Goal: Information Seeking & Learning: Learn about a topic

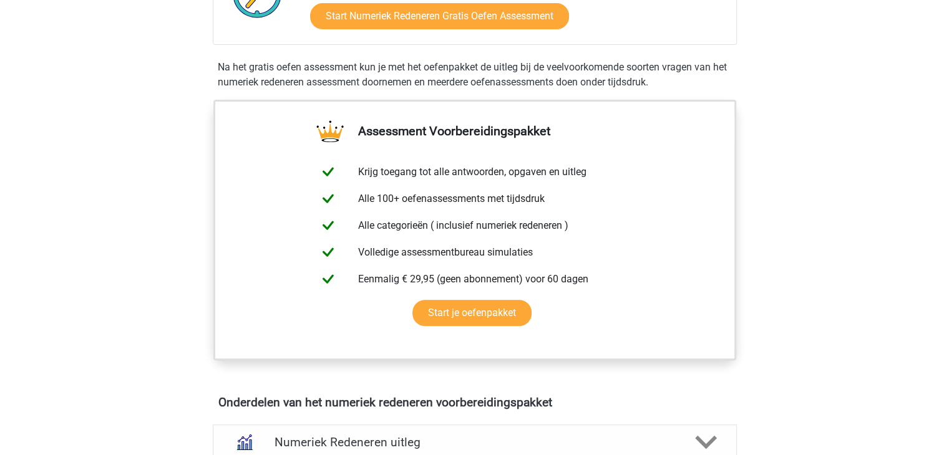
scroll to position [796, 0]
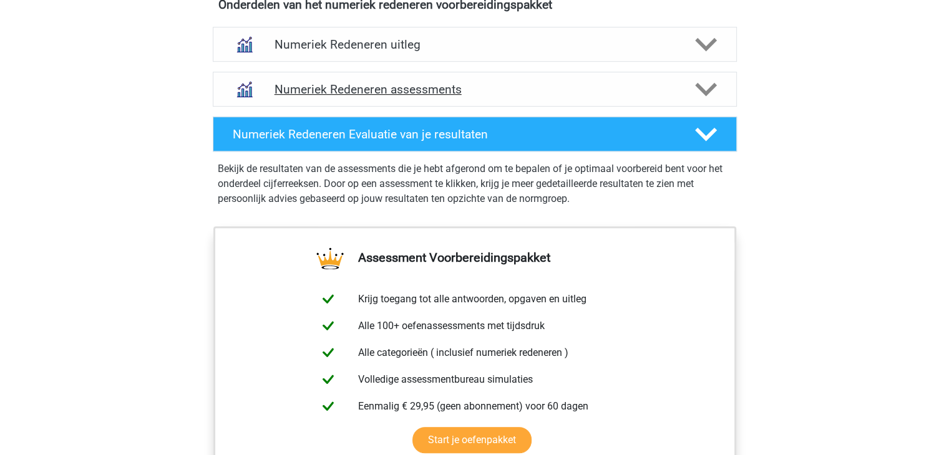
click at [501, 92] on h4 "Numeriek Redeneren assessments" at bounding box center [474, 89] width 400 height 14
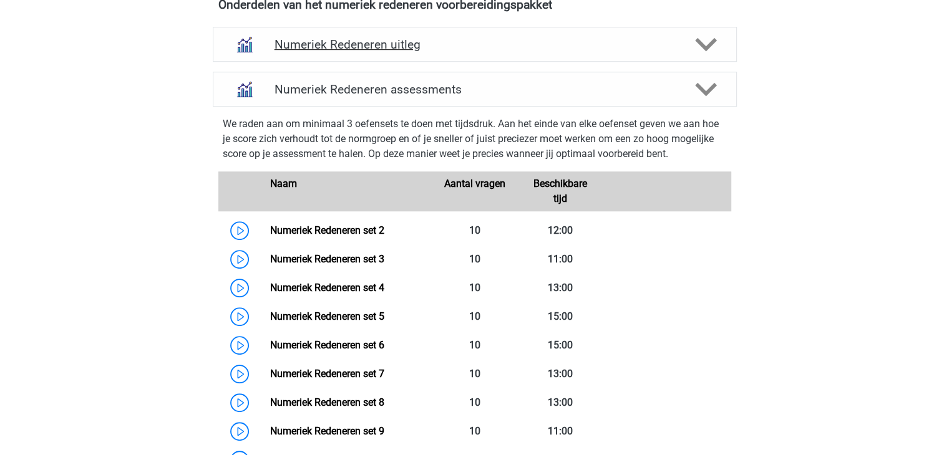
click at [591, 47] on h4 "Numeriek Redeneren uitleg" at bounding box center [474, 44] width 400 height 14
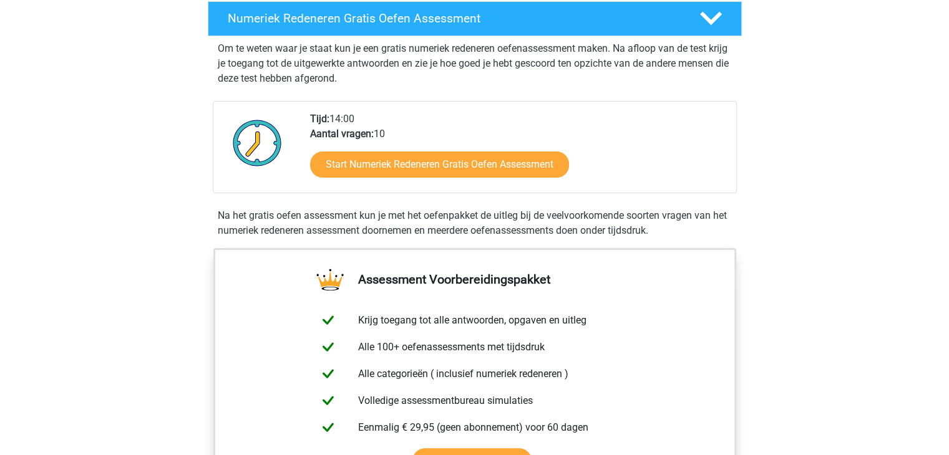
scroll to position [224, 0]
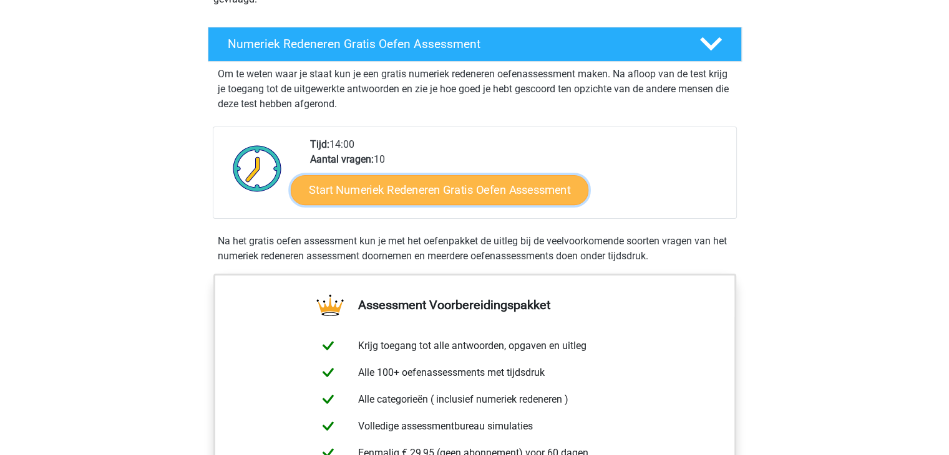
click at [411, 186] on link "Start Numeriek Redeneren Gratis Oefen Assessment" at bounding box center [440, 190] width 298 height 30
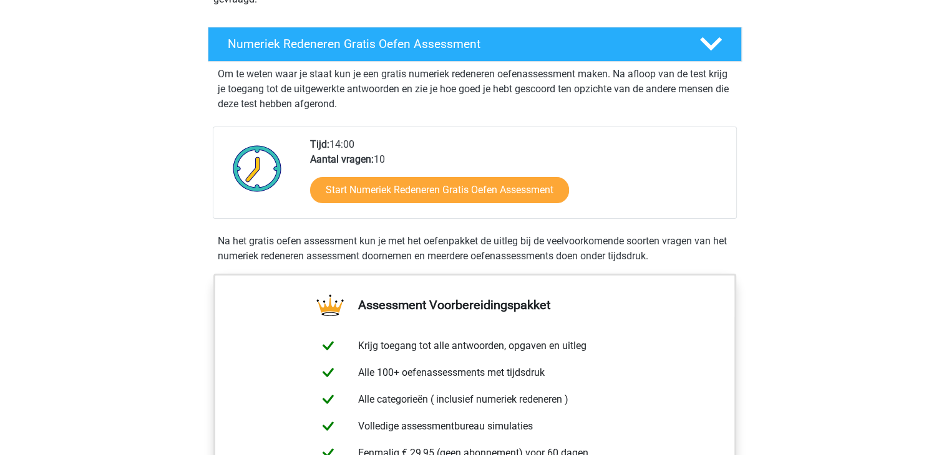
scroll to position [0, 0]
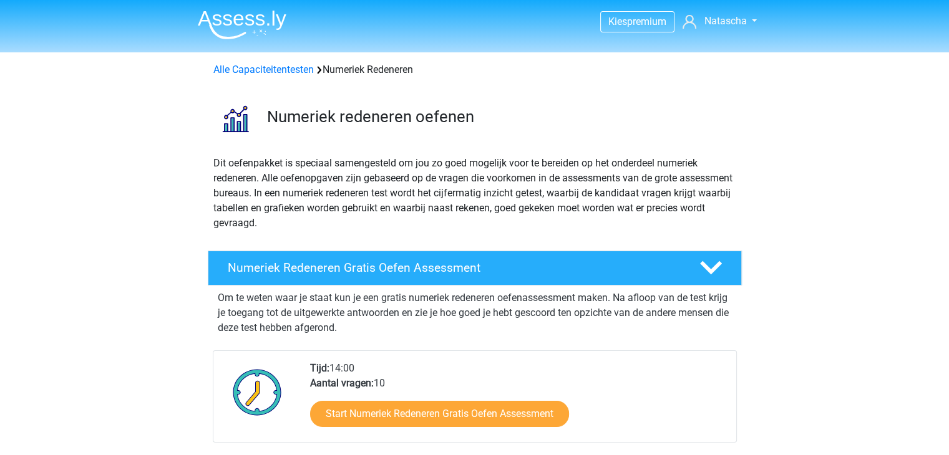
click at [278, 14] on img at bounding box center [242, 24] width 89 height 29
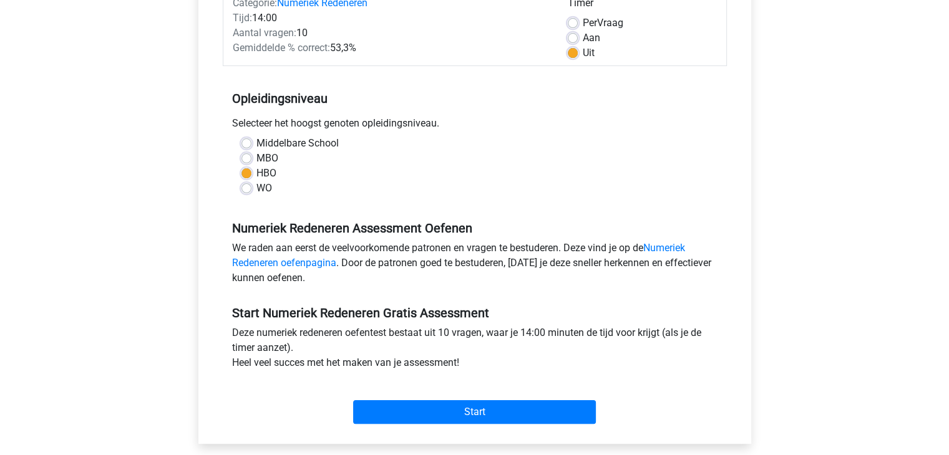
scroll to position [180, 0]
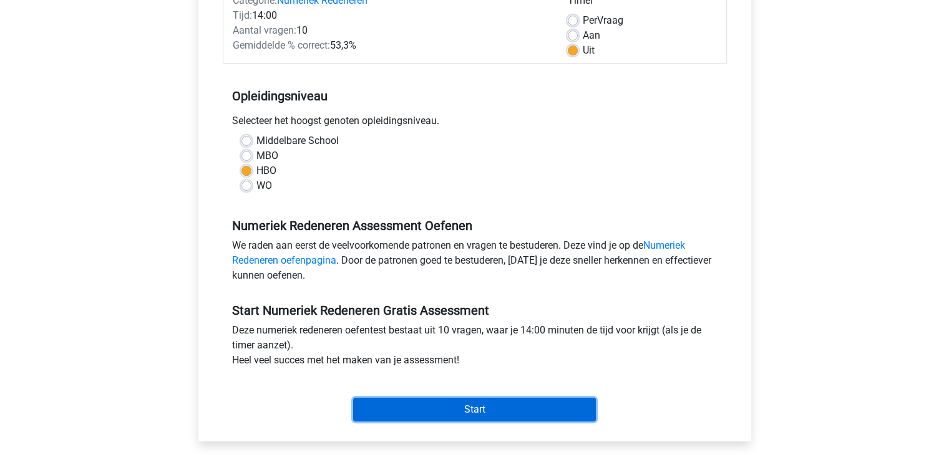
click at [518, 407] on input "Start" at bounding box center [474, 410] width 243 height 24
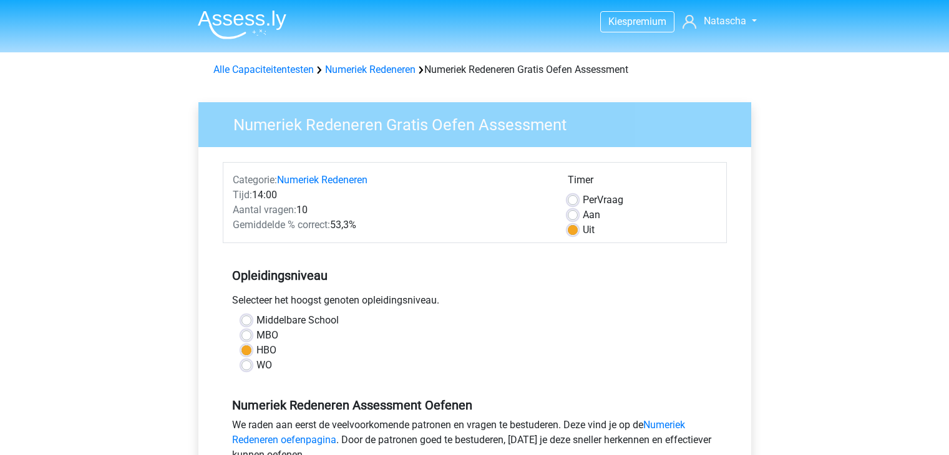
scroll to position [180, 0]
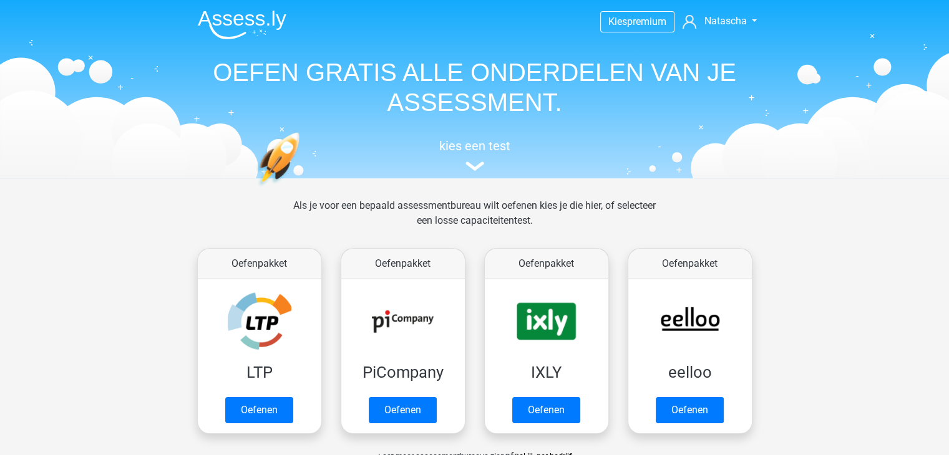
click at [918, 77] on header "Kies premium [GEOGRAPHIC_DATA] [EMAIL_ADDRESS][DOMAIN_NAME]" at bounding box center [474, 89] width 949 height 178
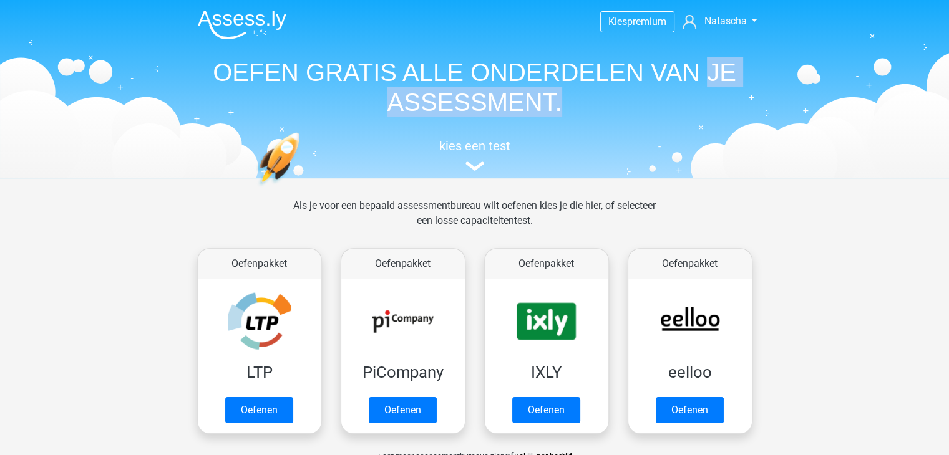
drag, startPoint x: 918, startPoint y: 77, endPoint x: 957, endPoint y: 105, distance: 48.7
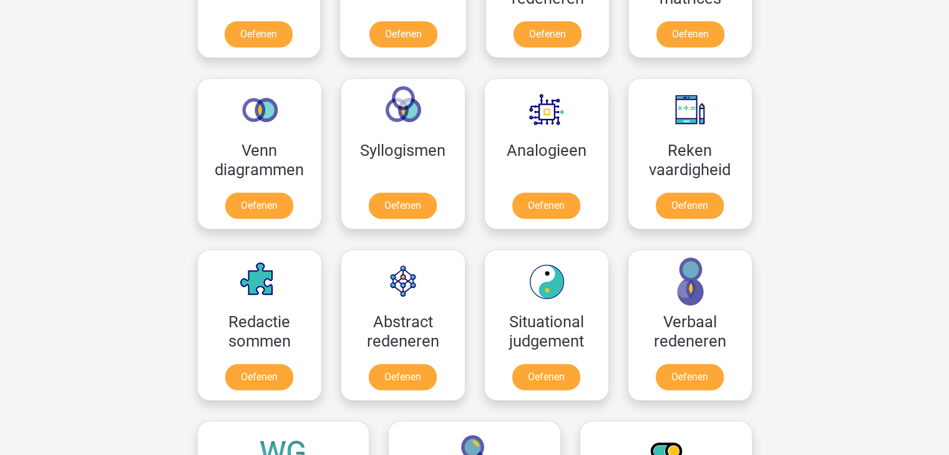
scroll to position [669, 0]
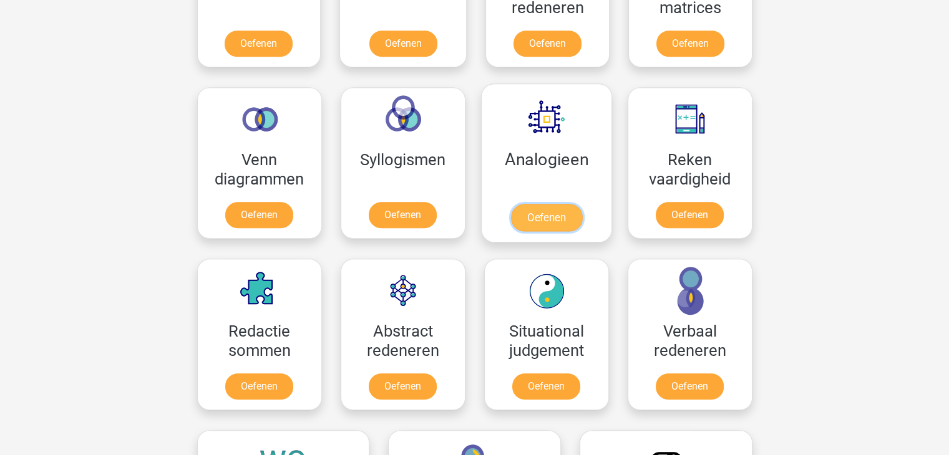
click at [538, 231] on link "Oefenen" at bounding box center [545, 217] width 71 height 27
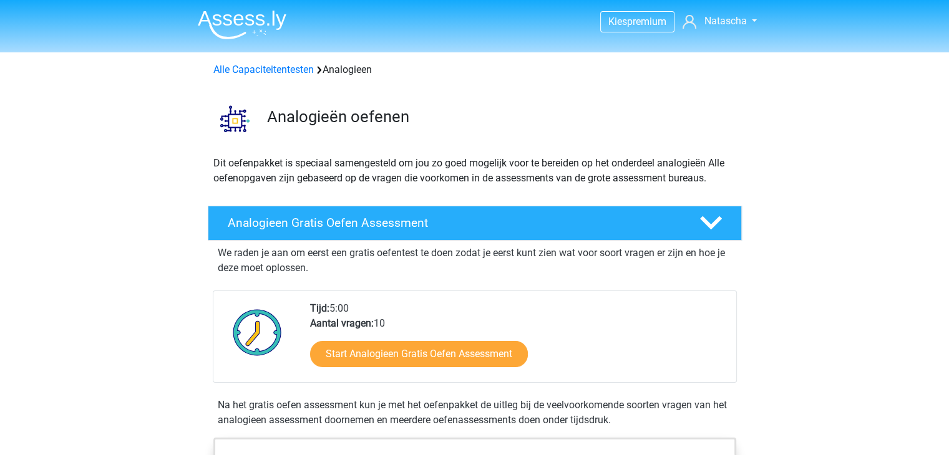
scroll to position [398, 0]
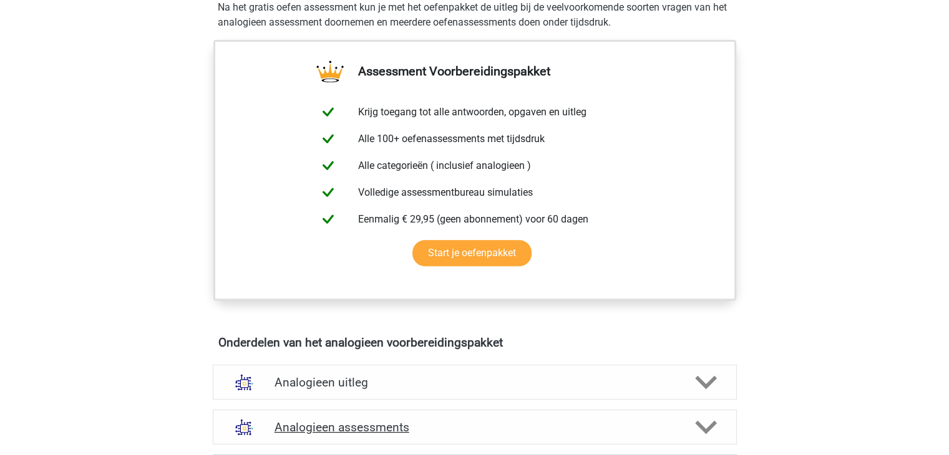
click at [616, 425] on h4 "Analogieen assessments" at bounding box center [474, 427] width 400 height 14
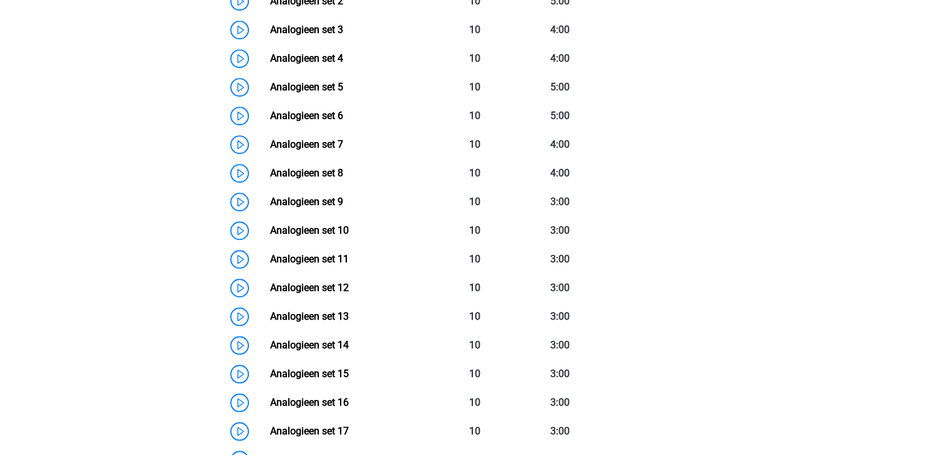
scroll to position [958, 0]
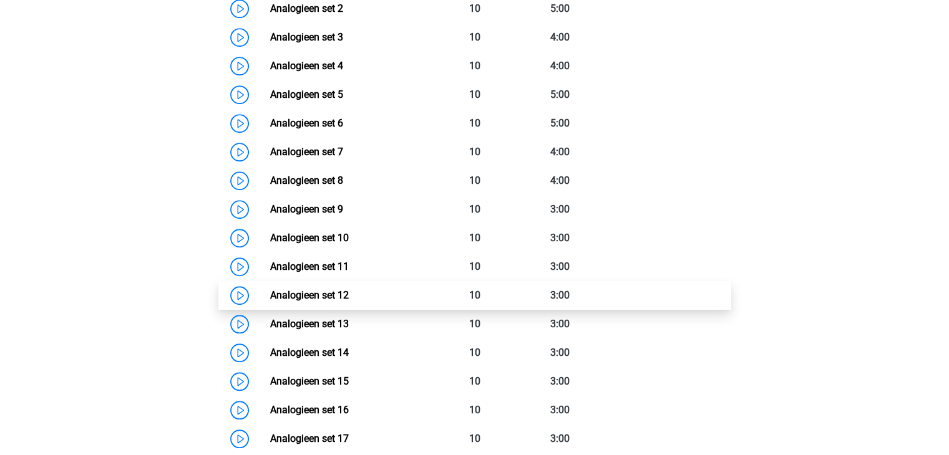
click at [349, 293] on link "Analogieen set 12" at bounding box center [309, 295] width 79 height 12
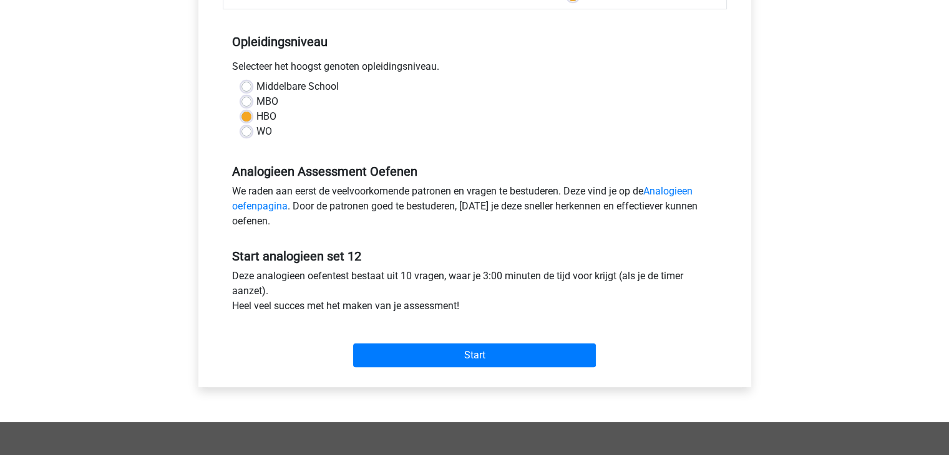
scroll to position [241, 0]
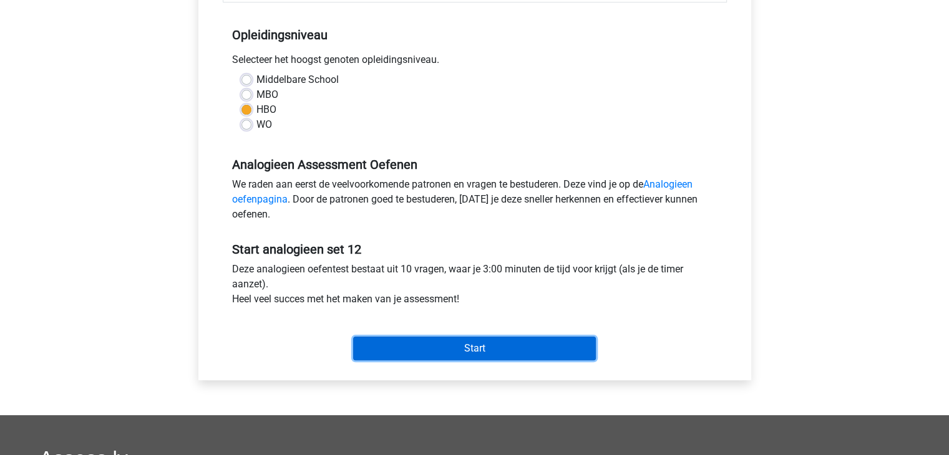
click at [463, 342] on input "Start" at bounding box center [474, 349] width 243 height 24
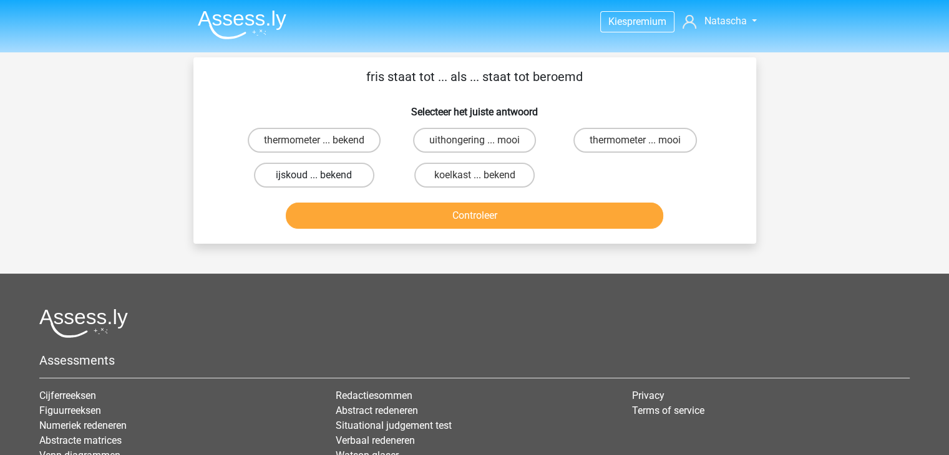
click at [352, 172] on label "ijskoud ... bekend" at bounding box center [314, 175] width 120 height 25
click at [322, 175] on input "ijskoud ... bekend" at bounding box center [318, 179] width 8 height 8
radio input "true"
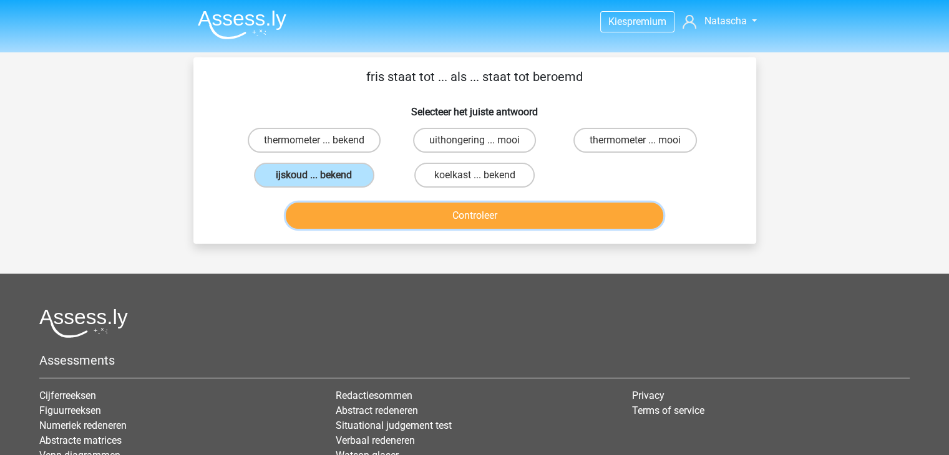
click at [441, 223] on button "Controleer" at bounding box center [474, 216] width 377 height 26
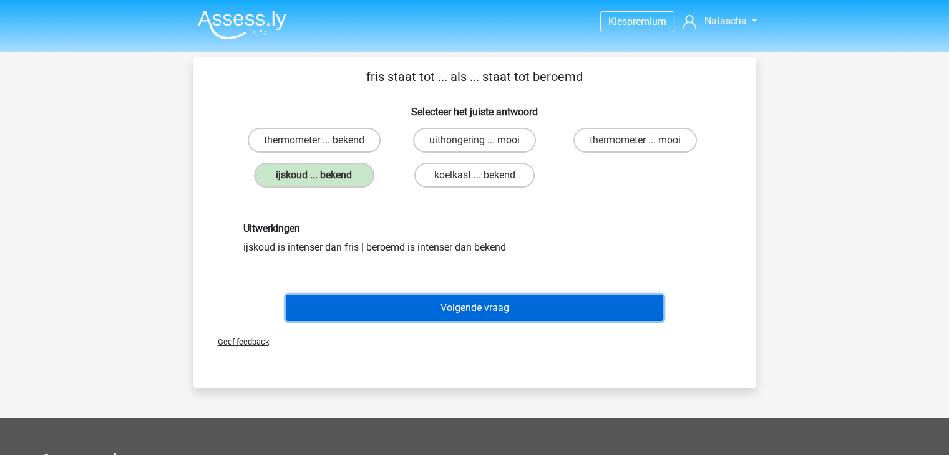
click at [478, 310] on button "Volgende vraag" at bounding box center [474, 308] width 377 height 26
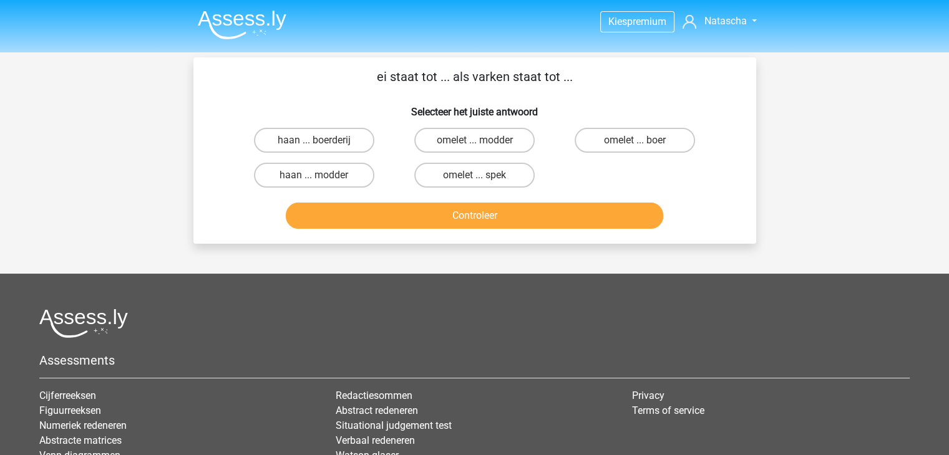
scroll to position [57, 0]
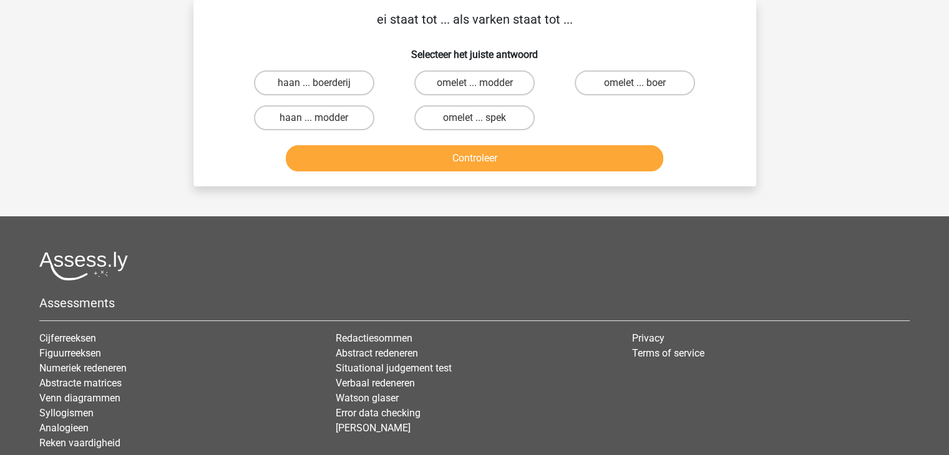
click at [475, 122] on input "omelet ... spek" at bounding box center [478, 122] width 8 height 8
radio input "true"
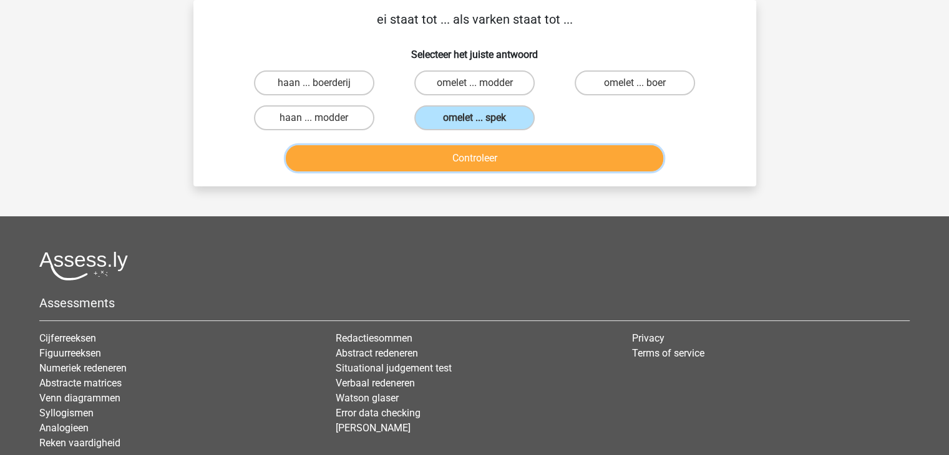
click at [481, 158] on button "Controleer" at bounding box center [474, 158] width 377 height 26
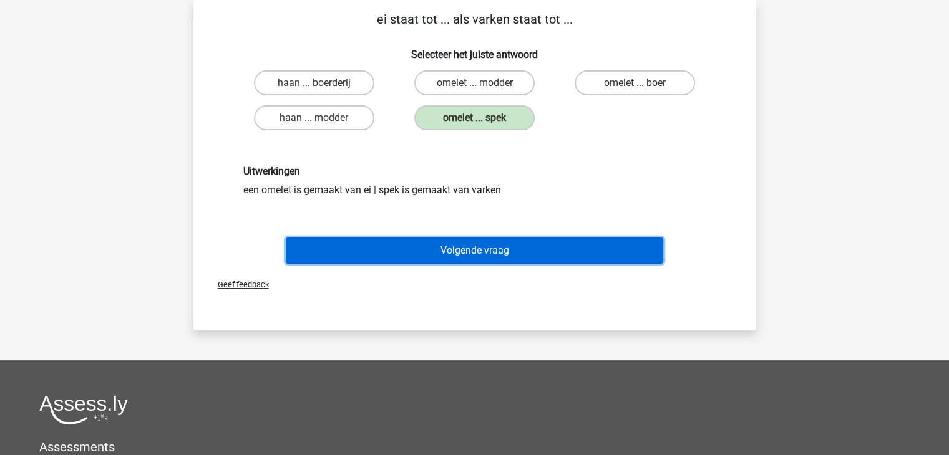
click at [475, 250] on button "Volgende vraag" at bounding box center [474, 251] width 377 height 26
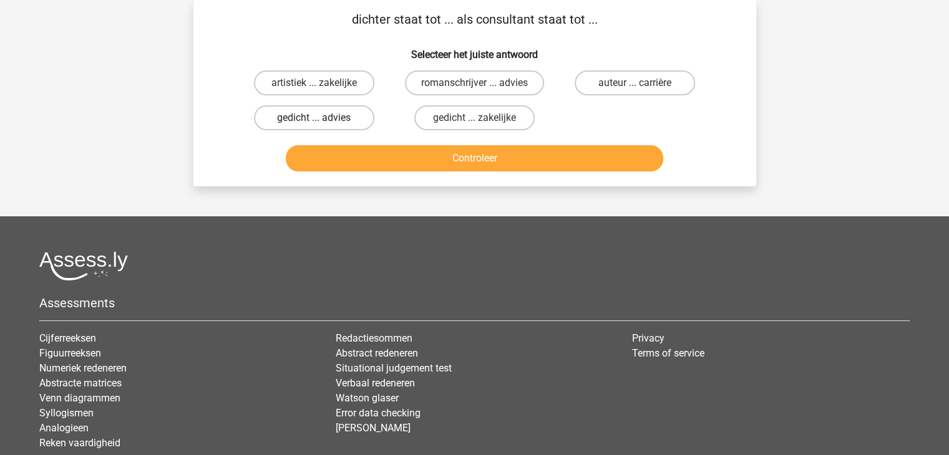
click at [354, 120] on label "gedicht ... advies" at bounding box center [314, 117] width 120 height 25
click at [322, 120] on input "gedicht ... advies" at bounding box center [318, 122] width 8 height 8
radio input "true"
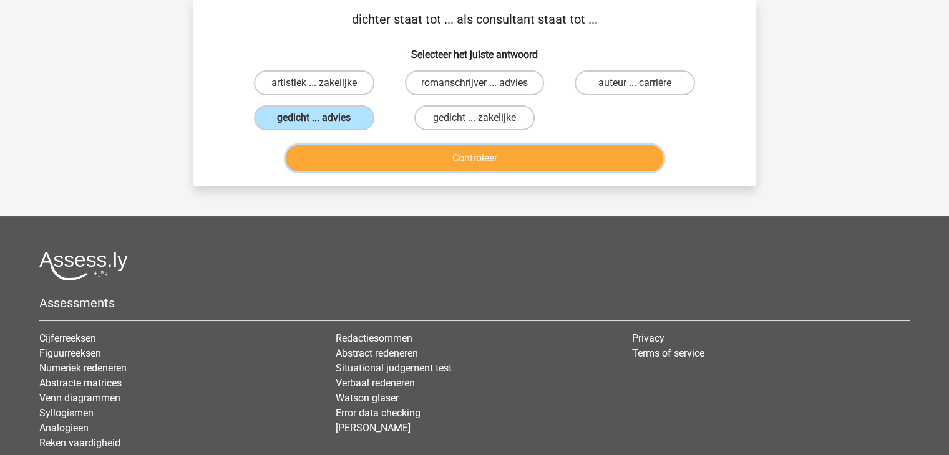
click at [424, 160] on button "Controleer" at bounding box center [474, 158] width 377 height 26
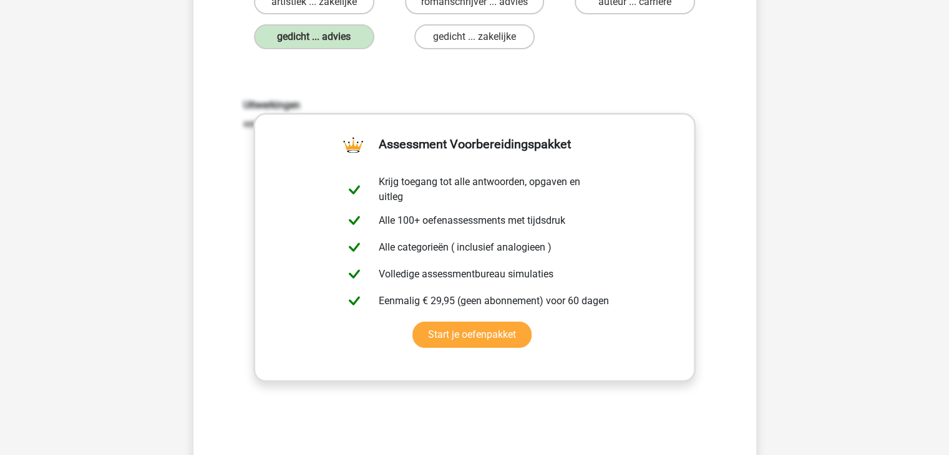
scroll to position [152, 0]
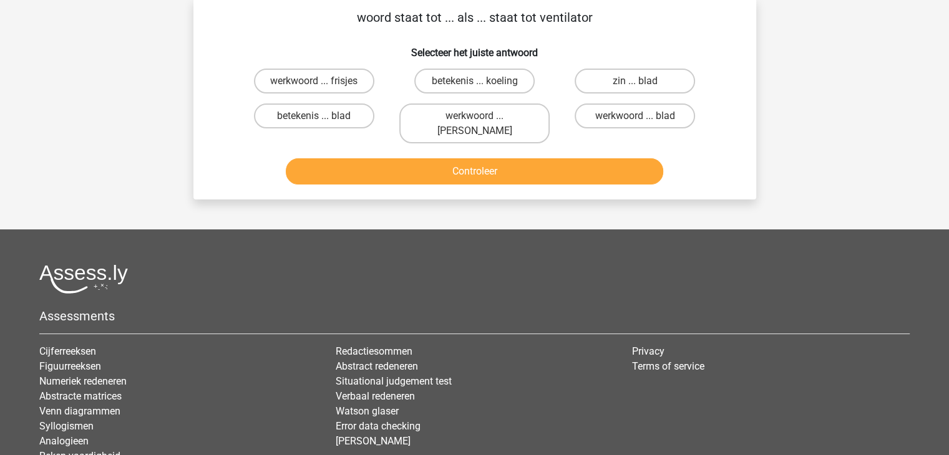
scroll to position [57, 0]
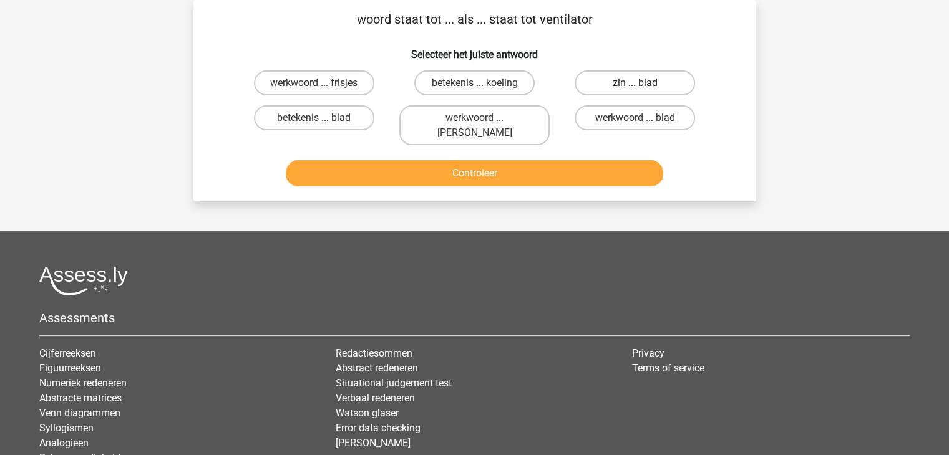
click at [607, 92] on label "zin ... blad" at bounding box center [634, 82] width 120 height 25
click at [635, 91] on input "zin ... blad" at bounding box center [639, 87] width 8 height 8
radio input "true"
click at [542, 160] on button "Controleer" at bounding box center [474, 173] width 377 height 26
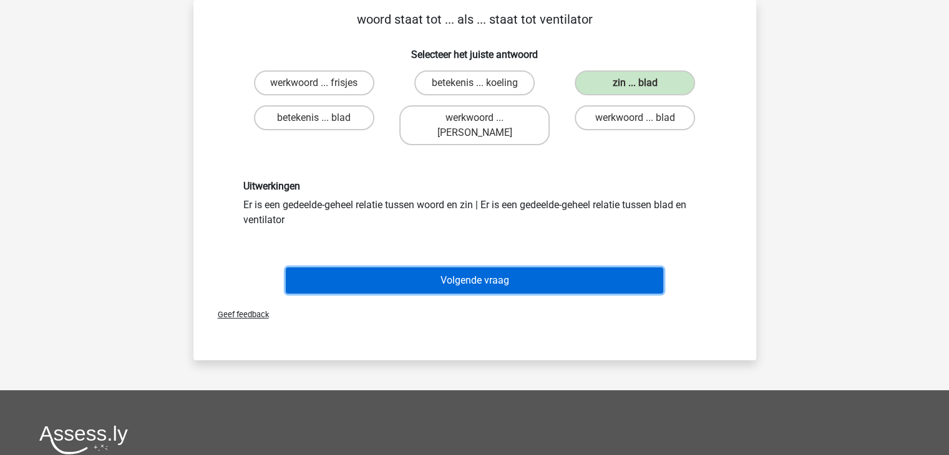
click at [501, 268] on button "Volgende vraag" at bounding box center [474, 281] width 377 height 26
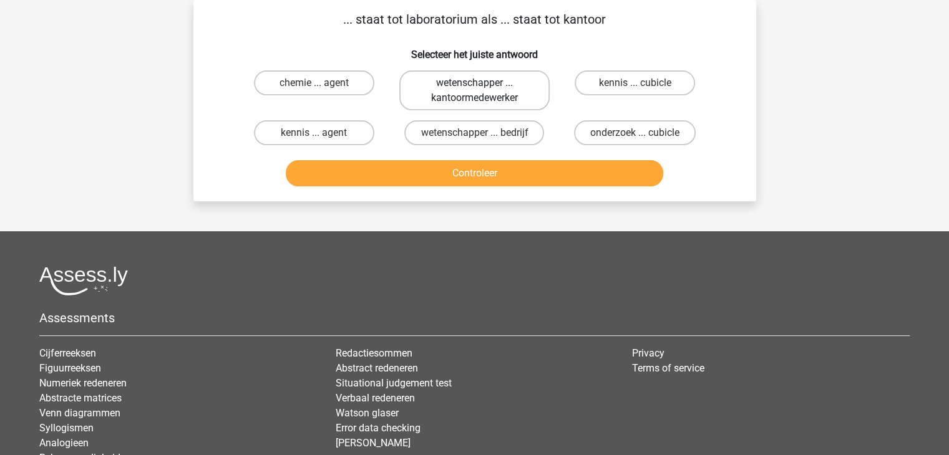
click at [444, 101] on label "wetenschapper ... kantoormedewerker" at bounding box center [474, 90] width 150 height 40
click at [474, 91] on input "wetenschapper ... kantoormedewerker" at bounding box center [478, 87] width 8 height 8
radio input "true"
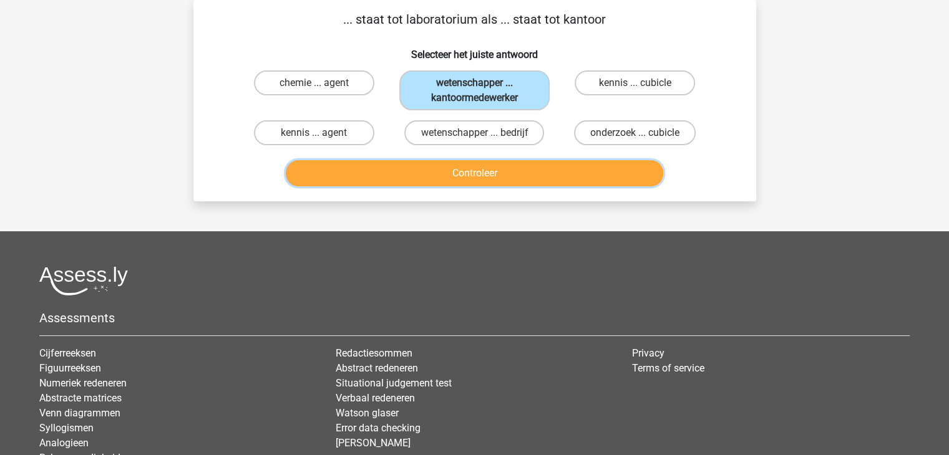
click at [445, 177] on button "Controleer" at bounding box center [474, 173] width 377 height 26
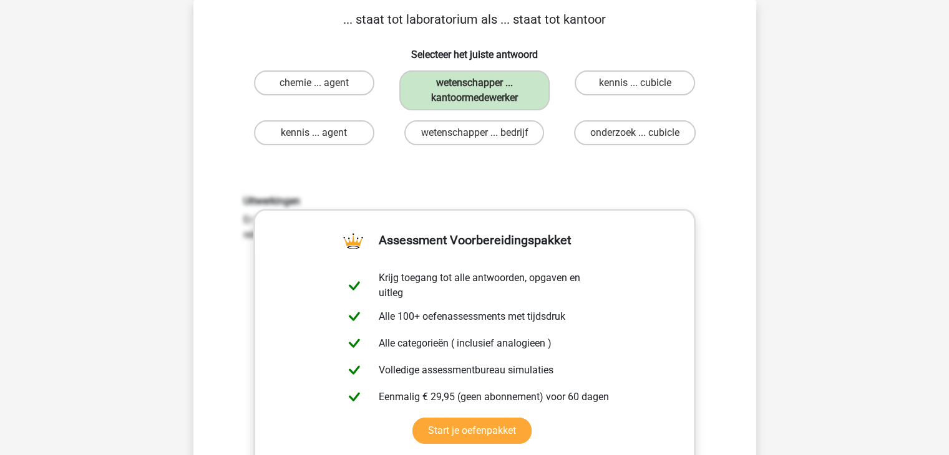
scroll to position [282, 0]
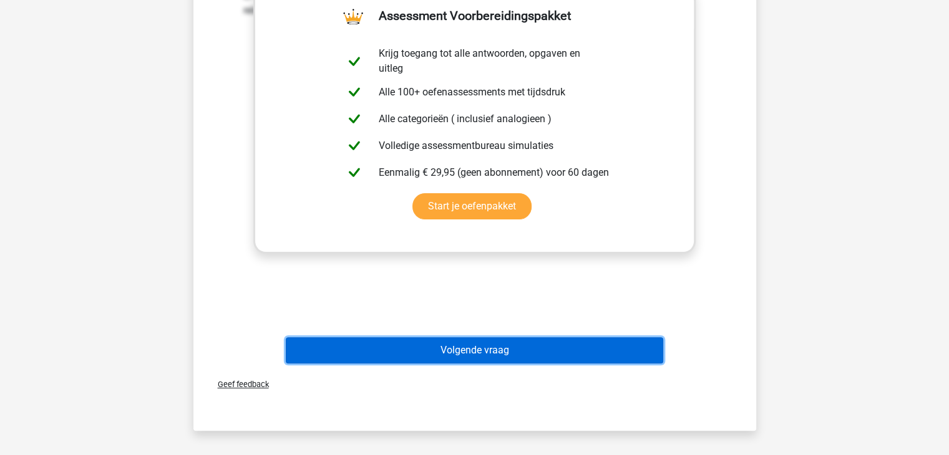
click at [525, 349] on button "Volgende vraag" at bounding box center [474, 350] width 377 height 26
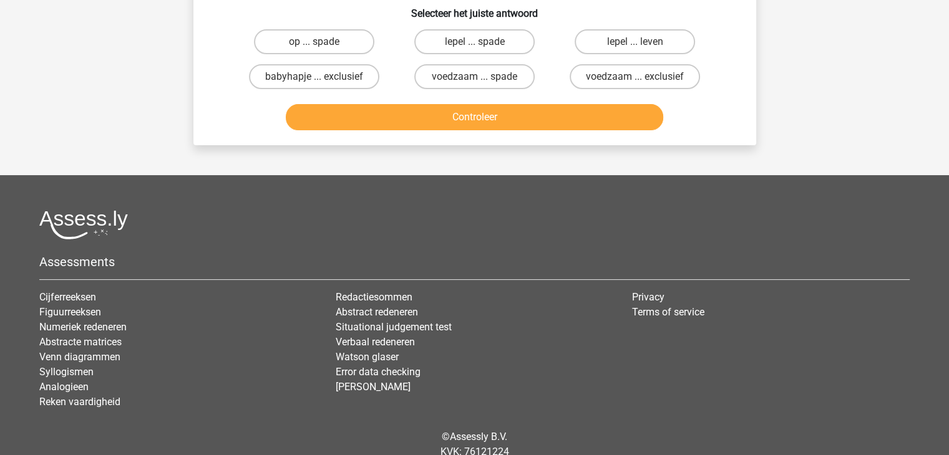
scroll to position [57, 0]
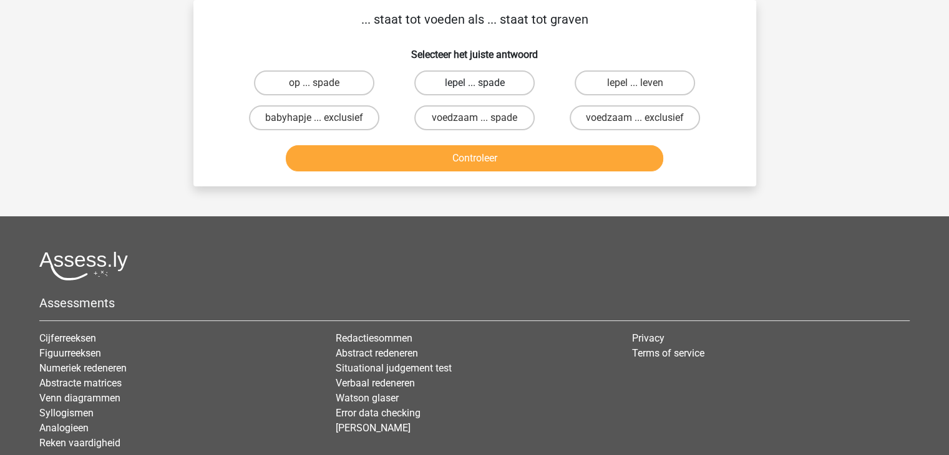
click at [495, 75] on label "lepel ... spade" at bounding box center [474, 82] width 120 height 25
click at [482, 83] on input "lepel ... spade" at bounding box center [478, 87] width 8 height 8
radio input "true"
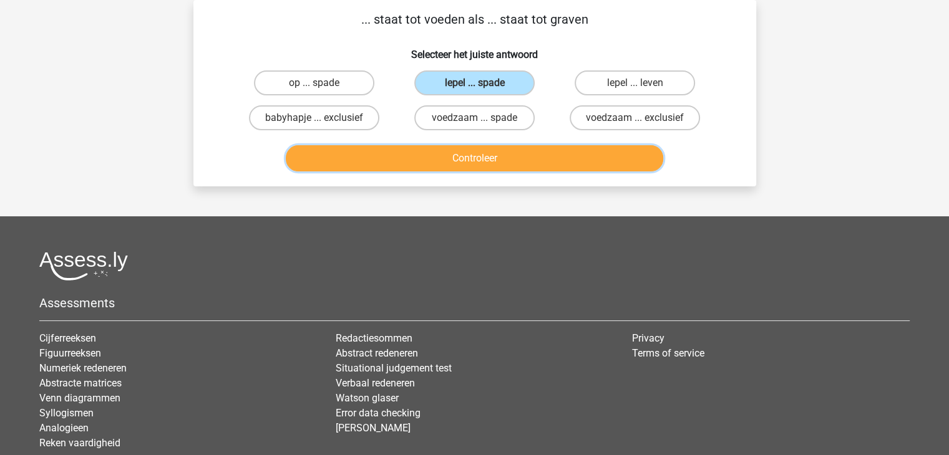
click at [498, 155] on button "Controleer" at bounding box center [474, 158] width 377 height 26
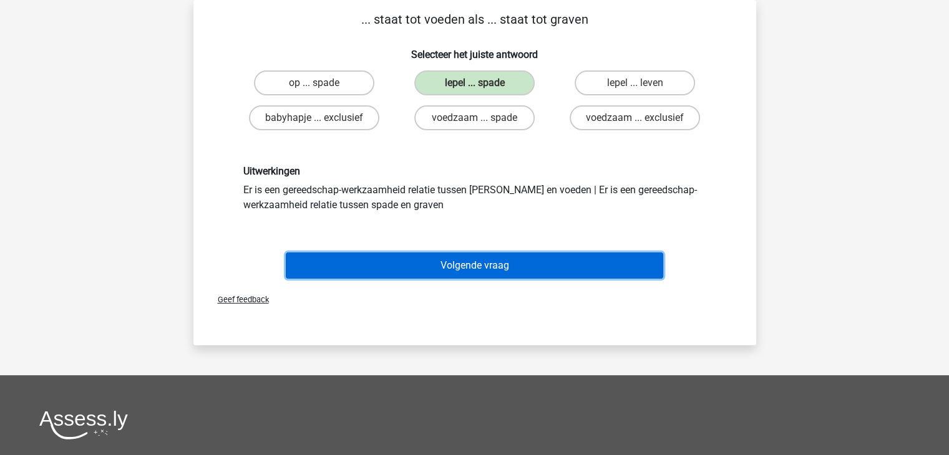
click at [518, 265] on button "Volgende vraag" at bounding box center [474, 266] width 377 height 26
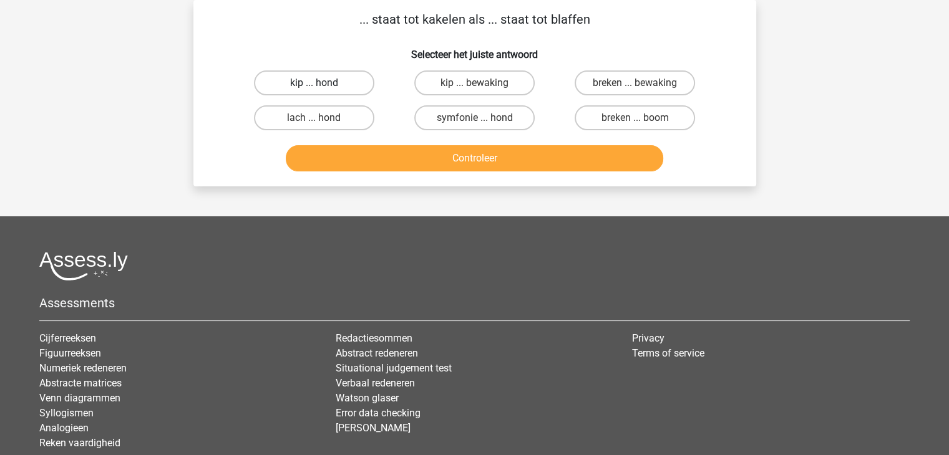
click at [337, 84] on label "kip ... hond" at bounding box center [314, 82] width 120 height 25
click at [322, 84] on input "kip ... hond" at bounding box center [318, 87] width 8 height 8
radio input "true"
click at [337, 84] on label "kip ... hond" at bounding box center [314, 82] width 120 height 25
click at [322, 84] on input "kip ... hond" at bounding box center [318, 87] width 8 height 8
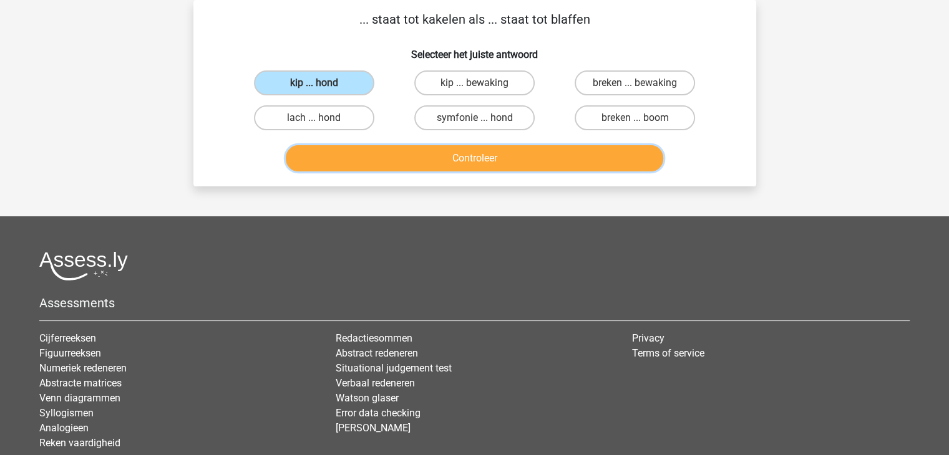
click at [415, 153] on button "Controleer" at bounding box center [474, 158] width 377 height 26
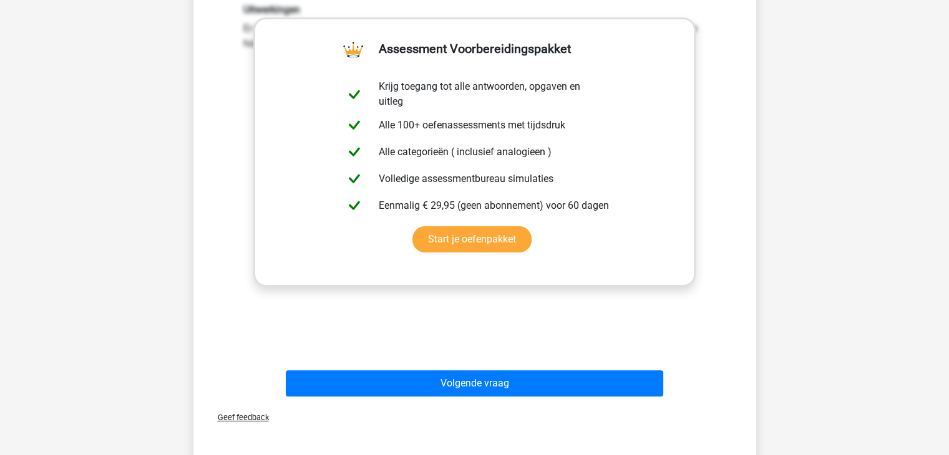
scroll to position [239, 0]
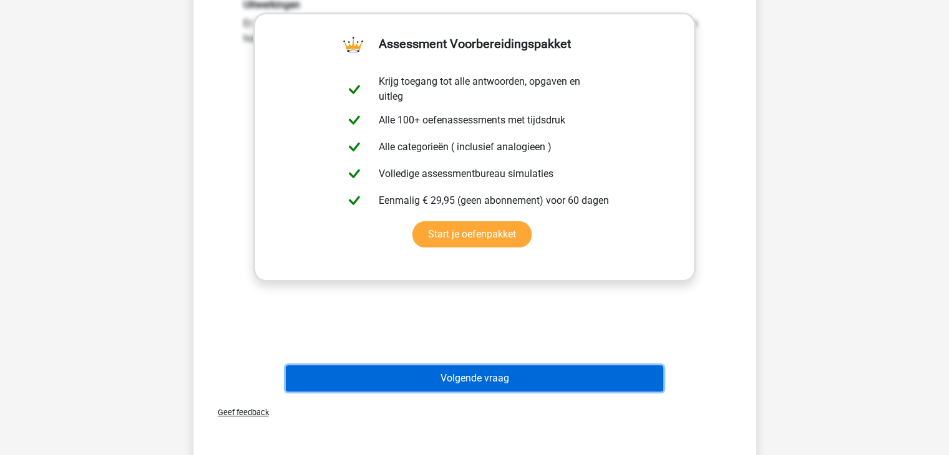
click at [458, 367] on button "Volgende vraag" at bounding box center [474, 378] width 377 height 26
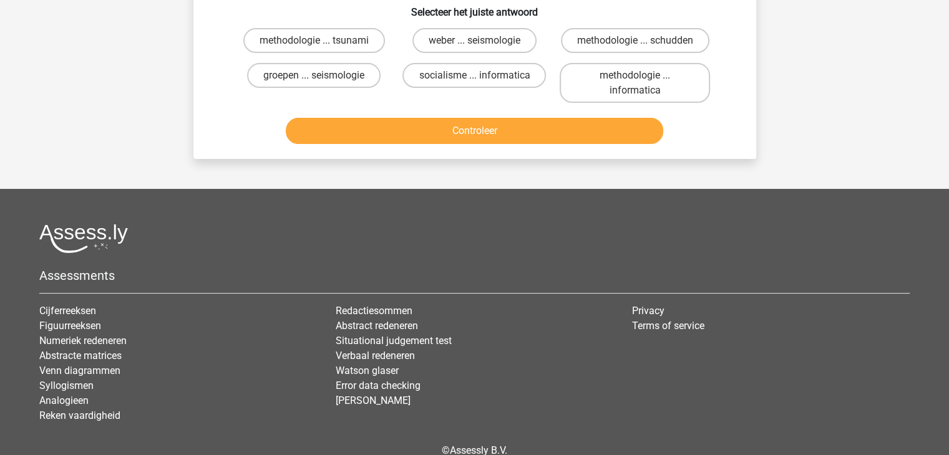
scroll to position [57, 0]
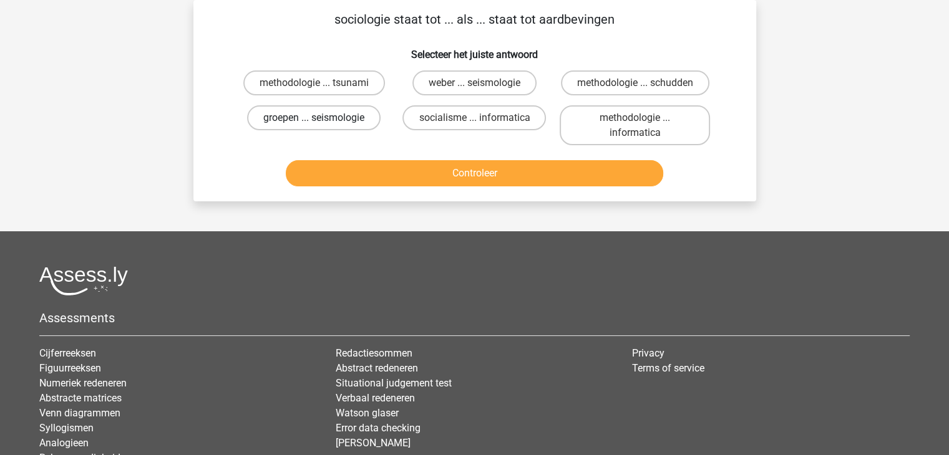
click at [294, 126] on label "groepen ... seismologie" at bounding box center [313, 117] width 133 height 25
click at [314, 126] on input "groepen ... seismologie" at bounding box center [318, 122] width 8 height 8
radio input "true"
click at [382, 180] on button "Controleer" at bounding box center [474, 173] width 377 height 26
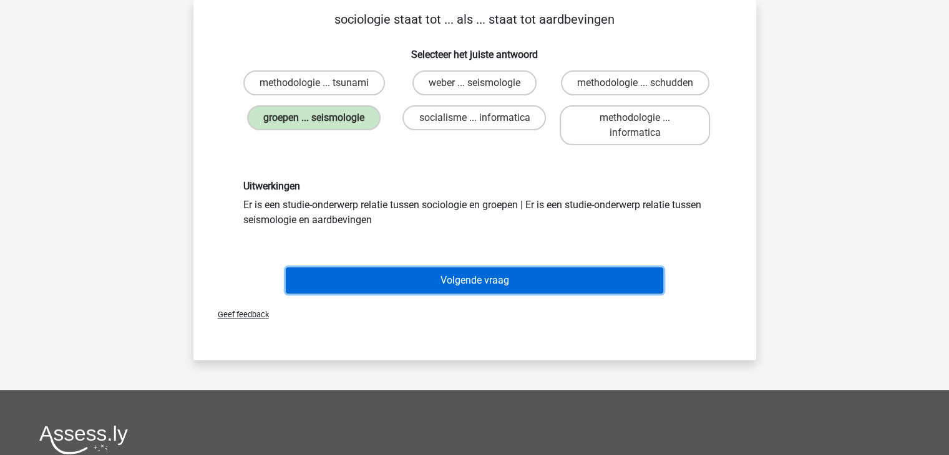
click at [420, 277] on button "Volgende vraag" at bounding box center [474, 281] width 377 height 26
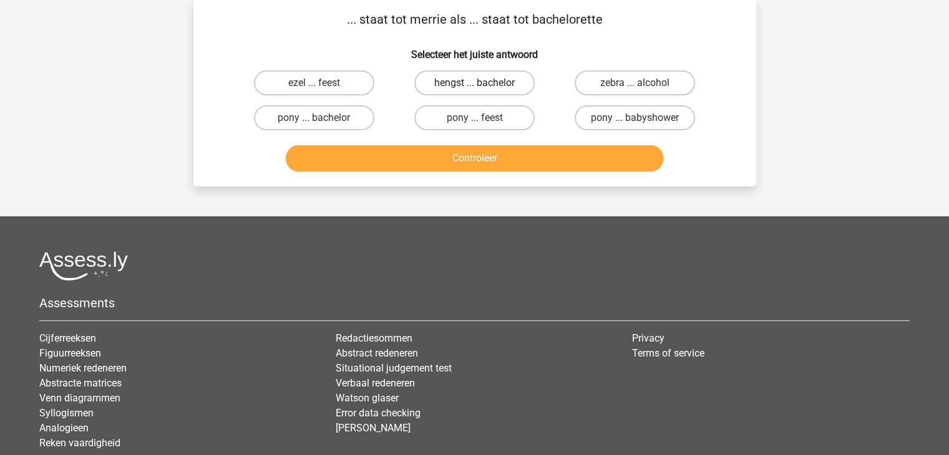
click at [488, 88] on label "hengst ... bachelor" at bounding box center [474, 82] width 120 height 25
click at [482, 88] on input "hengst ... bachelor" at bounding box center [478, 87] width 8 height 8
radio input "true"
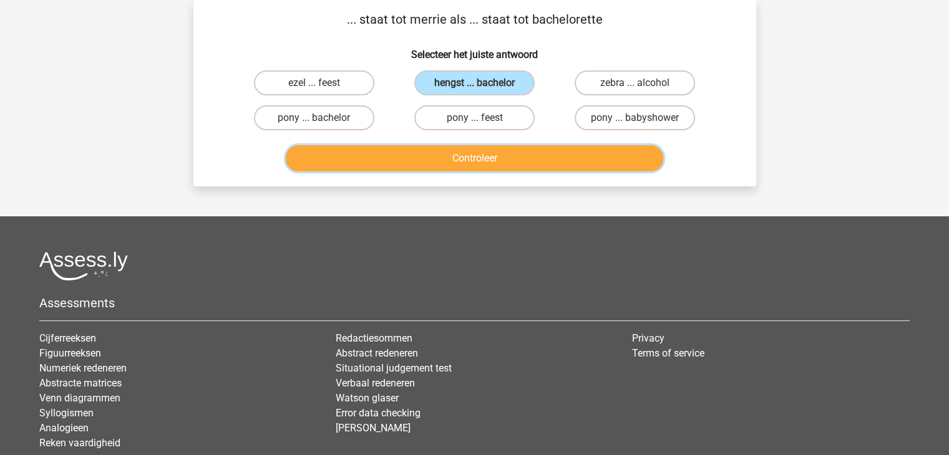
click at [493, 153] on button "Controleer" at bounding box center [474, 158] width 377 height 26
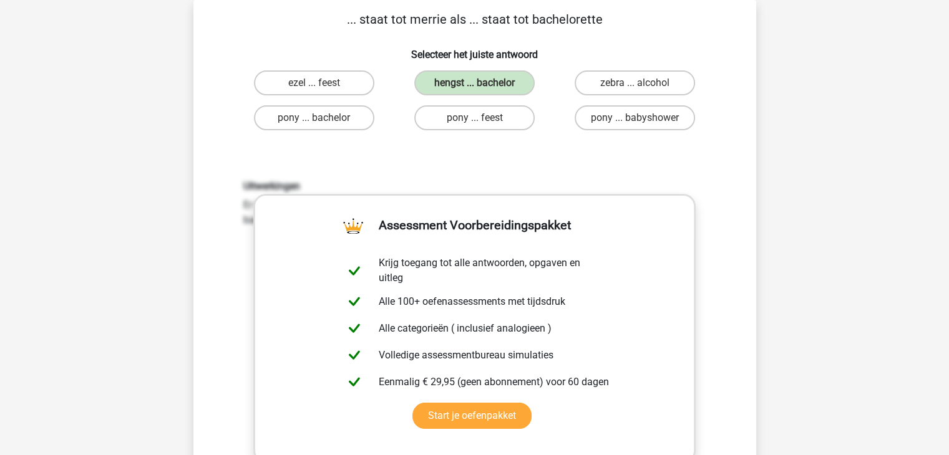
scroll to position [187, 0]
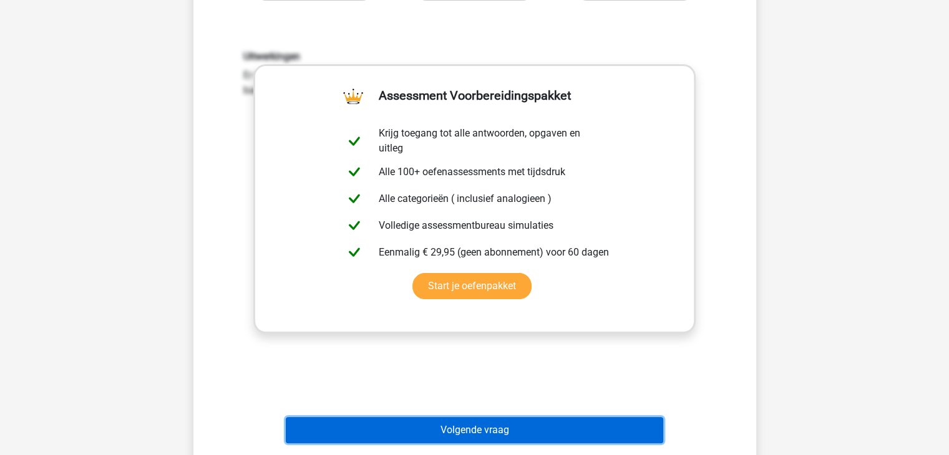
click at [547, 430] on button "Volgende vraag" at bounding box center [474, 430] width 377 height 26
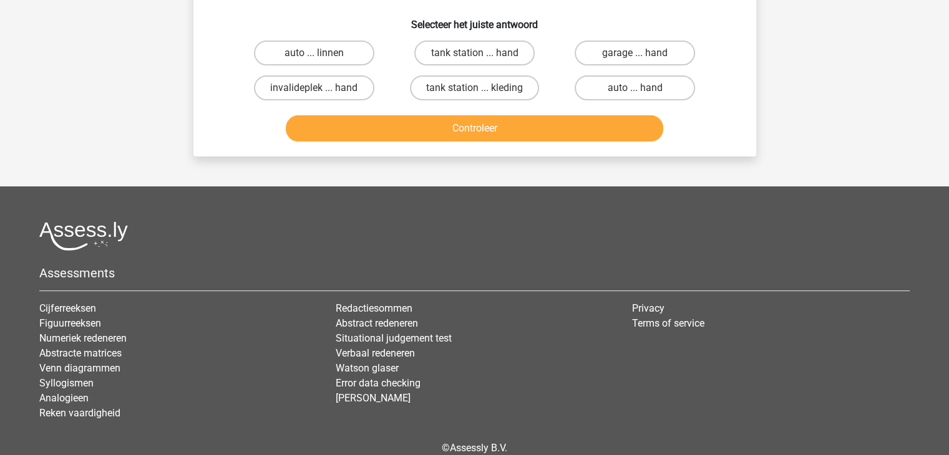
scroll to position [57, 0]
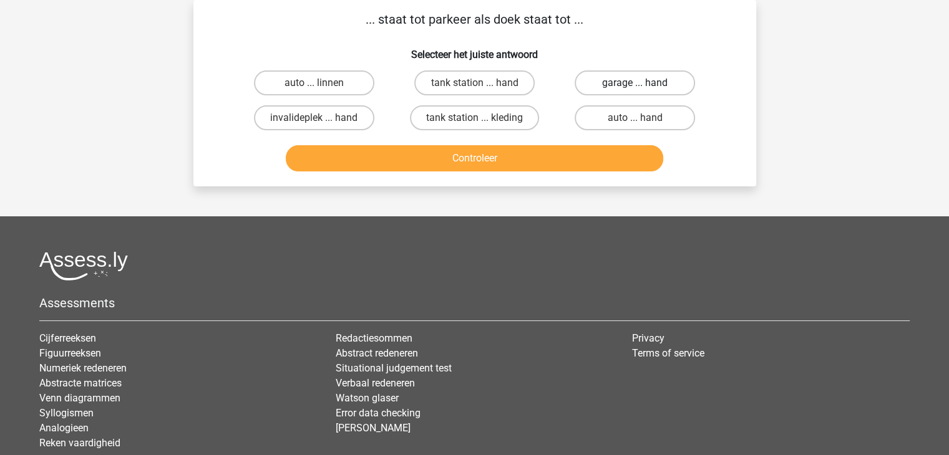
click at [601, 89] on label "garage ... hand" at bounding box center [634, 82] width 120 height 25
click at [635, 89] on input "garage ... hand" at bounding box center [639, 87] width 8 height 8
radio input "true"
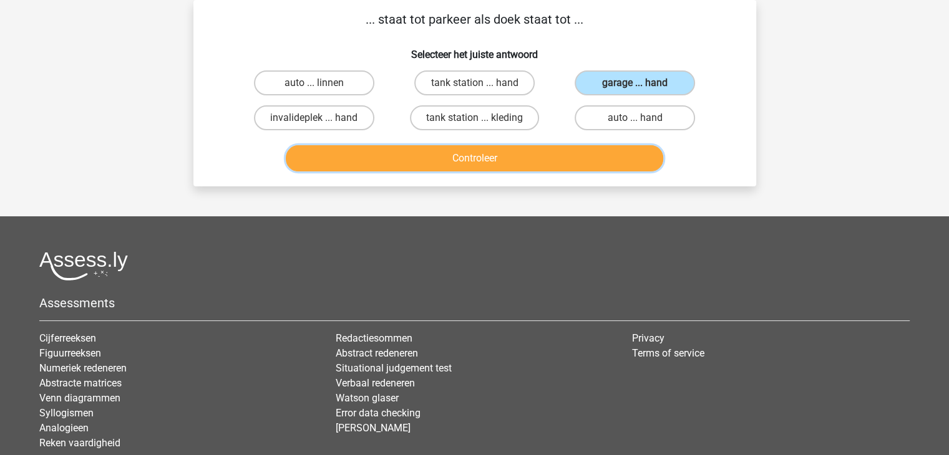
click at [505, 155] on button "Controleer" at bounding box center [474, 158] width 377 height 26
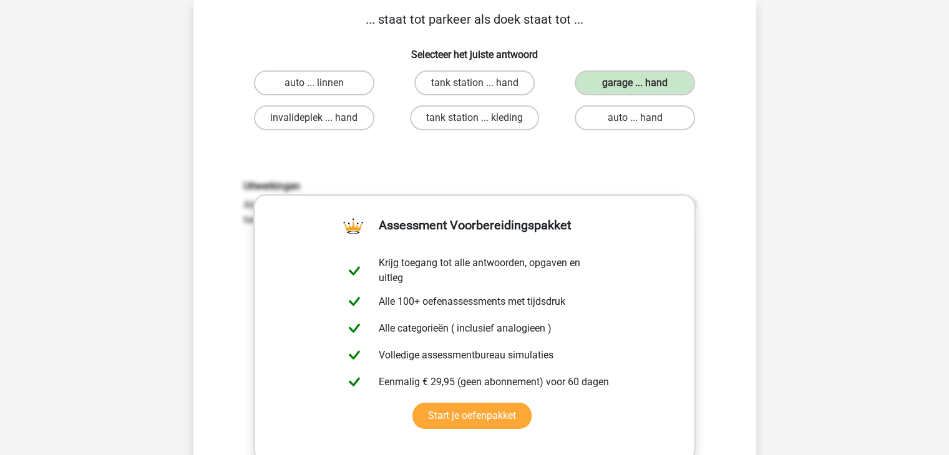
scroll to position [251, 0]
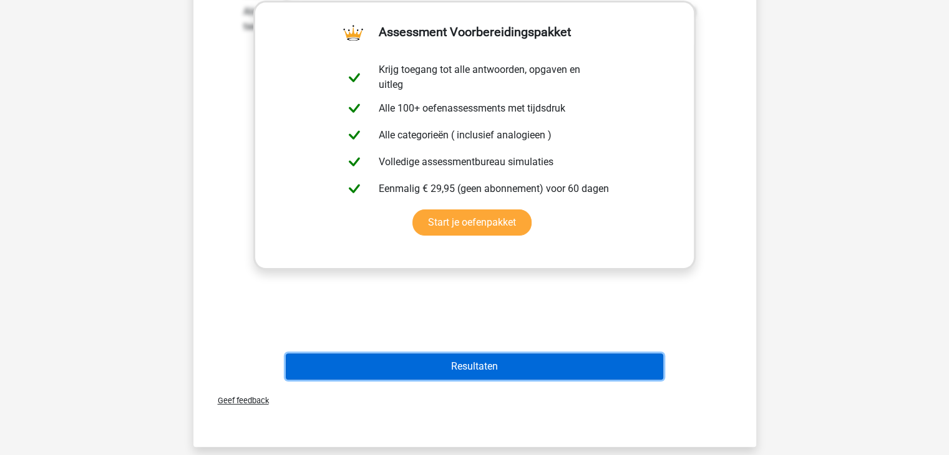
click at [488, 372] on button "Resultaten" at bounding box center [474, 367] width 377 height 26
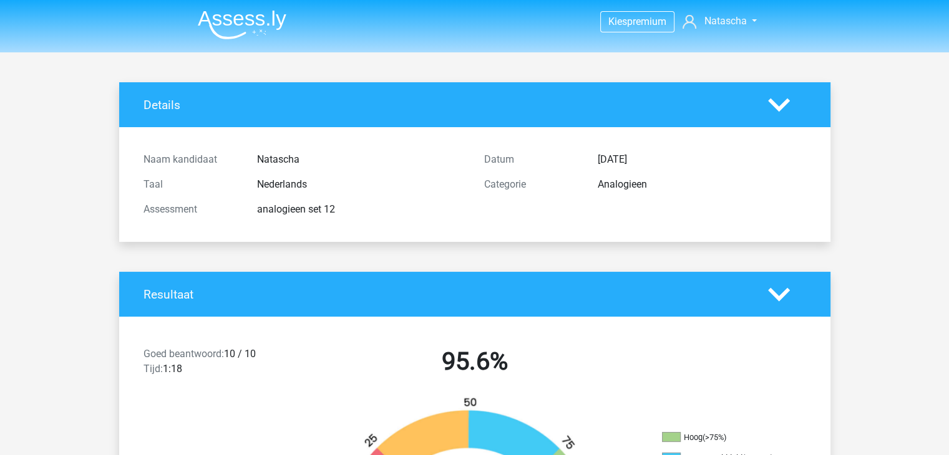
click at [224, 17] on img at bounding box center [242, 24] width 89 height 29
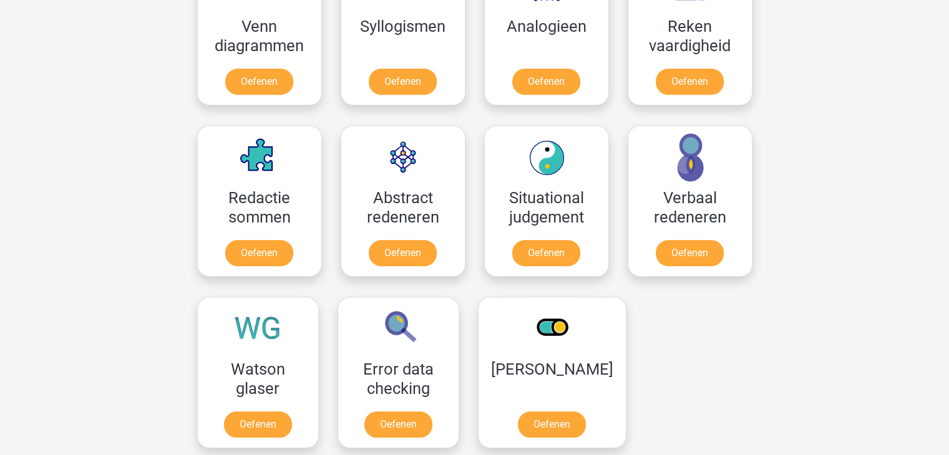
scroll to position [679, 0]
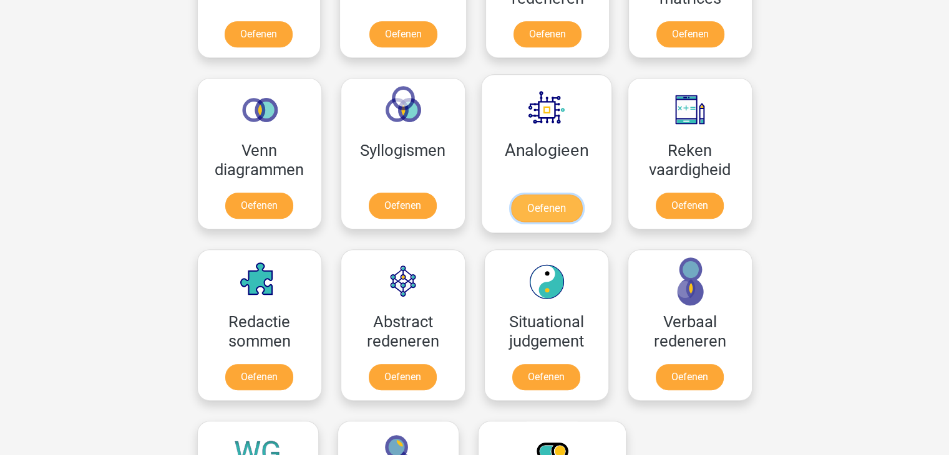
click at [581, 195] on link "Oefenen" at bounding box center [545, 208] width 71 height 27
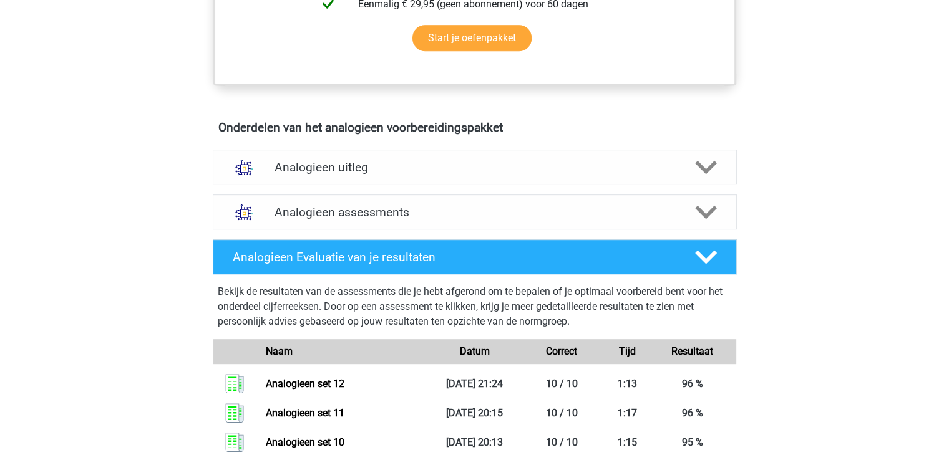
scroll to position [543, 0]
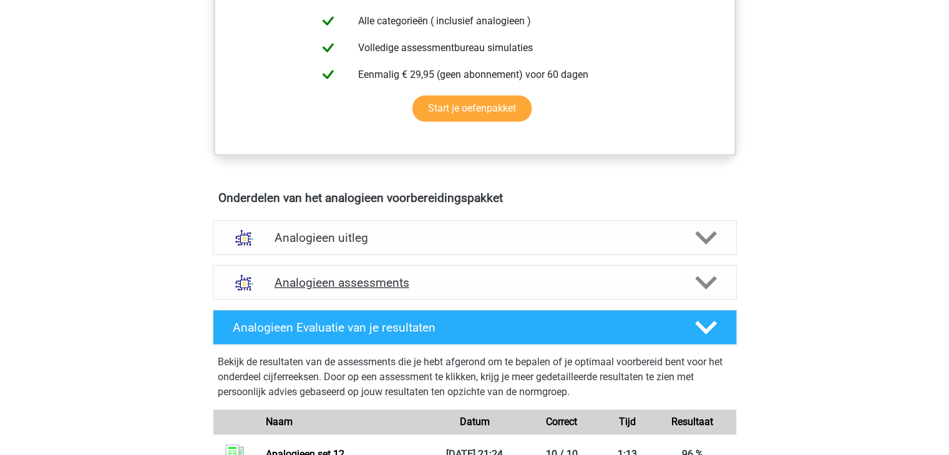
click at [640, 271] on div "Analogieen assessments" at bounding box center [475, 282] width 524 height 35
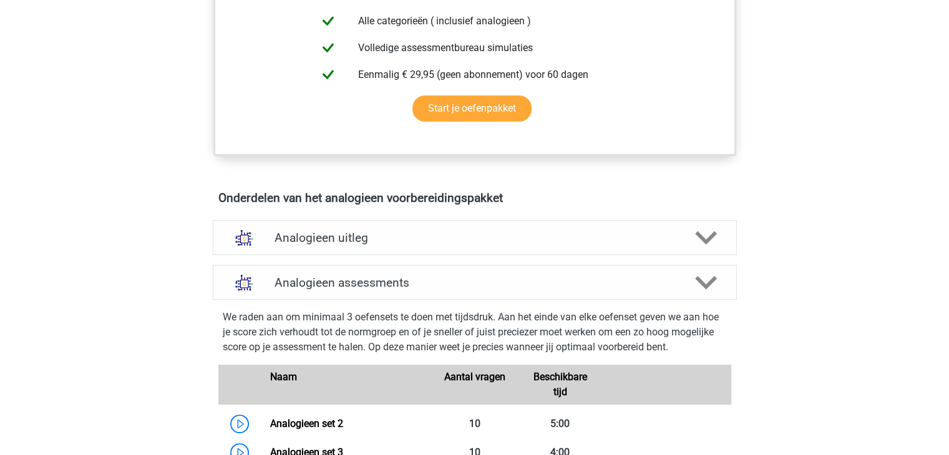
scroll to position [941, 0]
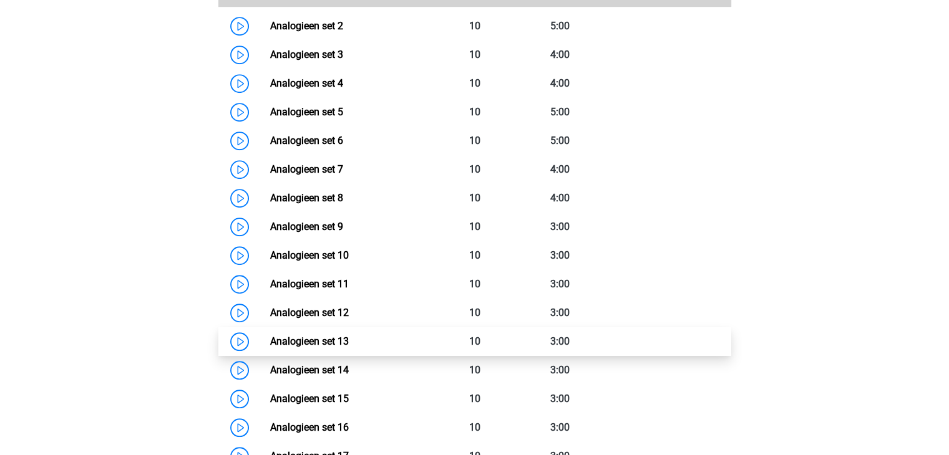
click at [344, 337] on link "Analogieen set 13" at bounding box center [309, 342] width 79 height 12
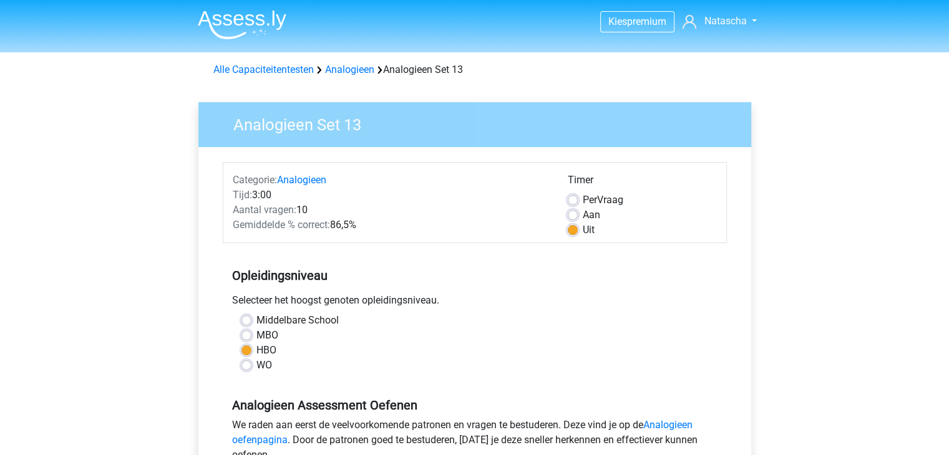
scroll to position [152, 0]
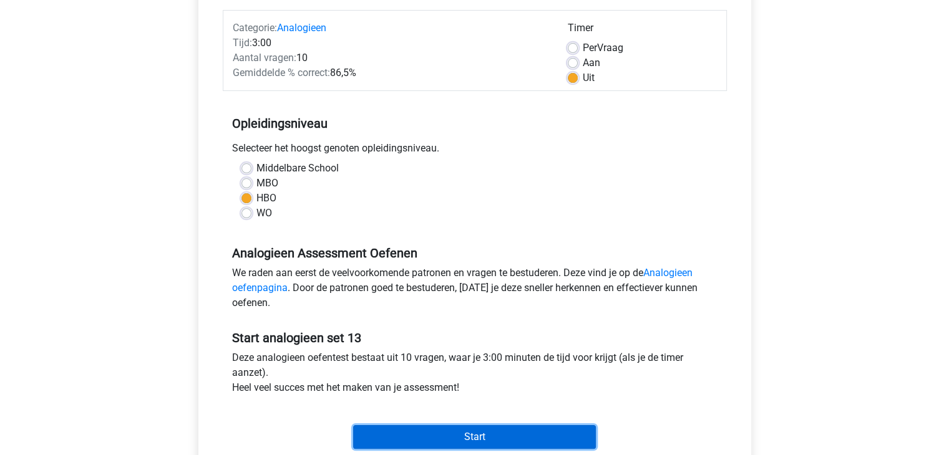
click at [480, 426] on input "Start" at bounding box center [474, 437] width 243 height 24
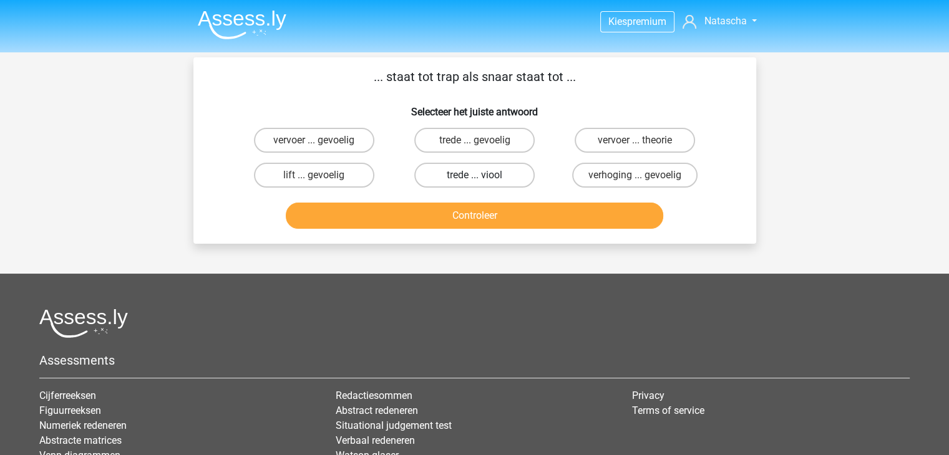
click at [502, 171] on label "trede ... viool" at bounding box center [474, 175] width 120 height 25
click at [482, 175] on input "trede ... viool" at bounding box center [478, 179] width 8 height 8
radio input "true"
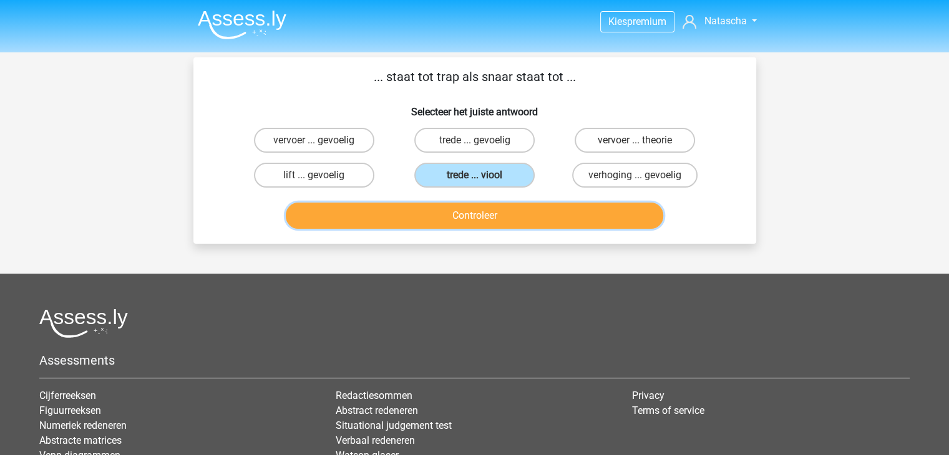
click at [518, 218] on button "Controleer" at bounding box center [474, 216] width 377 height 26
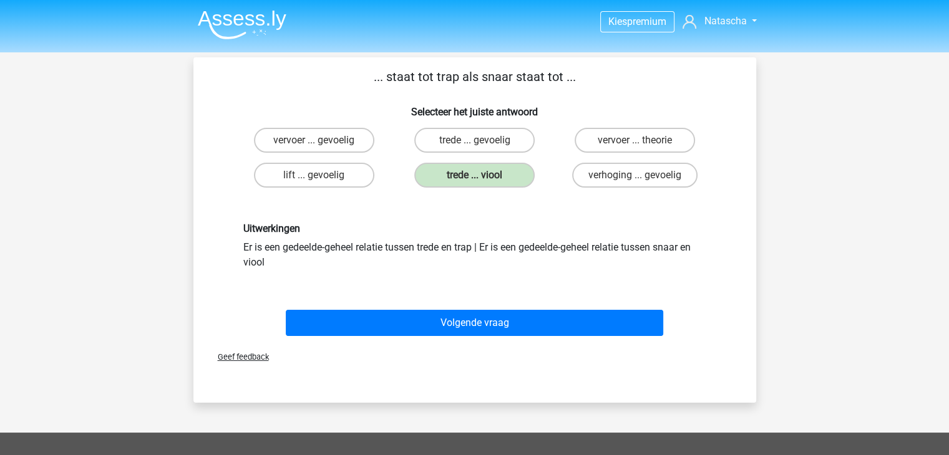
click at [541, 335] on div "Volgende vraag" at bounding box center [474, 325] width 481 height 31
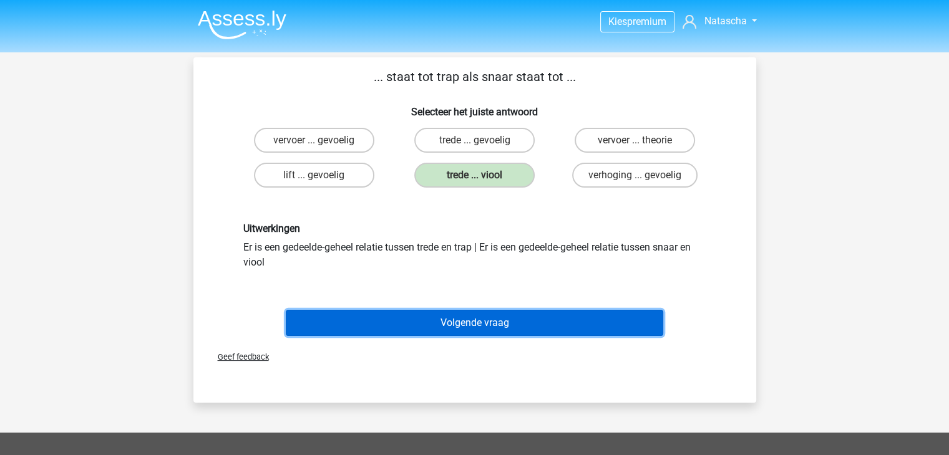
click at [572, 322] on button "Volgende vraag" at bounding box center [474, 323] width 377 height 26
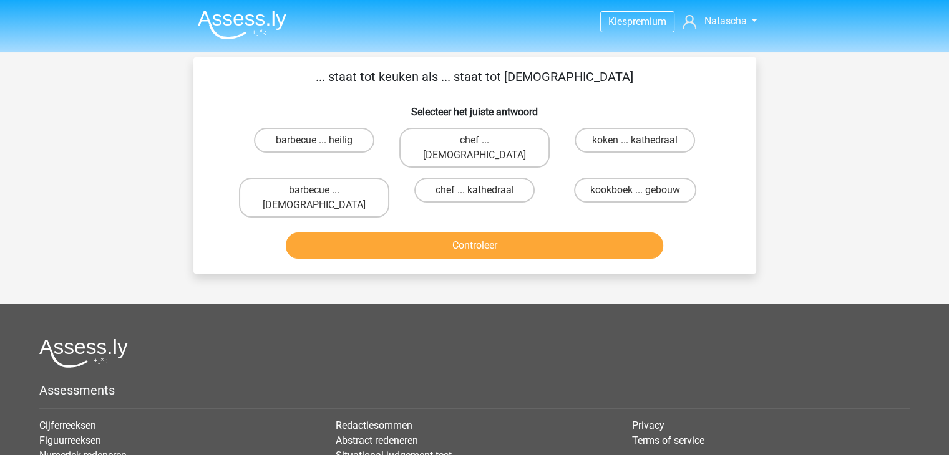
scroll to position [57, 0]
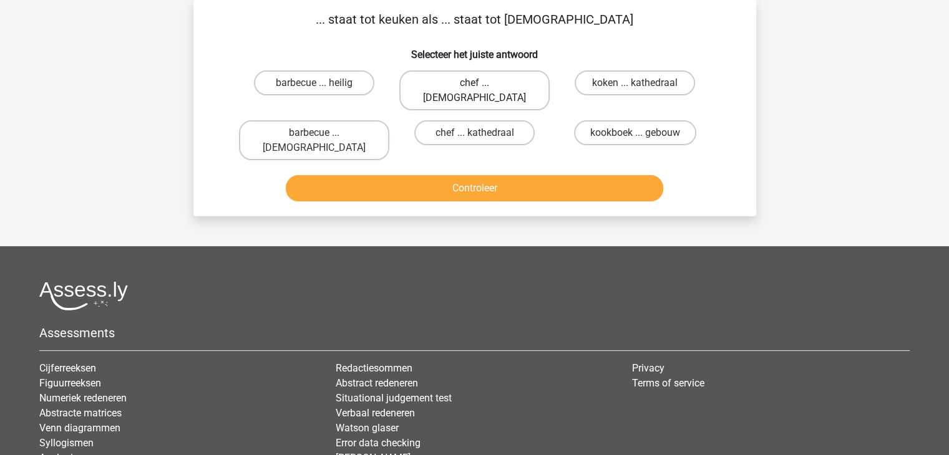
click at [450, 85] on label "chef ... priester" at bounding box center [474, 90] width 150 height 40
click at [474, 85] on input "chef ... priester" at bounding box center [478, 87] width 8 height 8
radio input "true"
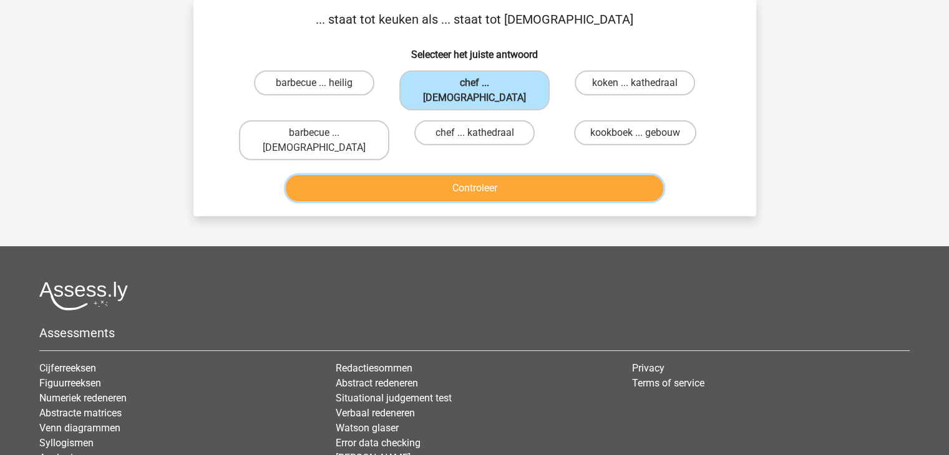
click at [452, 175] on button "Controleer" at bounding box center [474, 188] width 377 height 26
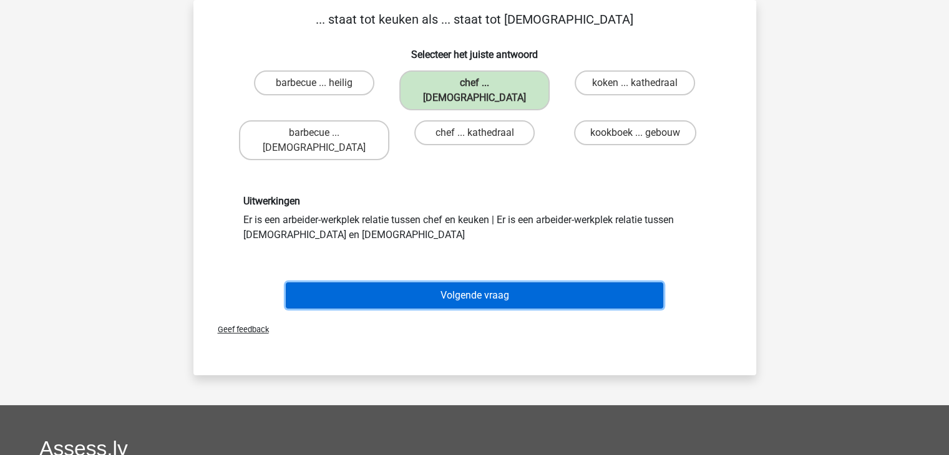
click at [446, 283] on button "Volgende vraag" at bounding box center [474, 296] width 377 height 26
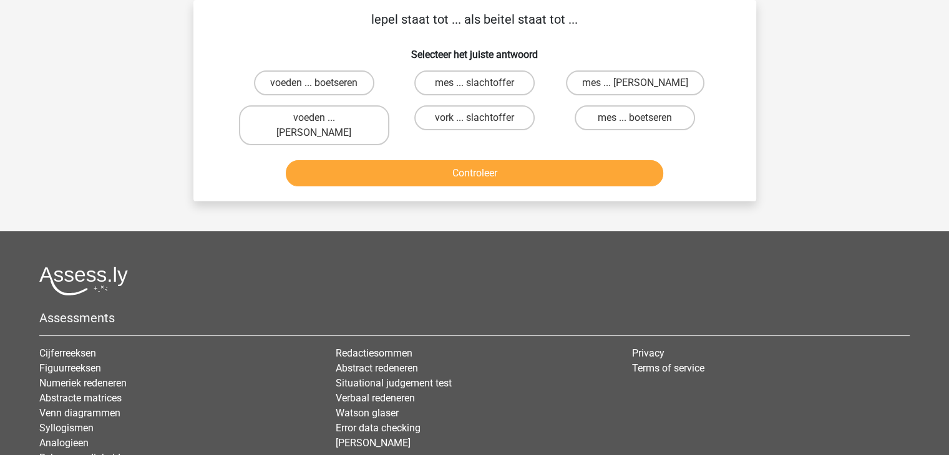
click at [636, 88] on input "mes ... michelangelo" at bounding box center [639, 87] width 8 height 8
radio input "true"
click at [626, 124] on label "mes ... boetseren" at bounding box center [634, 117] width 120 height 25
click at [635, 124] on input "mes ... boetseren" at bounding box center [639, 122] width 8 height 8
radio input "true"
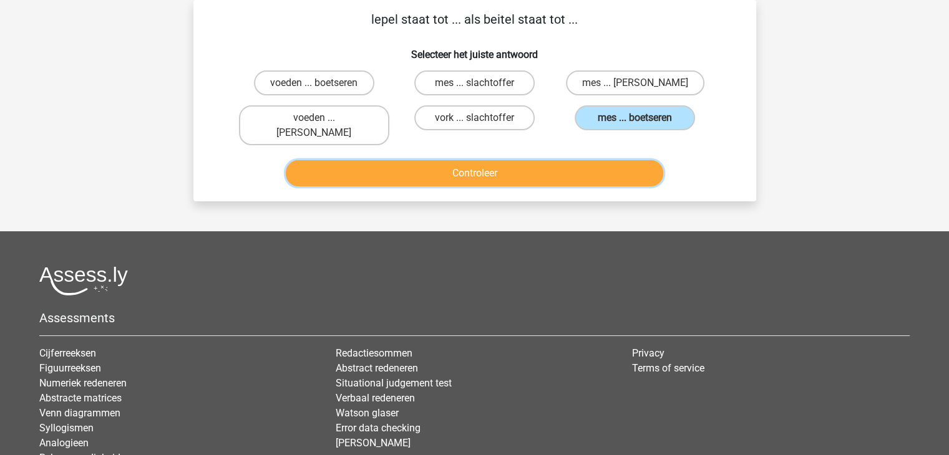
click at [553, 168] on button "Controleer" at bounding box center [474, 173] width 377 height 26
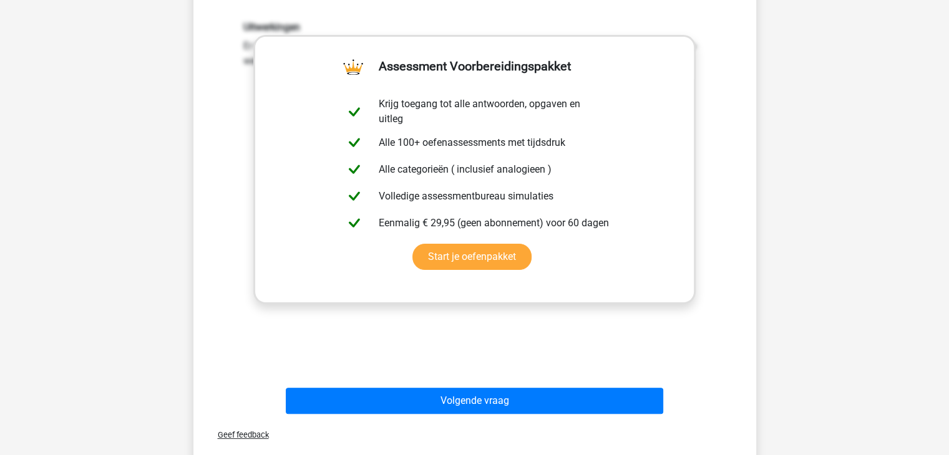
scroll to position [248, 0]
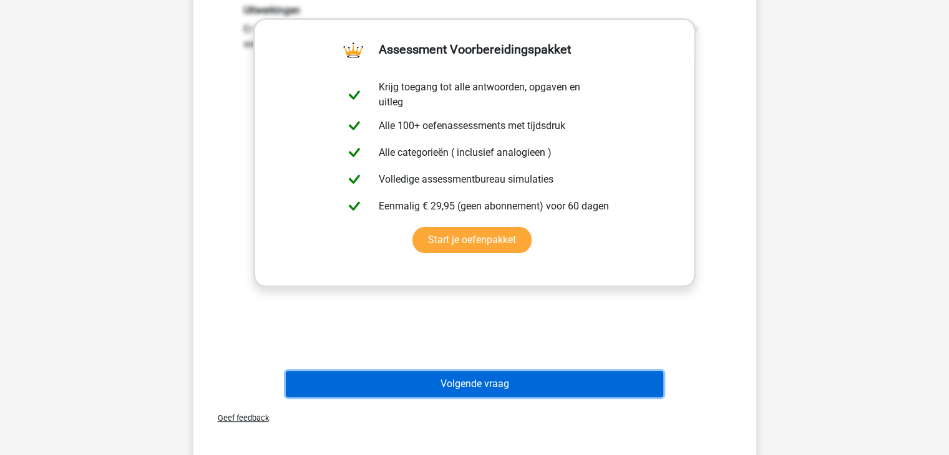
click at [525, 371] on button "Volgende vraag" at bounding box center [474, 384] width 377 height 26
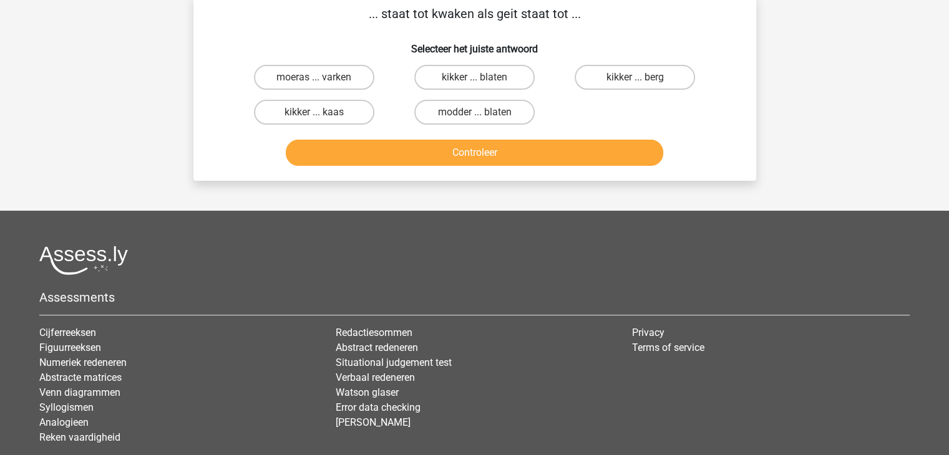
scroll to position [57, 0]
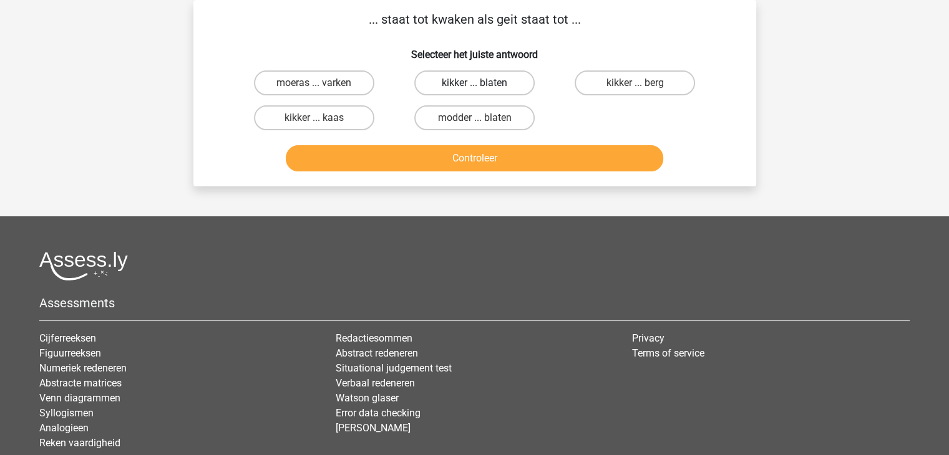
click at [493, 75] on label "kikker ... blaten" at bounding box center [474, 82] width 120 height 25
click at [482, 83] on input "kikker ... blaten" at bounding box center [478, 87] width 8 height 8
radio input "true"
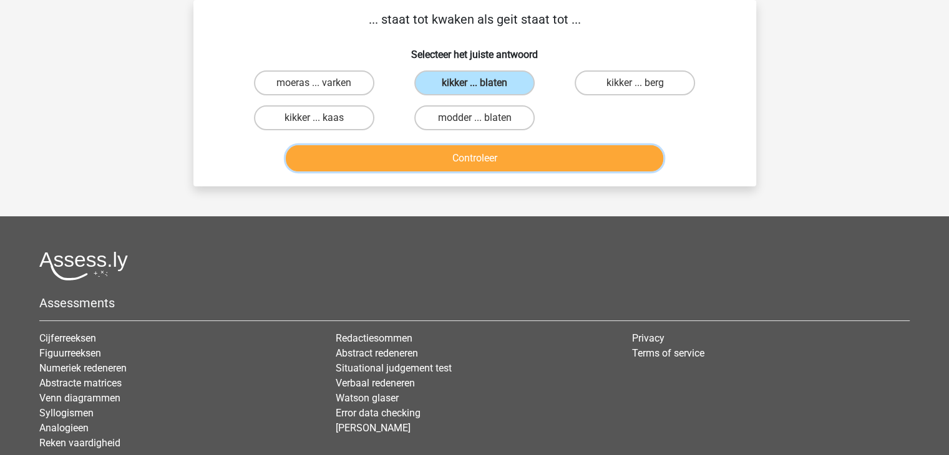
click at [483, 151] on button "Controleer" at bounding box center [474, 158] width 377 height 26
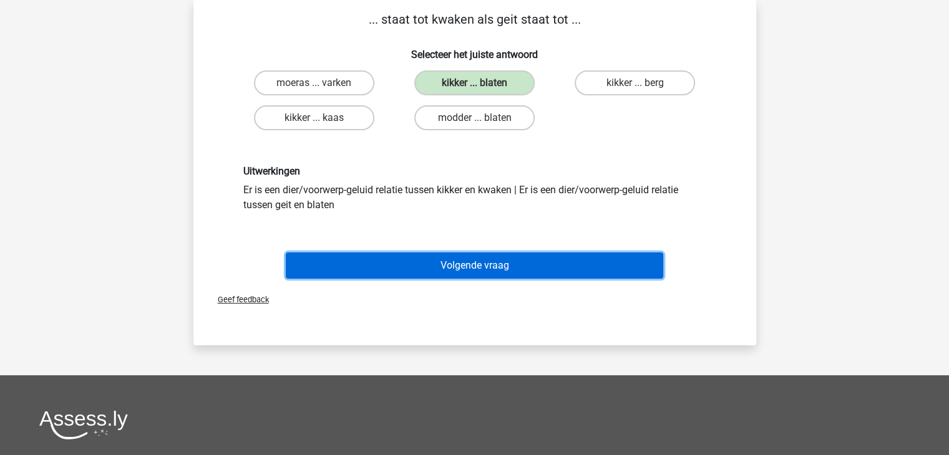
click at [506, 266] on button "Volgende vraag" at bounding box center [474, 266] width 377 height 26
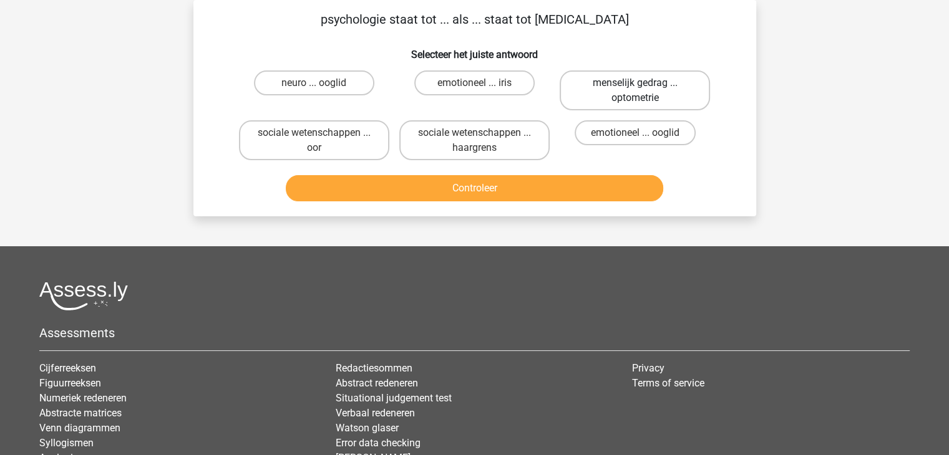
click at [619, 95] on label "menselijk gedrag ... optometrie" at bounding box center [634, 90] width 150 height 40
click at [635, 91] on input "menselijk gedrag ... optometrie" at bounding box center [639, 87] width 8 height 8
radio input "true"
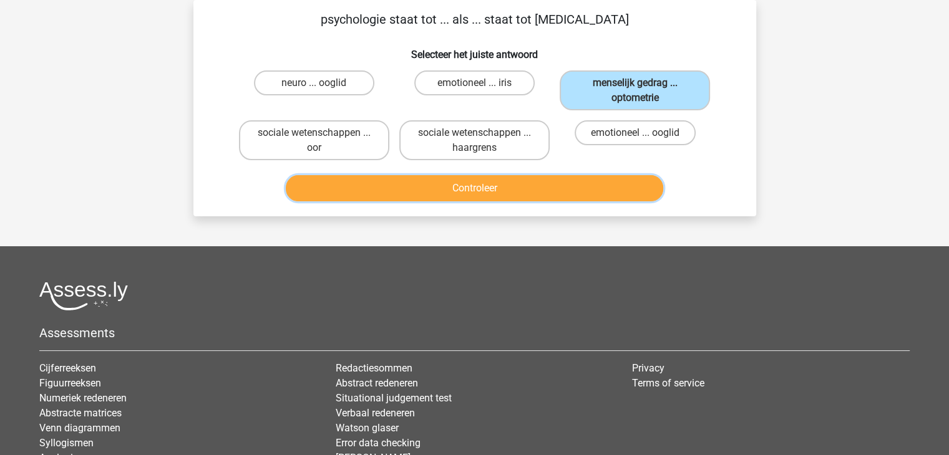
click at [565, 183] on button "Controleer" at bounding box center [474, 188] width 377 height 26
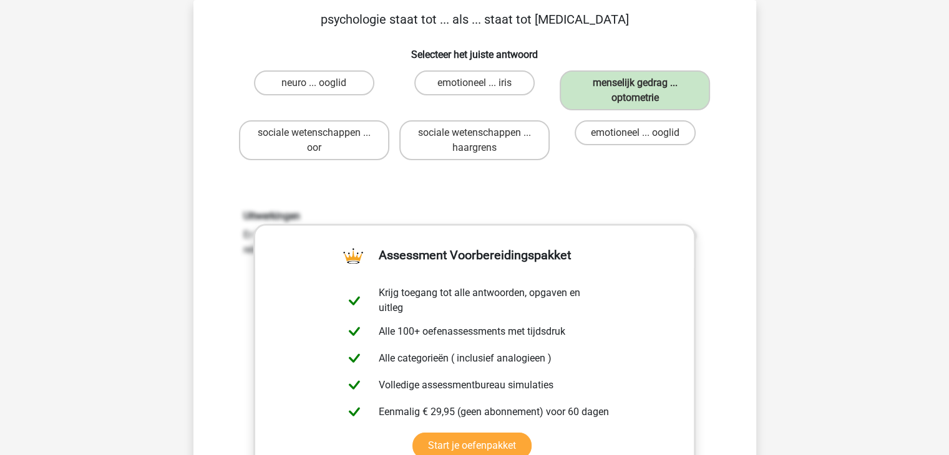
scroll to position [232, 0]
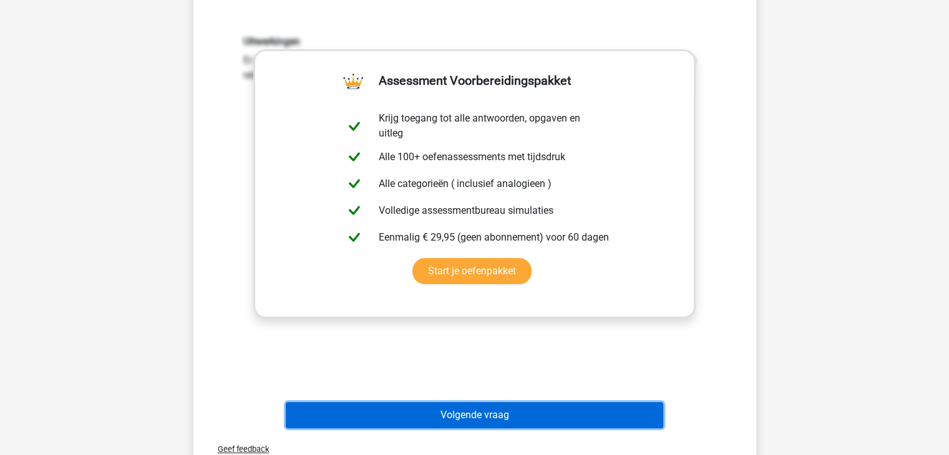
click at [522, 420] on button "Volgende vraag" at bounding box center [474, 415] width 377 height 26
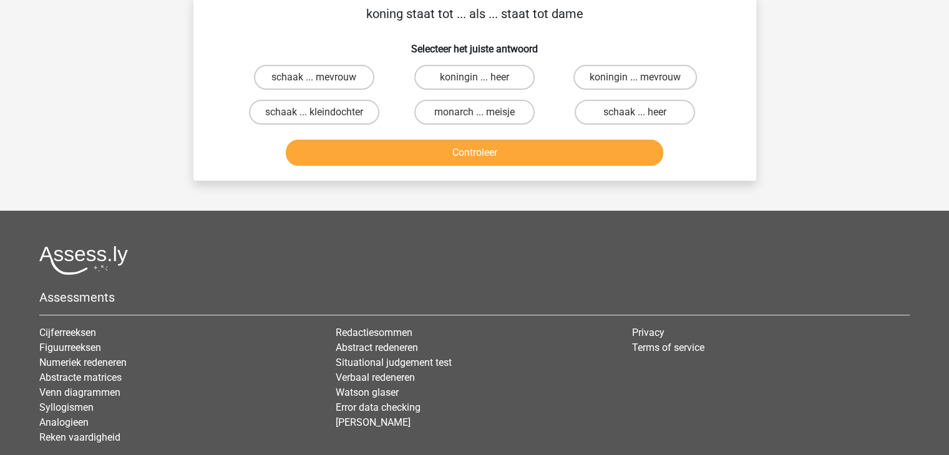
scroll to position [57, 0]
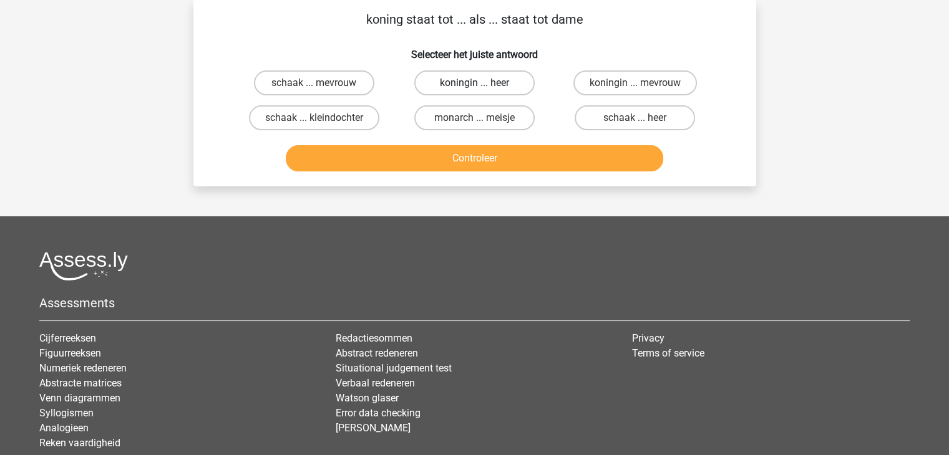
click at [501, 90] on label "koningin ... heer" at bounding box center [474, 82] width 120 height 25
click at [482, 90] on input "koningin ... heer" at bounding box center [478, 87] width 8 height 8
radio input "true"
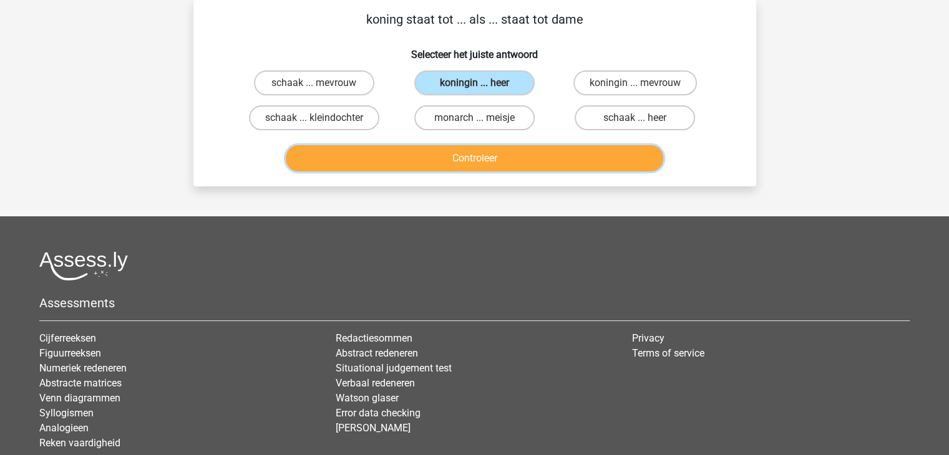
click at [500, 157] on button "Controleer" at bounding box center [474, 158] width 377 height 26
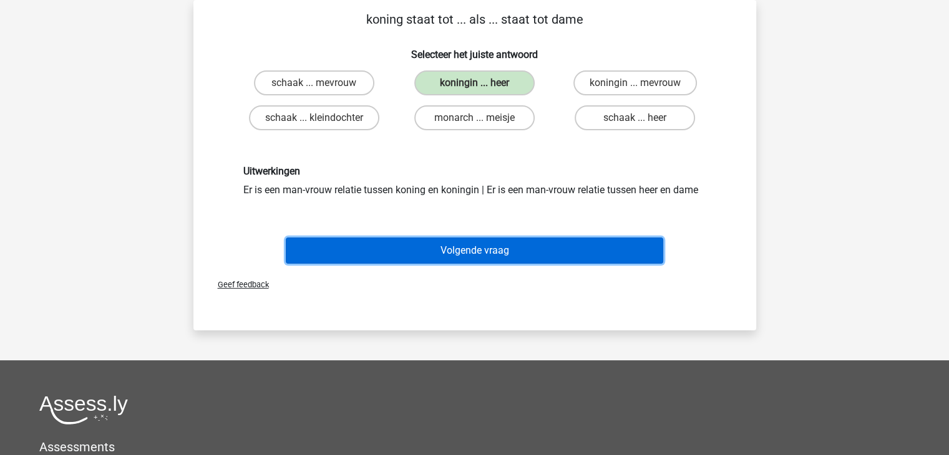
click at [559, 249] on button "Volgende vraag" at bounding box center [474, 251] width 377 height 26
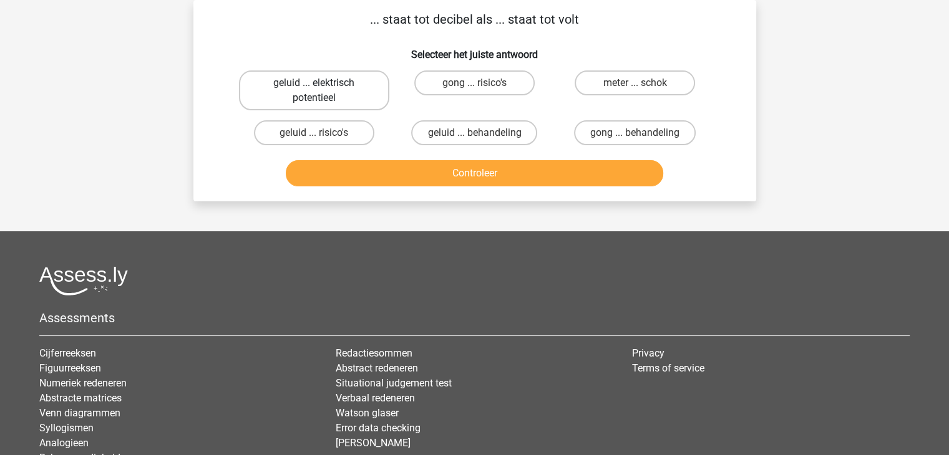
click at [372, 92] on label "geluid ... elektrisch potentieel" at bounding box center [314, 90] width 150 height 40
click at [322, 91] on input "geluid ... elektrisch potentieel" at bounding box center [318, 87] width 8 height 8
radio input "true"
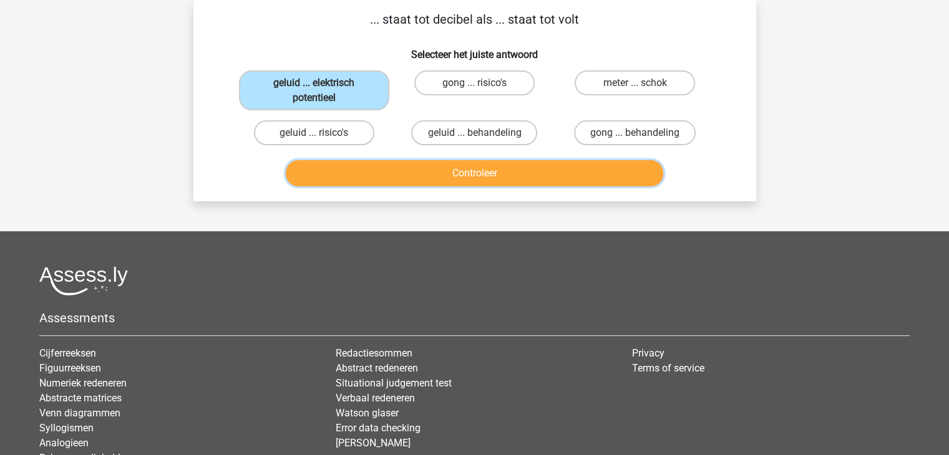
click at [414, 170] on button "Controleer" at bounding box center [474, 173] width 377 height 26
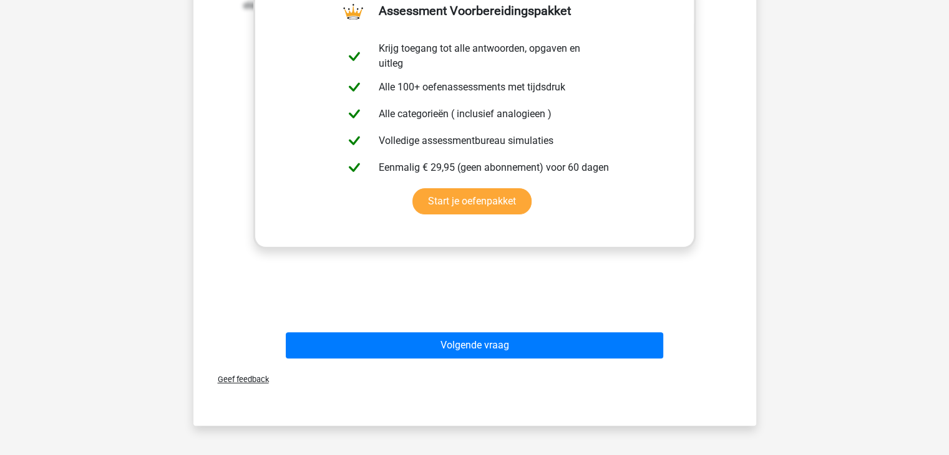
scroll to position [292, 0]
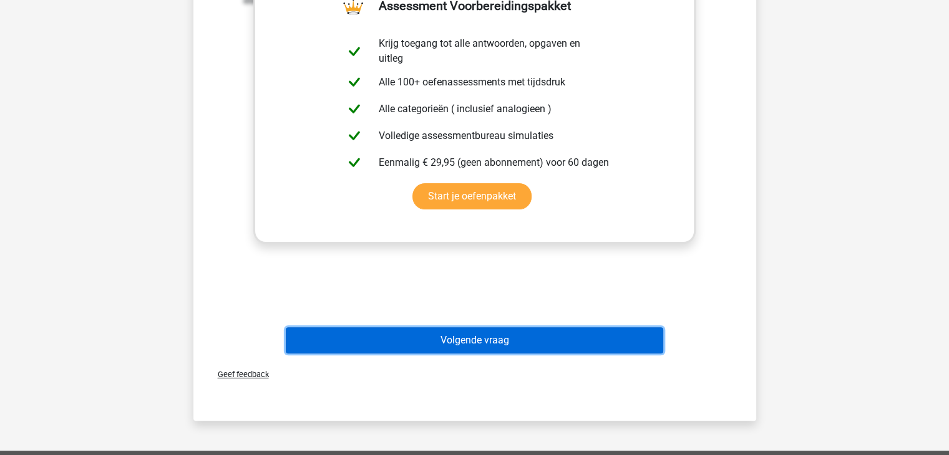
click at [518, 347] on button "Volgende vraag" at bounding box center [474, 340] width 377 height 26
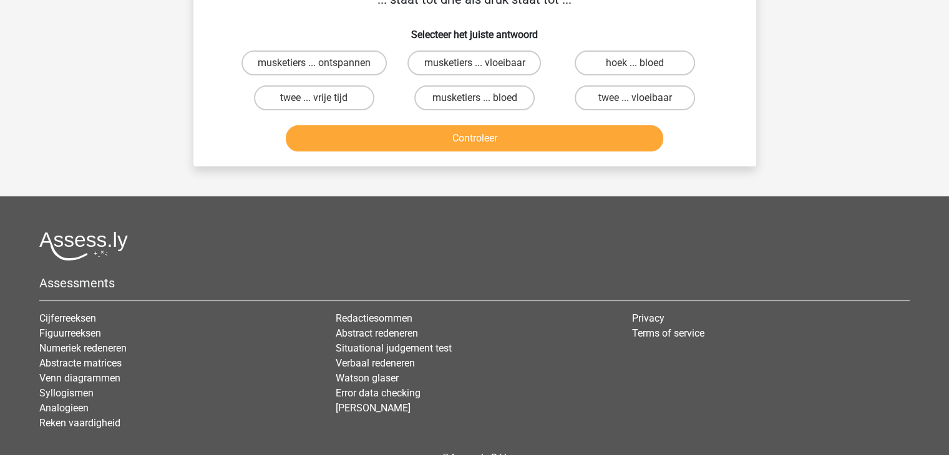
scroll to position [57, 0]
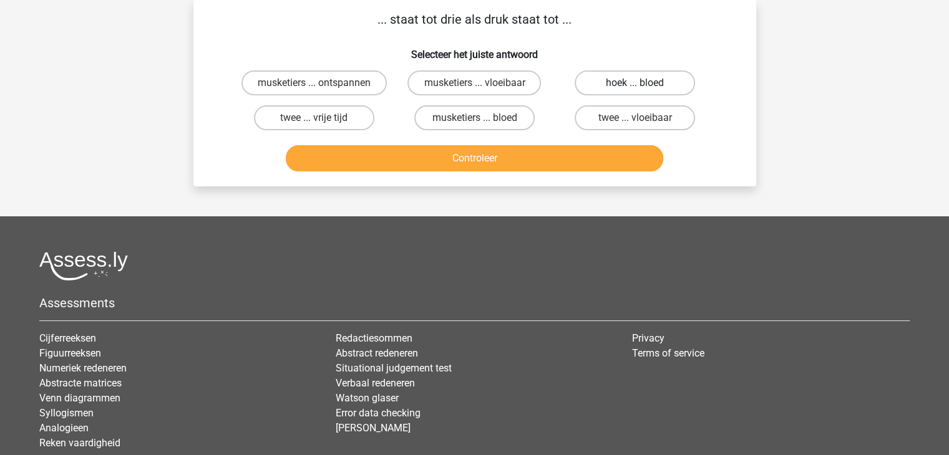
click at [654, 70] on label "hoek ... bloed" at bounding box center [634, 82] width 120 height 25
click at [643, 83] on input "hoek ... bloed" at bounding box center [639, 87] width 8 height 8
radio input "true"
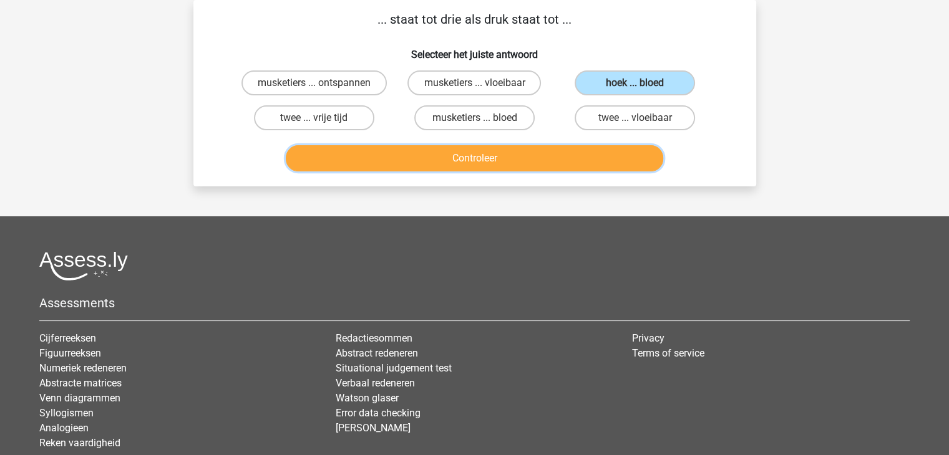
click at [465, 152] on button "Controleer" at bounding box center [474, 158] width 377 height 26
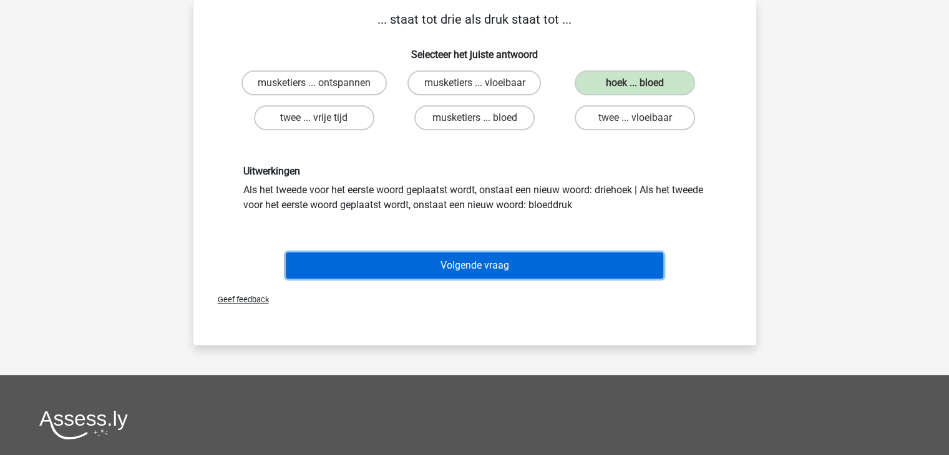
click at [474, 272] on button "Volgende vraag" at bounding box center [474, 266] width 377 height 26
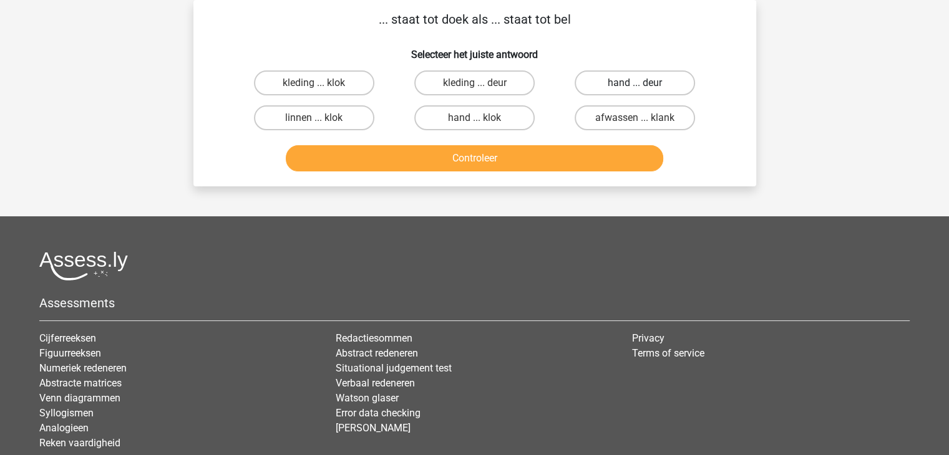
click at [617, 79] on label "hand ... deur" at bounding box center [634, 82] width 120 height 25
click at [635, 83] on input "hand ... deur" at bounding box center [639, 87] width 8 height 8
radio input "true"
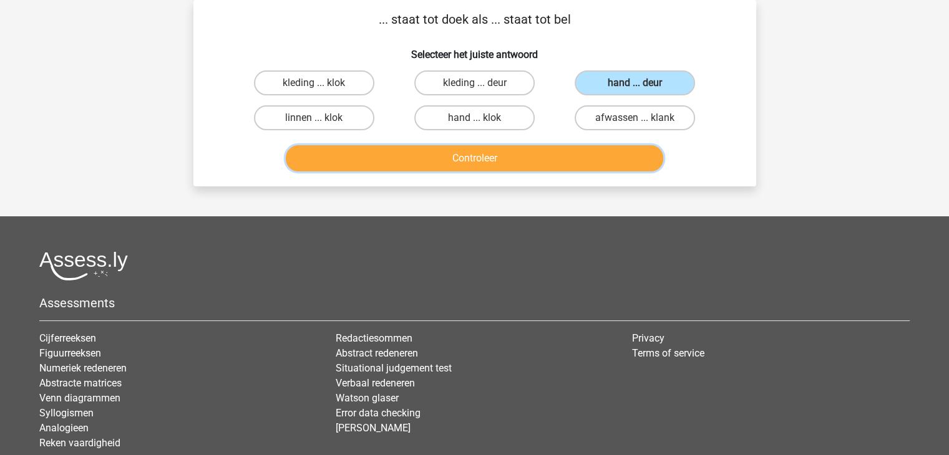
click at [544, 153] on button "Controleer" at bounding box center [474, 158] width 377 height 26
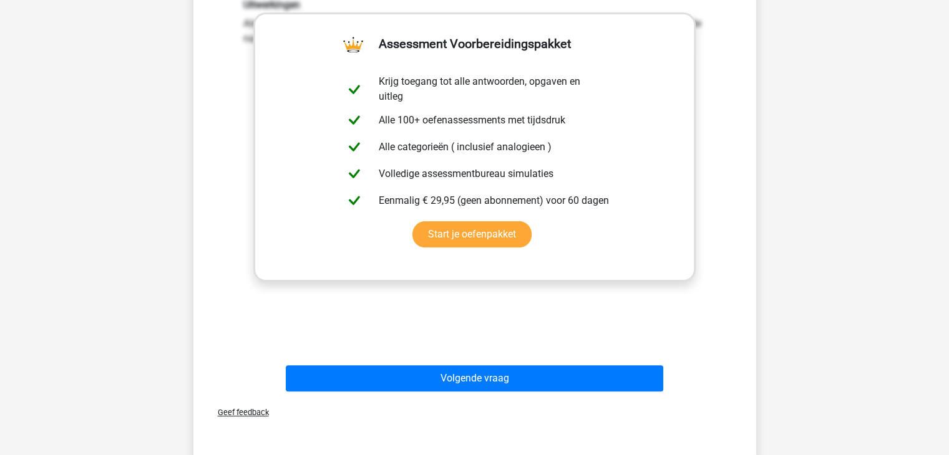
scroll to position [244, 0]
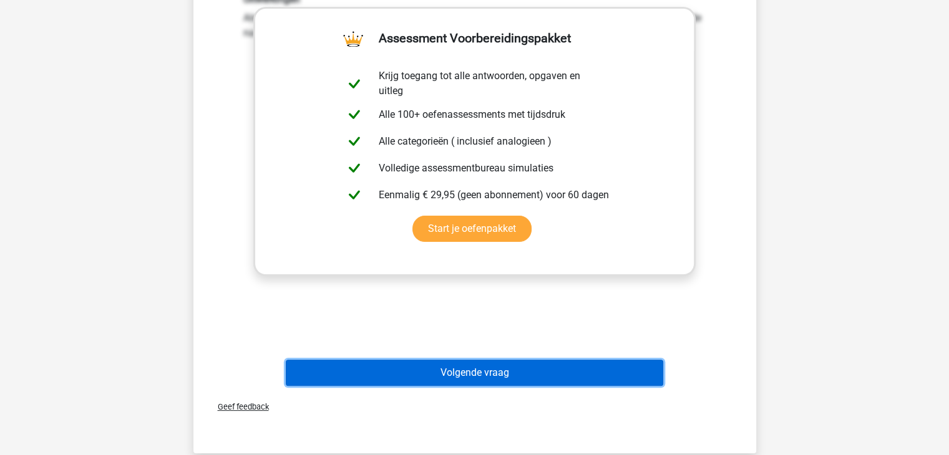
click at [513, 362] on button "Volgende vraag" at bounding box center [474, 373] width 377 height 26
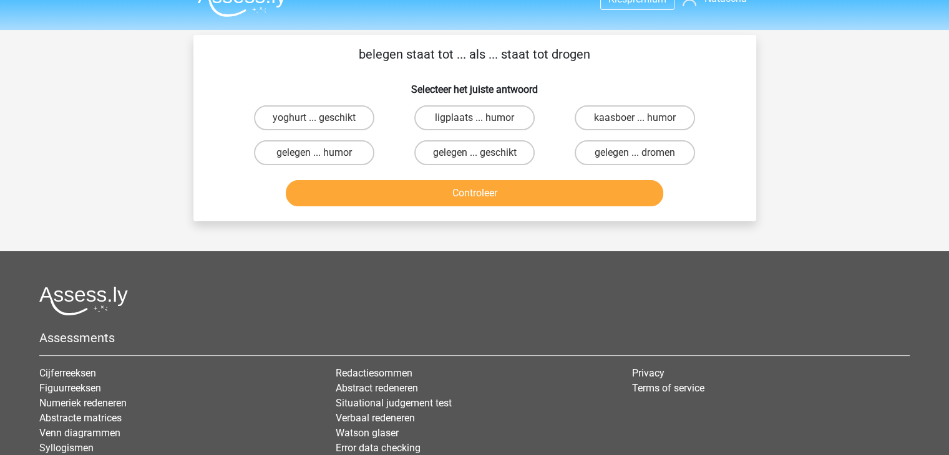
scroll to position [14, 0]
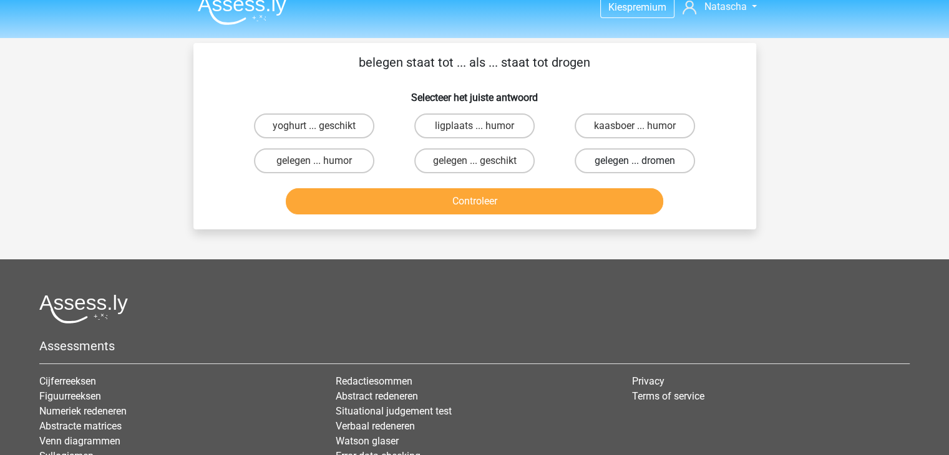
click at [606, 162] on label "gelegen ... dromen" at bounding box center [634, 160] width 120 height 25
click at [635, 162] on input "gelegen ... dromen" at bounding box center [639, 165] width 8 height 8
radio input "true"
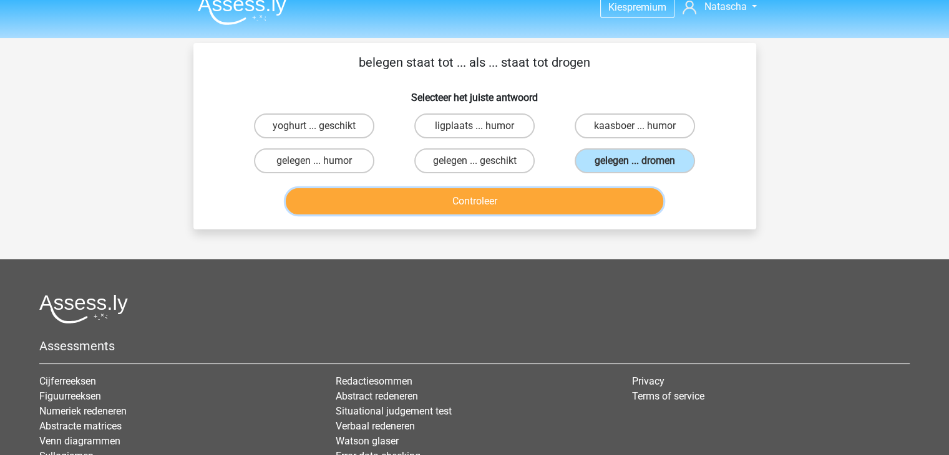
click at [543, 208] on button "Controleer" at bounding box center [474, 201] width 377 height 26
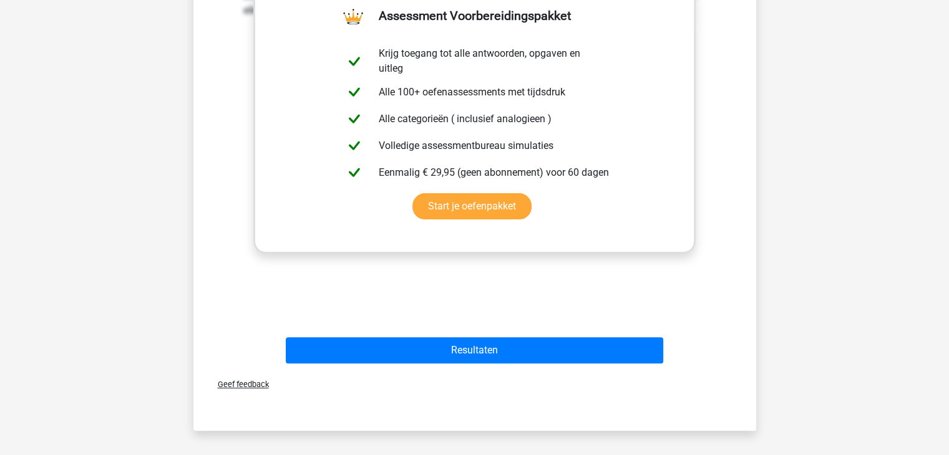
scroll to position [271, 0]
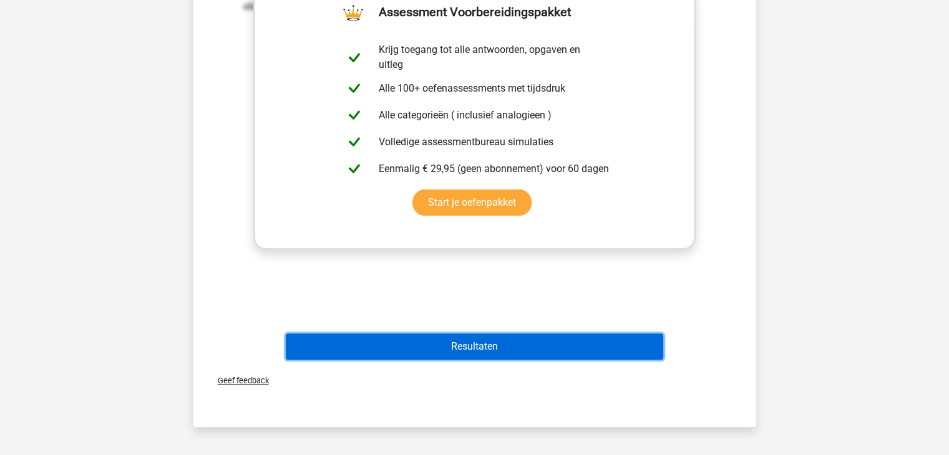
click at [510, 334] on button "Resultaten" at bounding box center [474, 347] width 377 height 26
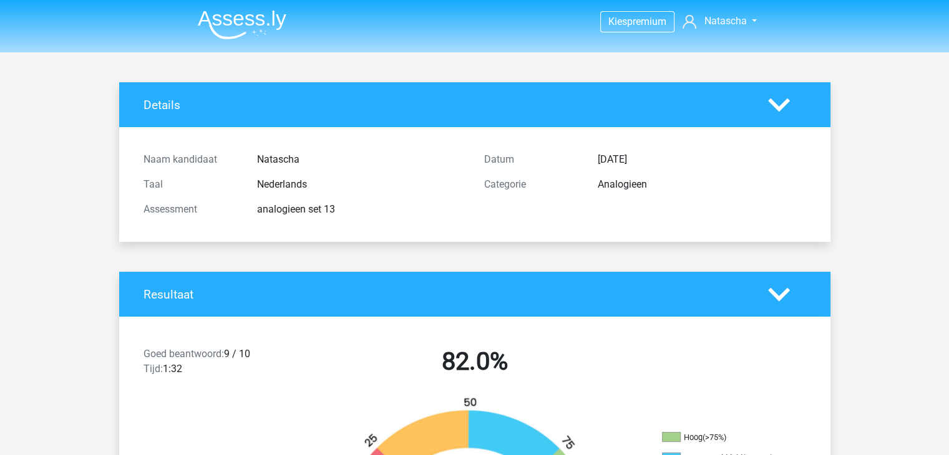
click at [287, 17] on nav "Kies premium [GEOGRAPHIC_DATA] [EMAIL_ADDRESS][DOMAIN_NAME]" at bounding box center [475, 22] width 574 height 41
click at [251, 23] on img at bounding box center [242, 24] width 89 height 29
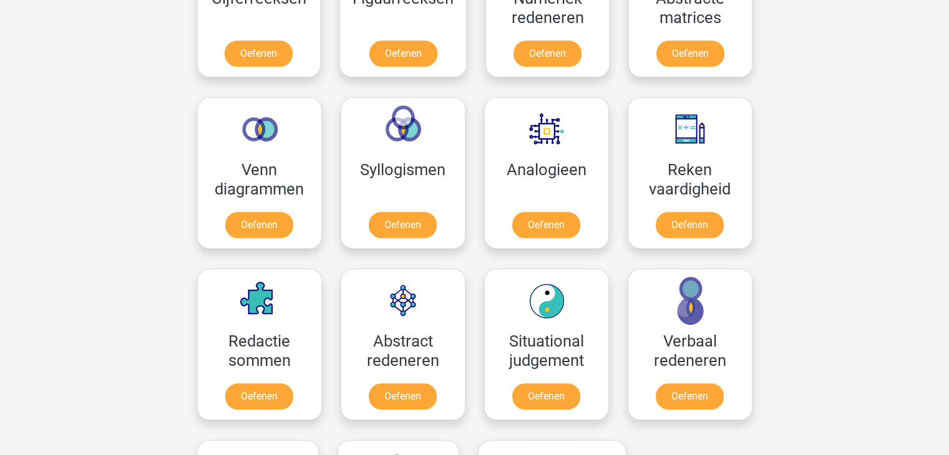
scroll to position [696, 0]
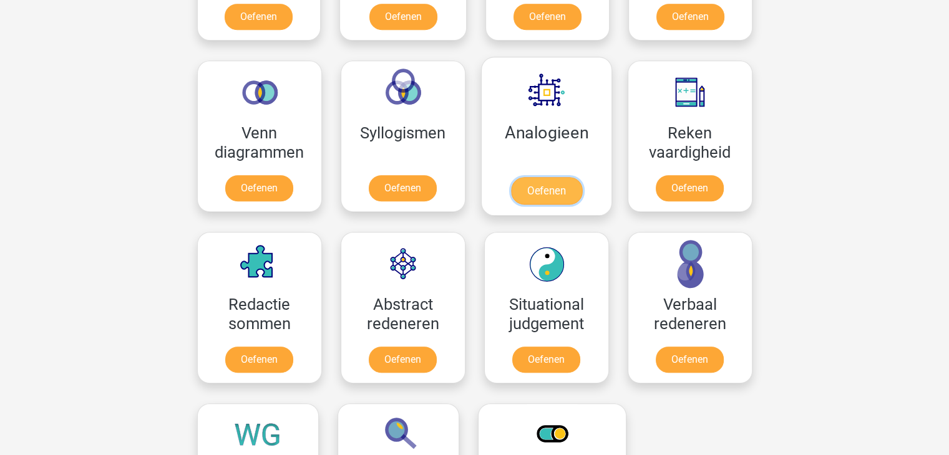
click at [553, 177] on link "Oefenen" at bounding box center [545, 190] width 71 height 27
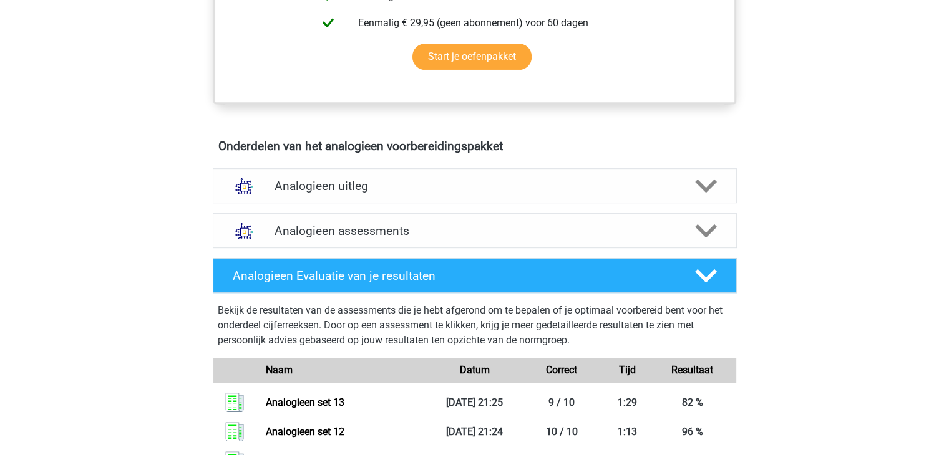
scroll to position [582, 0]
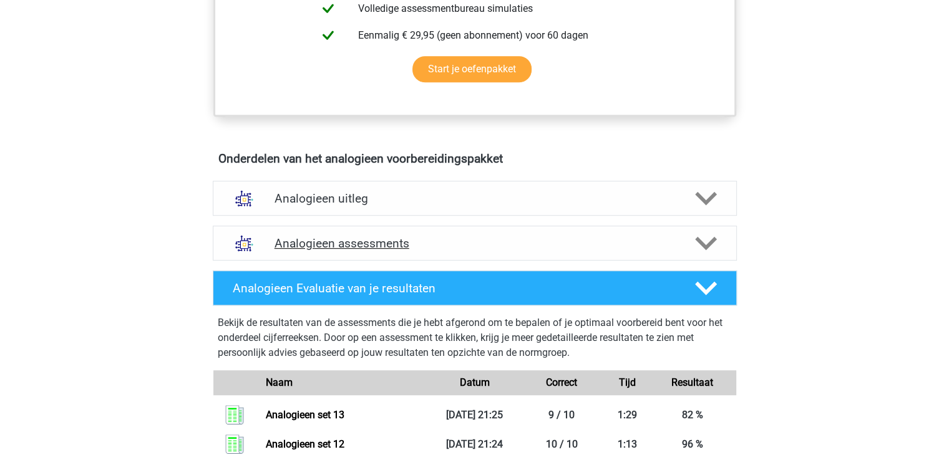
click at [643, 248] on h4 "Analogieen assessments" at bounding box center [474, 243] width 400 height 14
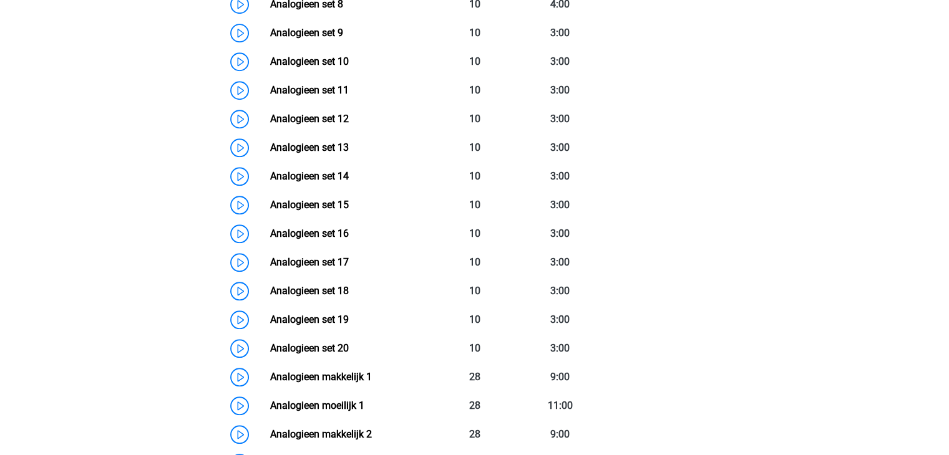
scroll to position [1150, 0]
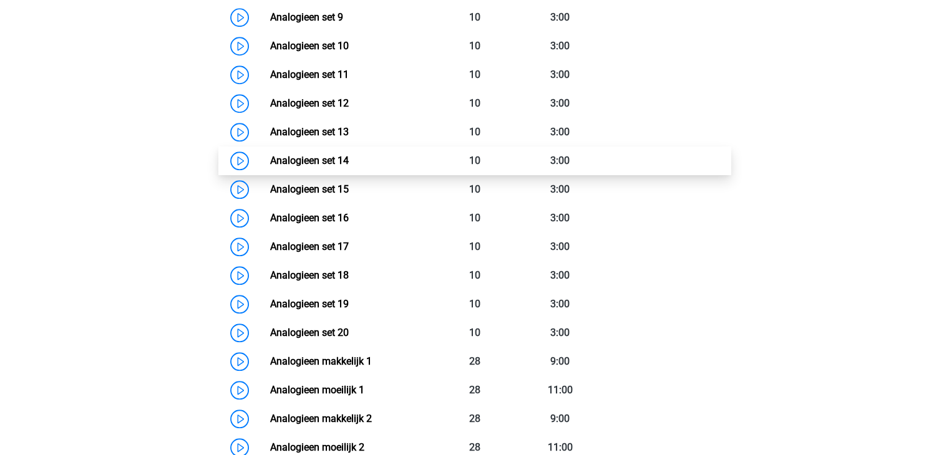
click at [317, 163] on link "Analogieen set 14" at bounding box center [309, 161] width 79 height 12
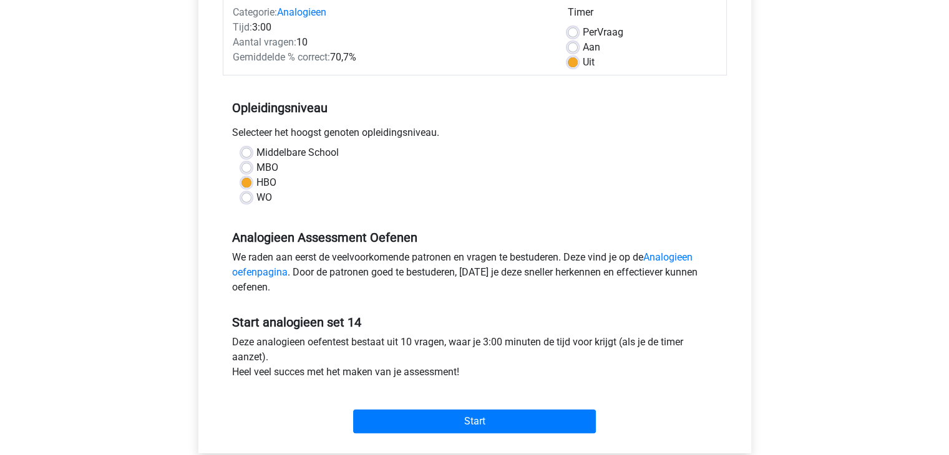
scroll to position [197, 0]
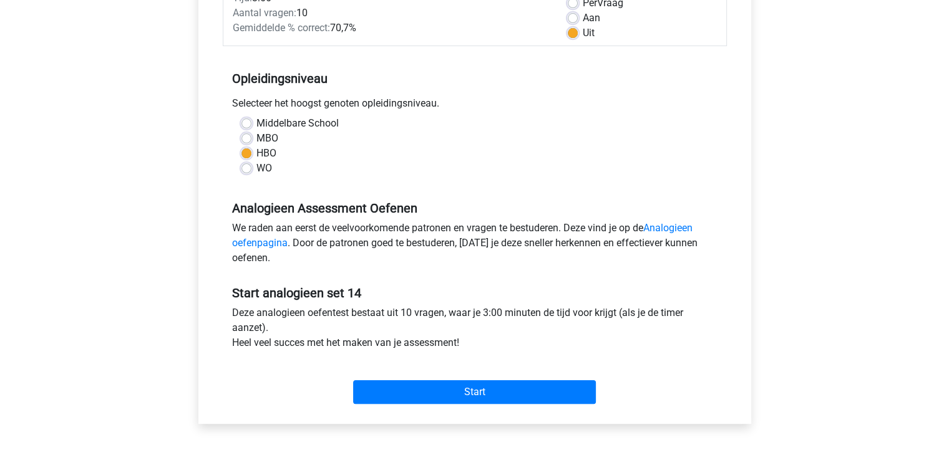
click at [511, 367] on div "Start" at bounding box center [475, 382] width 504 height 44
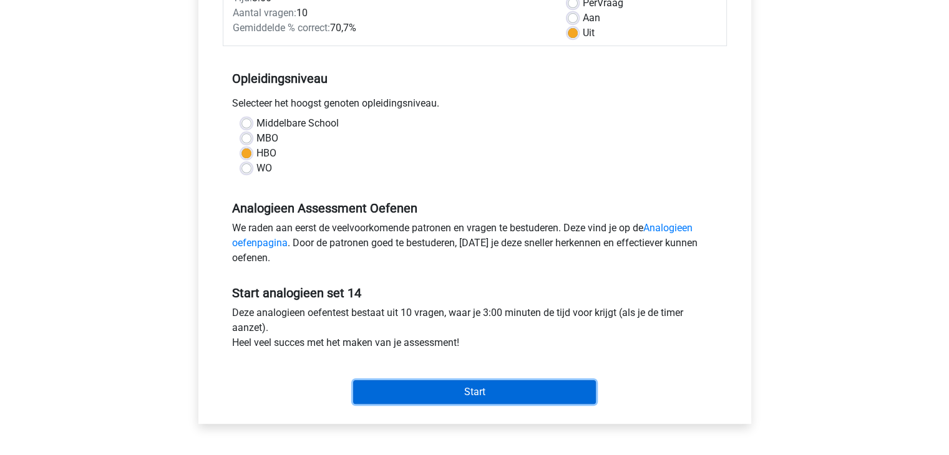
click at [511, 382] on input "Start" at bounding box center [474, 392] width 243 height 24
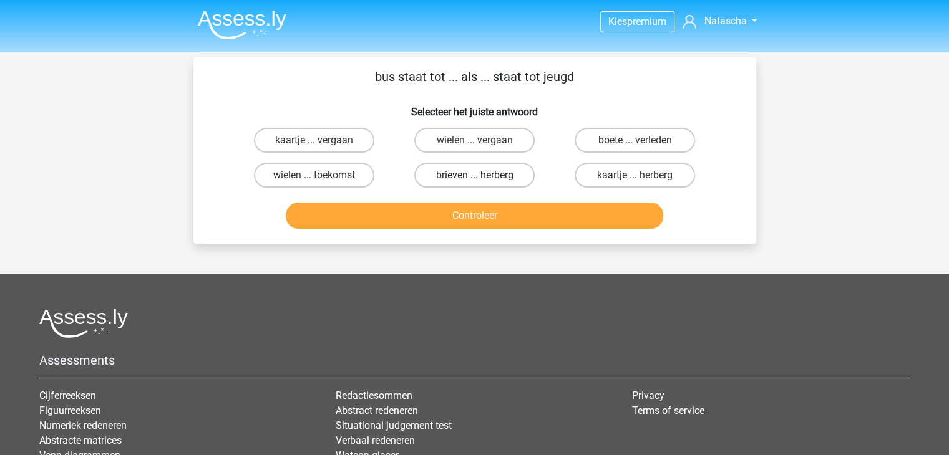
click at [506, 178] on label "brieven ... herberg" at bounding box center [474, 175] width 120 height 25
click at [482, 178] on input "brieven ... herberg" at bounding box center [478, 179] width 8 height 8
radio input "true"
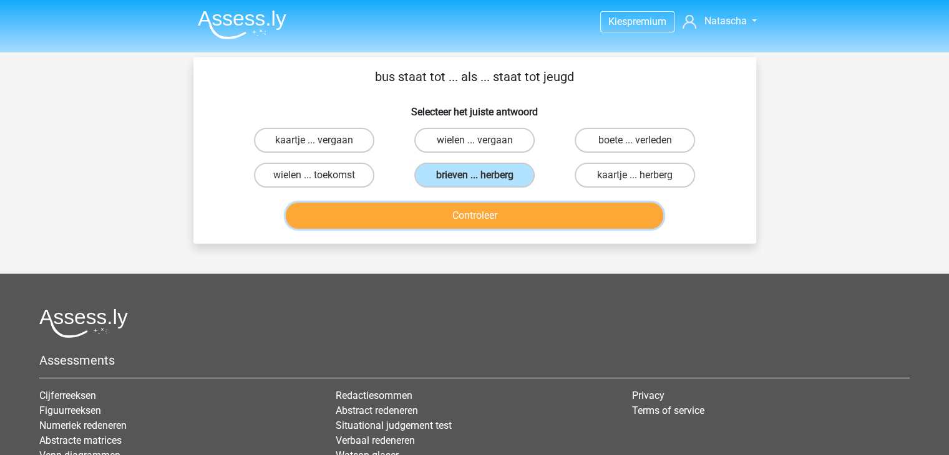
click at [498, 228] on button "Controleer" at bounding box center [474, 216] width 377 height 26
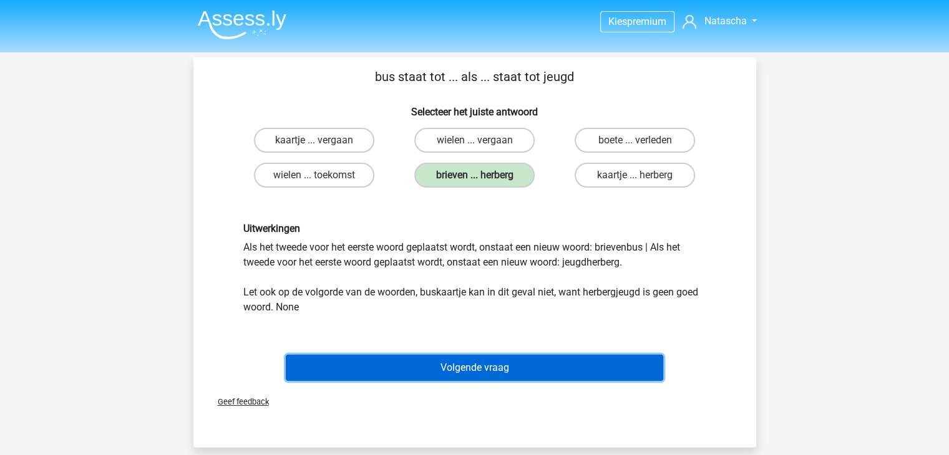
click at [498, 372] on button "Volgende vraag" at bounding box center [474, 368] width 377 height 26
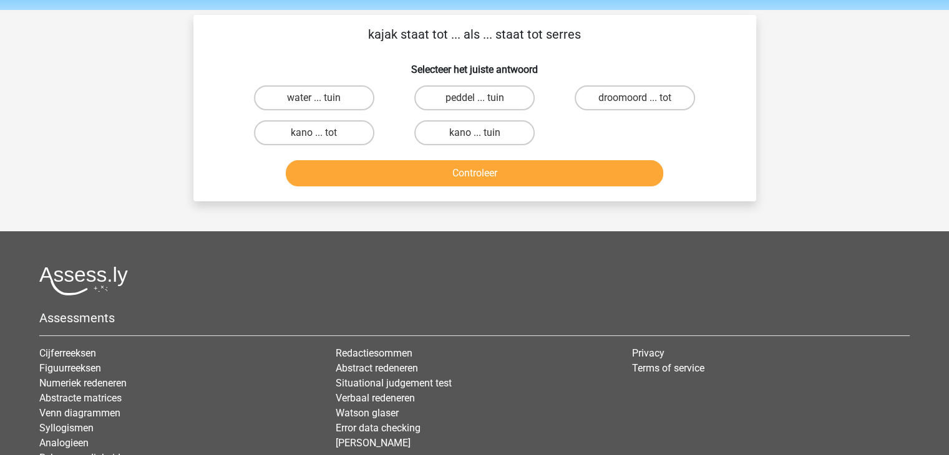
scroll to position [57, 0]
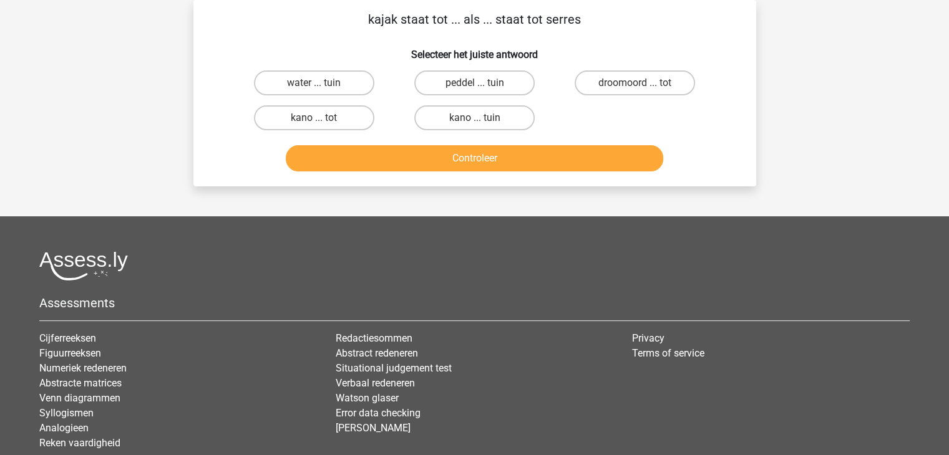
click at [639, 101] on div "water ... tuin peddel ... tuin droomoord ... tot kano ... tot kano ... tuin" at bounding box center [474, 100] width 481 height 70
click at [656, 82] on label "droomoord ... tot" at bounding box center [634, 82] width 120 height 25
click at [643, 83] on input "droomoord ... tot" at bounding box center [639, 87] width 8 height 8
radio input "true"
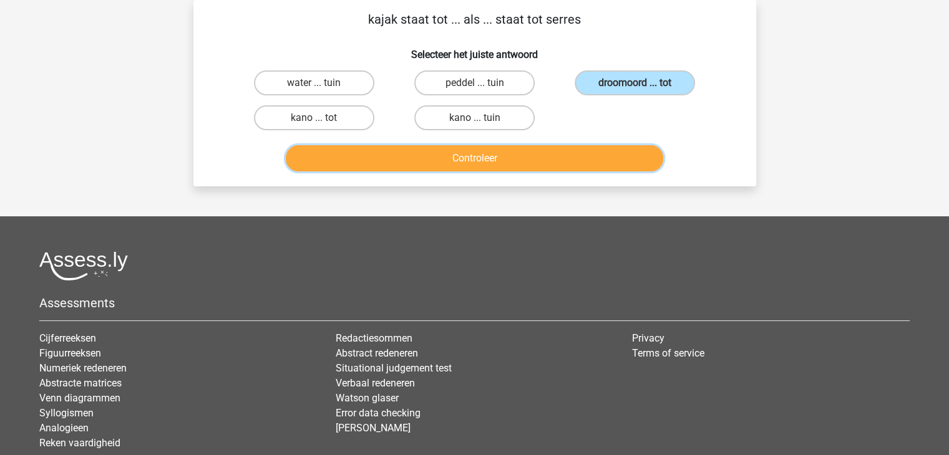
click at [542, 168] on button "Controleer" at bounding box center [474, 158] width 377 height 26
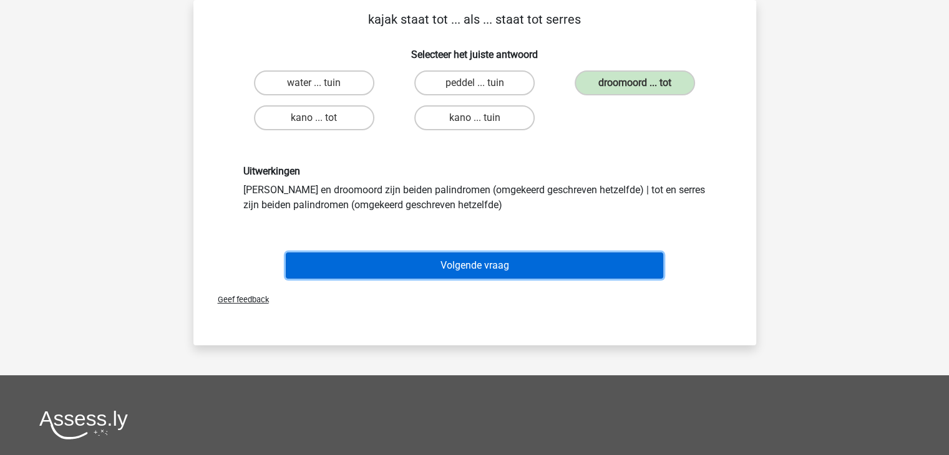
click at [511, 265] on button "Volgende vraag" at bounding box center [474, 266] width 377 height 26
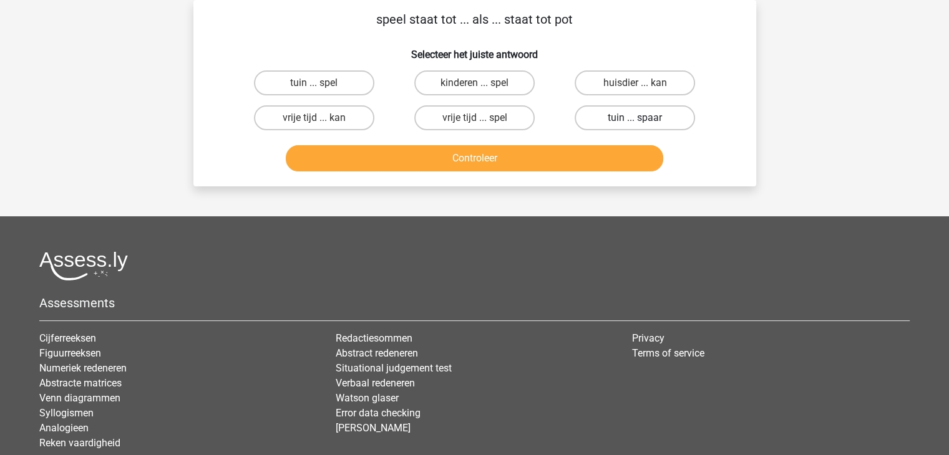
click at [591, 125] on label "tuin ... spaar" at bounding box center [634, 117] width 120 height 25
click at [635, 125] on input "tuin ... spaar" at bounding box center [639, 122] width 8 height 8
radio input "true"
click at [496, 170] on div "Controleer" at bounding box center [474, 160] width 481 height 31
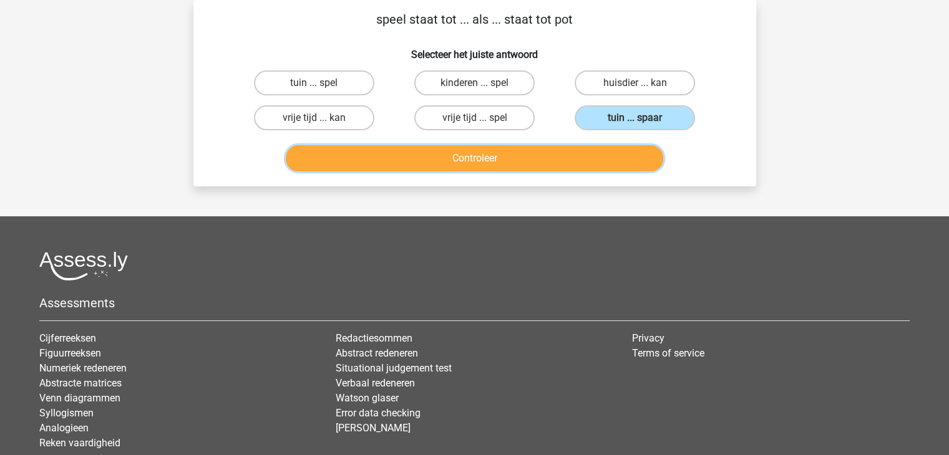
click at [507, 166] on button "Controleer" at bounding box center [474, 158] width 377 height 26
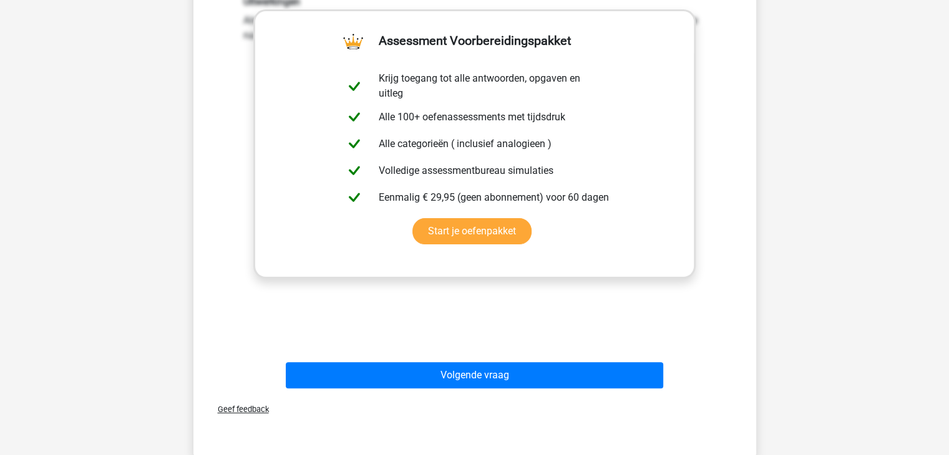
scroll to position [264, 0]
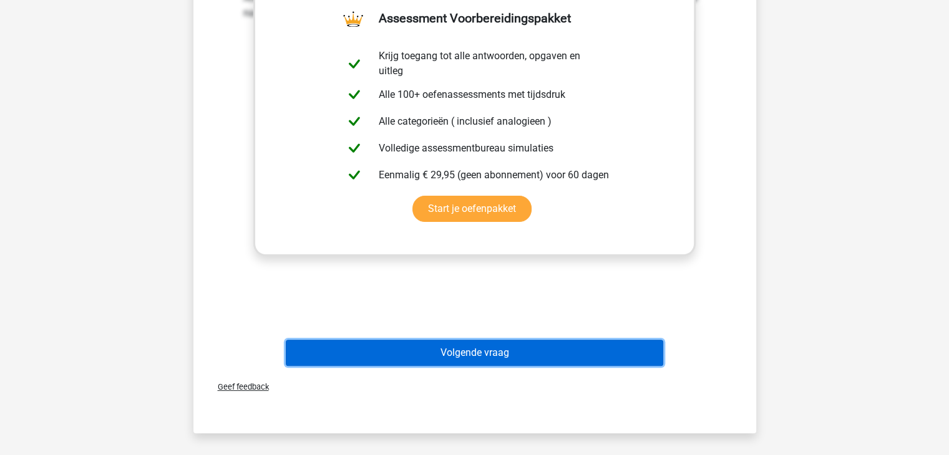
click at [576, 346] on button "Volgende vraag" at bounding box center [474, 353] width 377 height 26
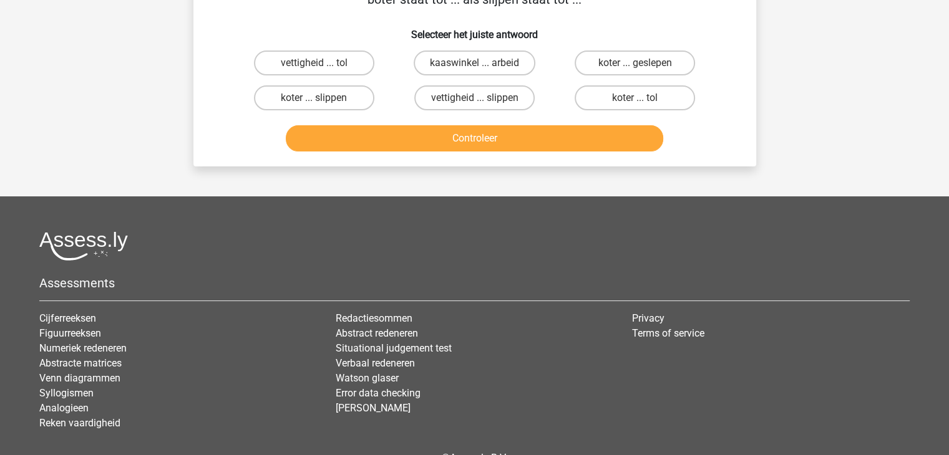
scroll to position [57, 0]
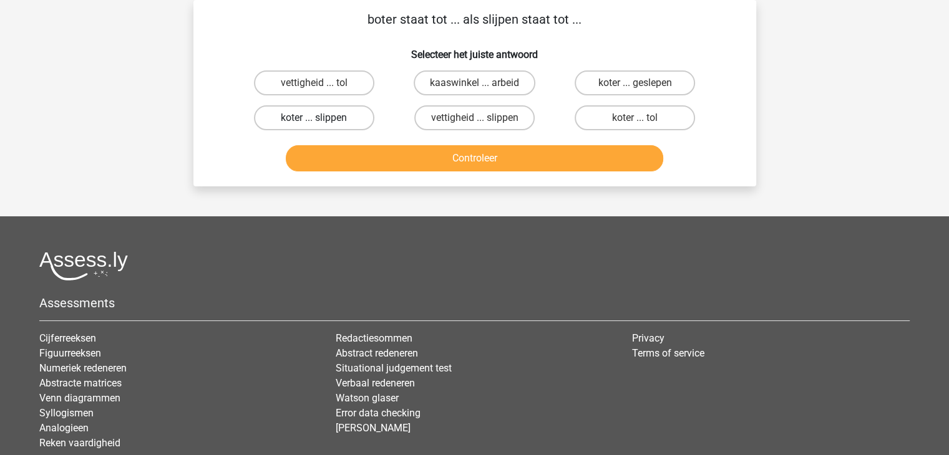
click at [346, 116] on label "koter ... slippen" at bounding box center [314, 117] width 120 height 25
click at [322, 118] on input "koter ... slippen" at bounding box center [318, 122] width 8 height 8
radio input "true"
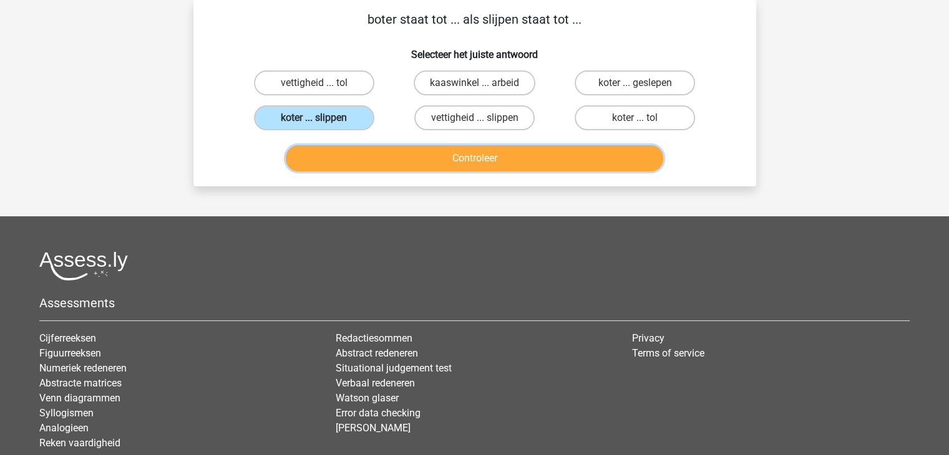
click at [412, 165] on button "Controleer" at bounding box center [474, 158] width 377 height 26
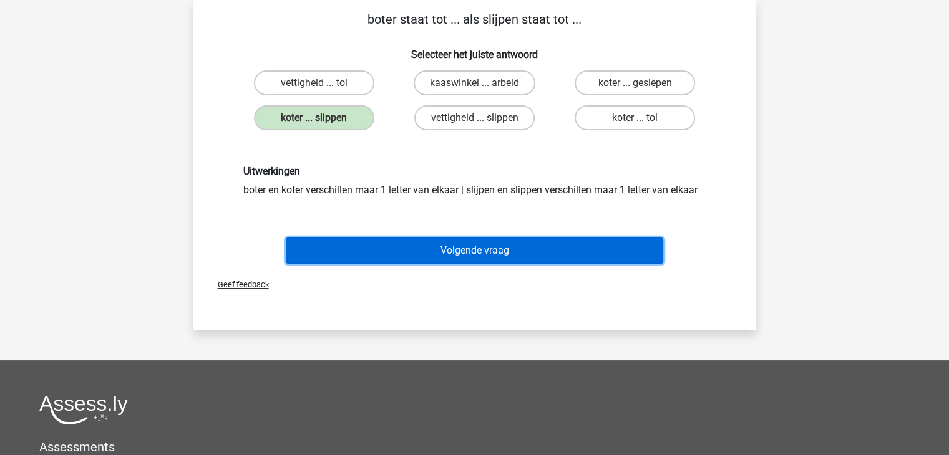
click at [448, 245] on button "Volgende vraag" at bounding box center [474, 251] width 377 height 26
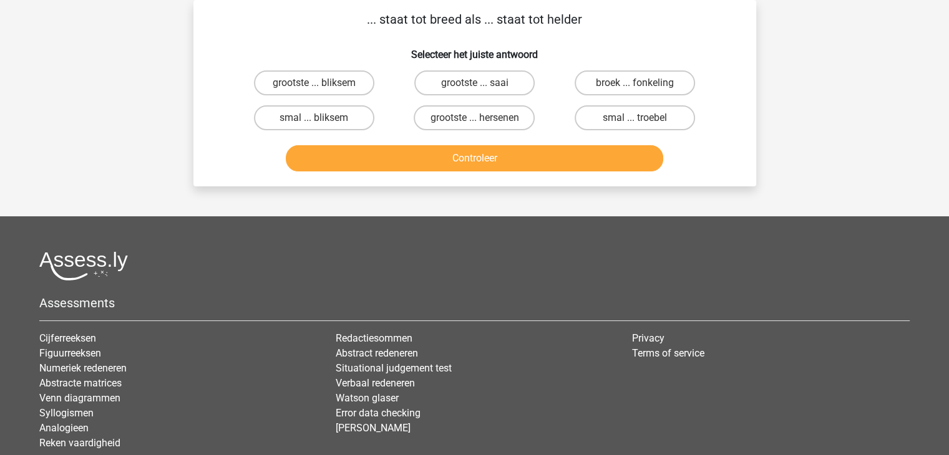
click at [644, 130] on div "smal ... troebel" at bounding box center [634, 117] width 160 height 35
click at [652, 129] on label "smal ... troebel" at bounding box center [634, 117] width 120 height 25
click at [643, 126] on input "smal ... troebel" at bounding box center [639, 122] width 8 height 8
radio input "true"
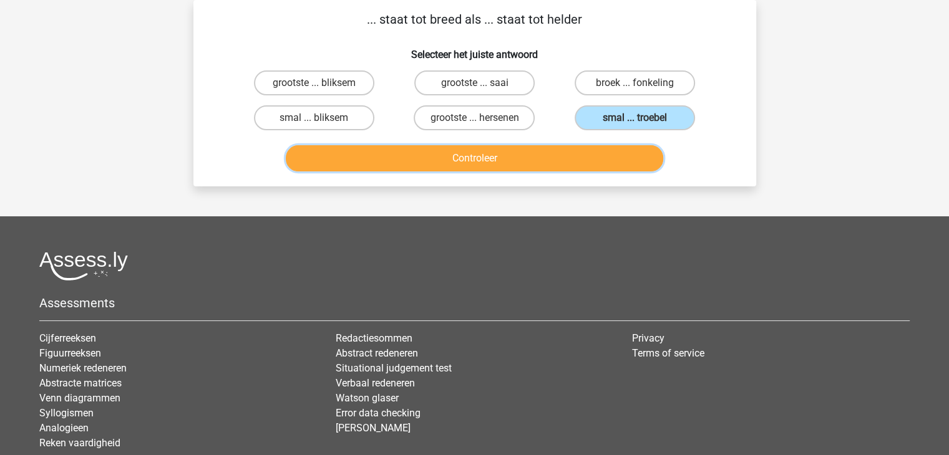
click at [530, 148] on button "Controleer" at bounding box center [474, 158] width 377 height 26
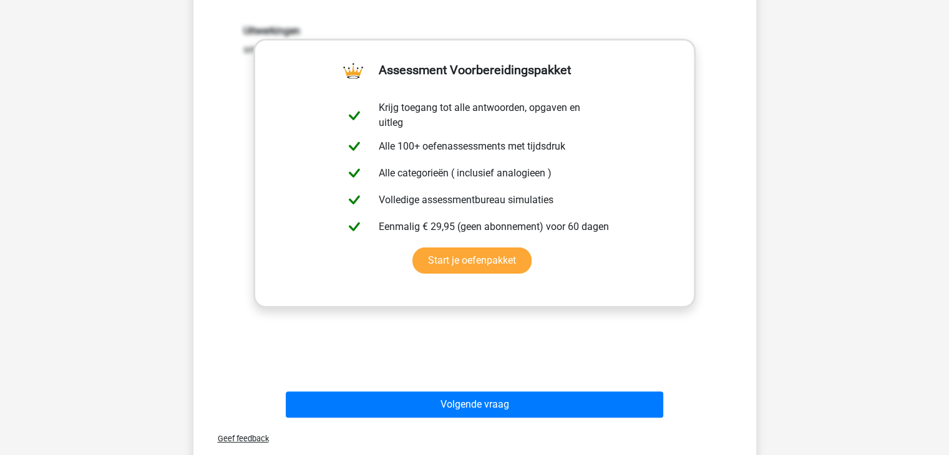
scroll to position [215, 0]
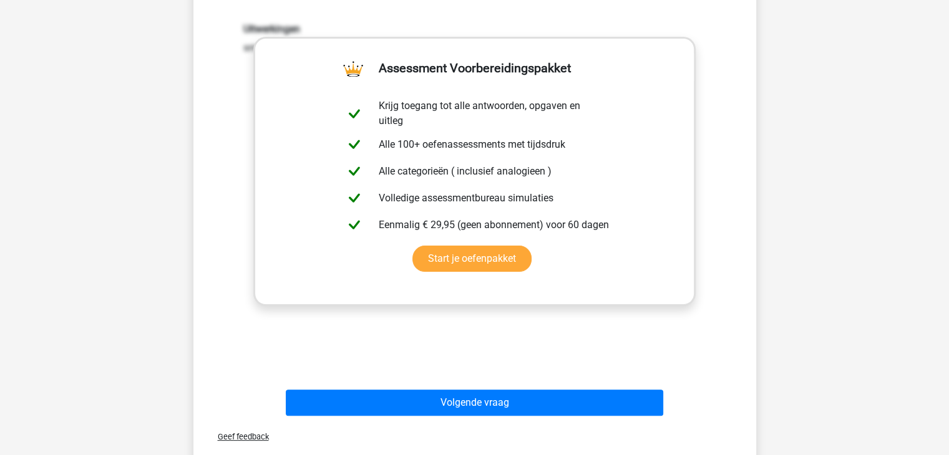
click at [470, 421] on div "Geef feedback" at bounding box center [474, 437] width 553 height 32
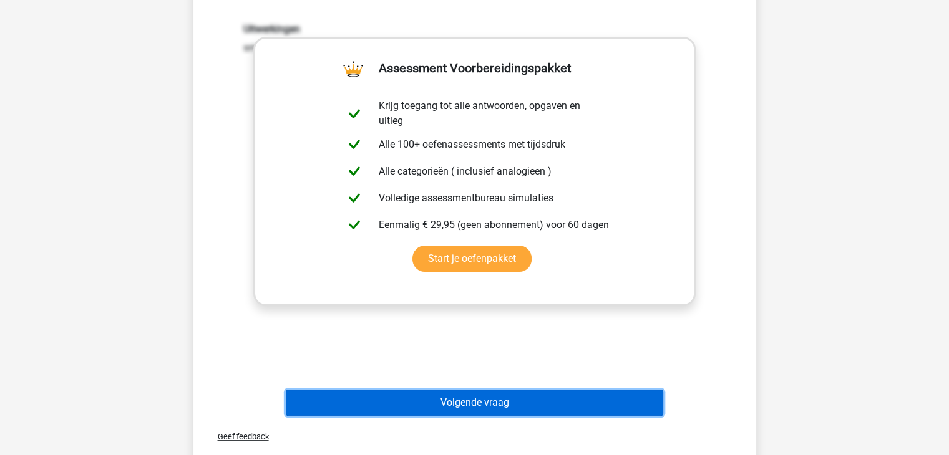
click at [501, 414] on button "Volgende vraag" at bounding box center [474, 403] width 377 height 26
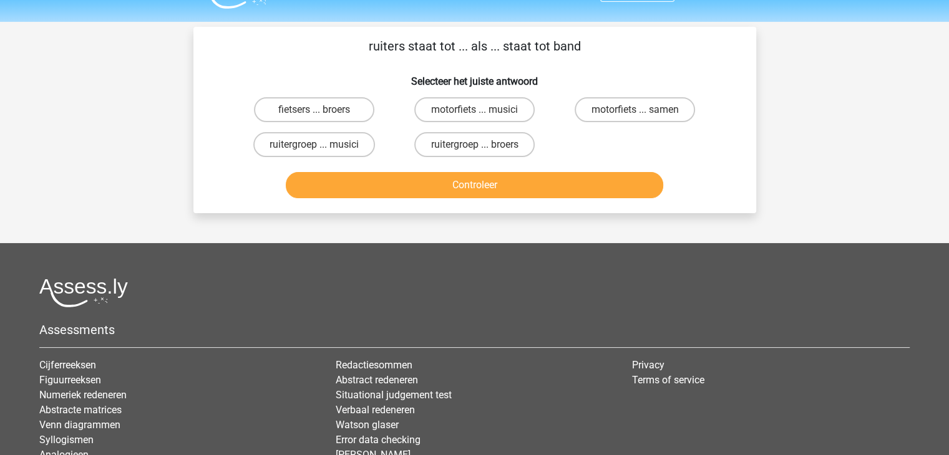
scroll to position [17, 0]
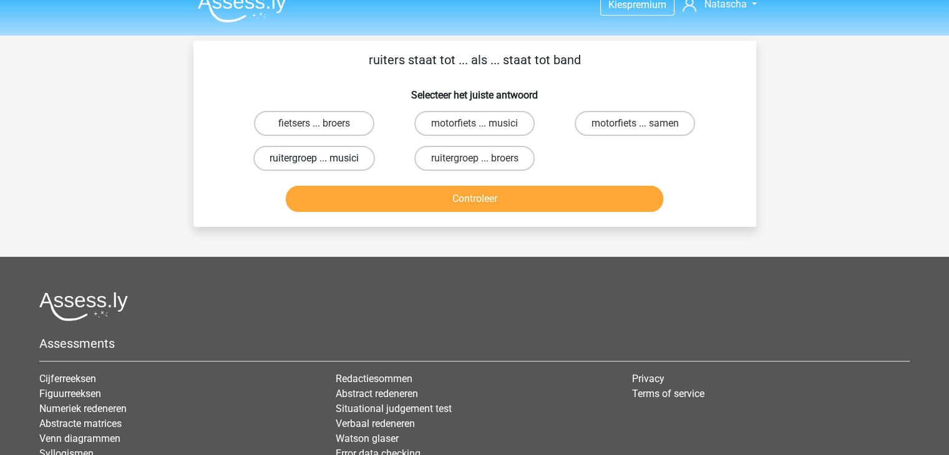
click at [359, 160] on label "ruitergroep ... musici" at bounding box center [314, 158] width 122 height 25
click at [322, 160] on input "ruitergroep ... musici" at bounding box center [318, 162] width 8 height 8
radio input "true"
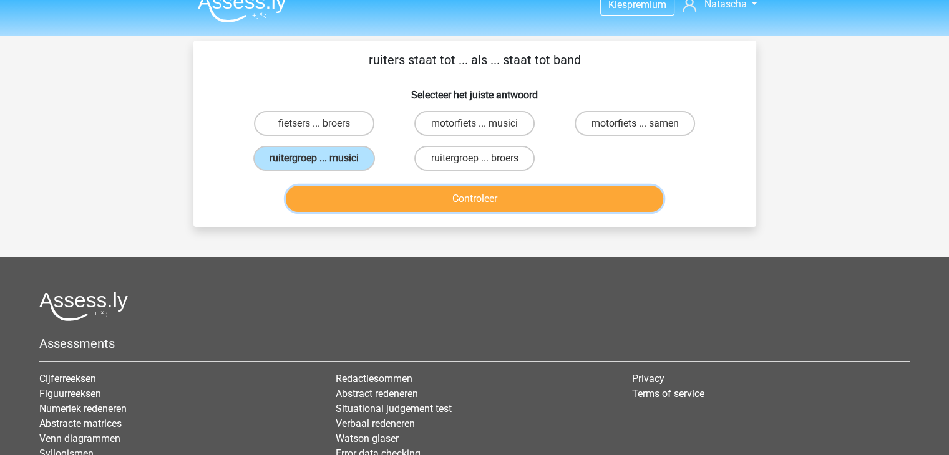
click at [422, 208] on button "Controleer" at bounding box center [474, 199] width 377 height 26
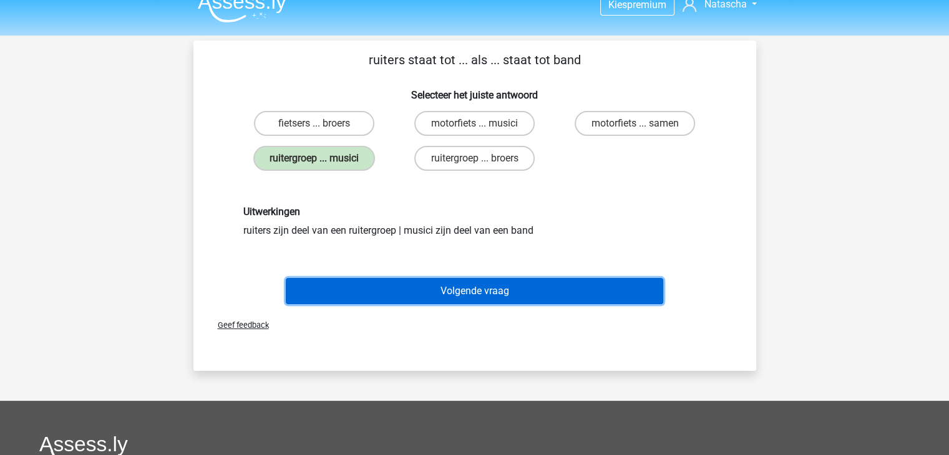
click at [451, 290] on button "Volgende vraag" at bounding box center [474, 291] width 377 height 26
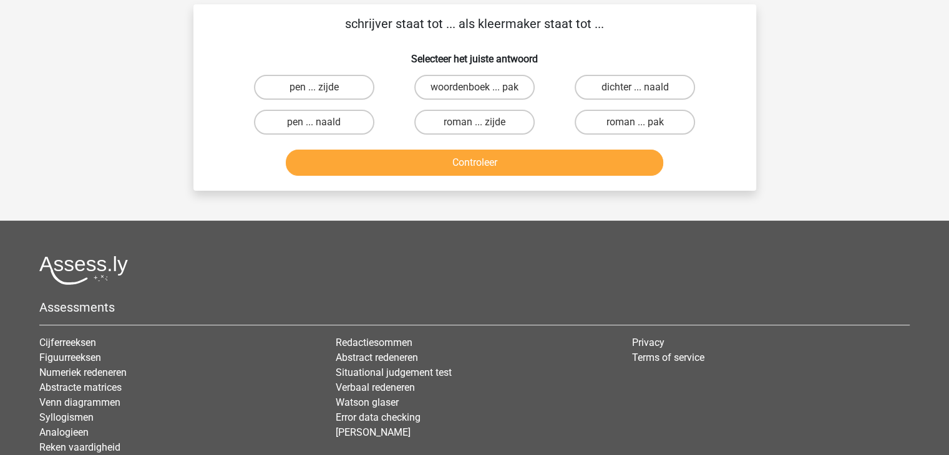
scroll to position [57, 0]
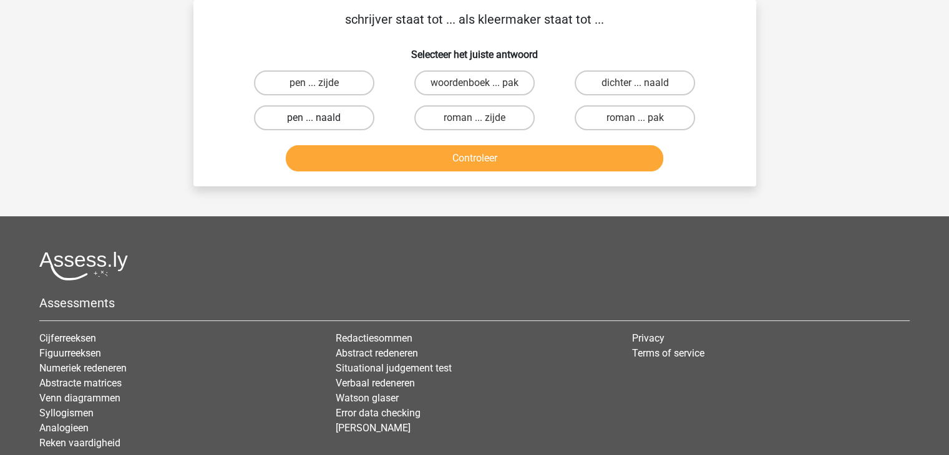
click at [325, 122] on label "pen ... naald" at bounding box center [314, 117] width 120 height 25
click at [322, 122] on input "pen ... naald" at bounding box center [318, 122] width 8 height 8
radio input "true"
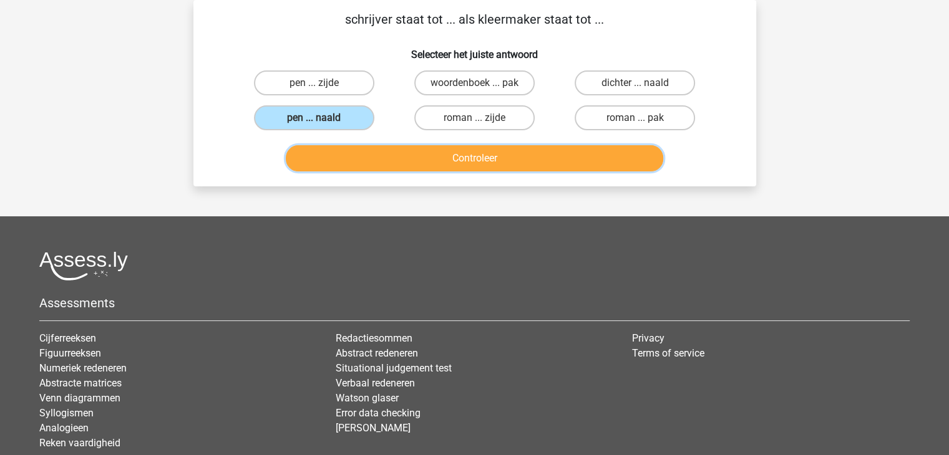
click at [426, 166] on button "Controleer" at bounding box center [474, 158] width 377 height 26
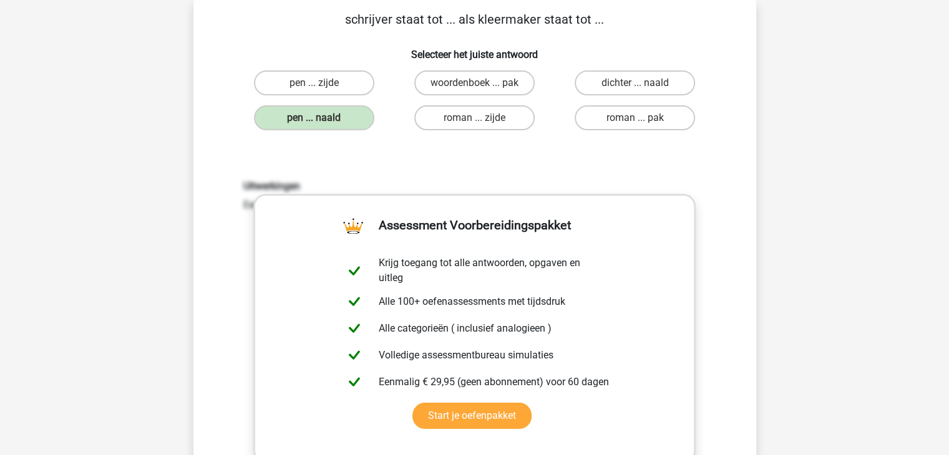
scroll to position [455, 0]
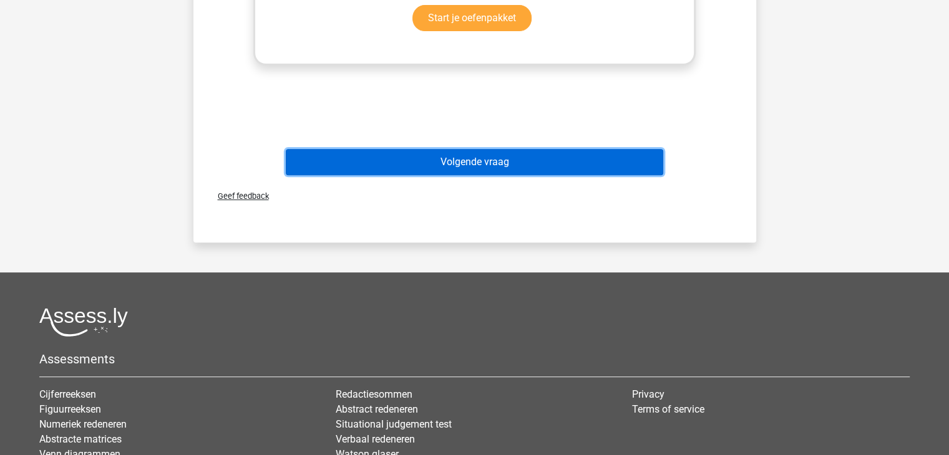
click at [472, 154] on button "Volgende vraag" at bounding box center [474, 162] width 377 height 26
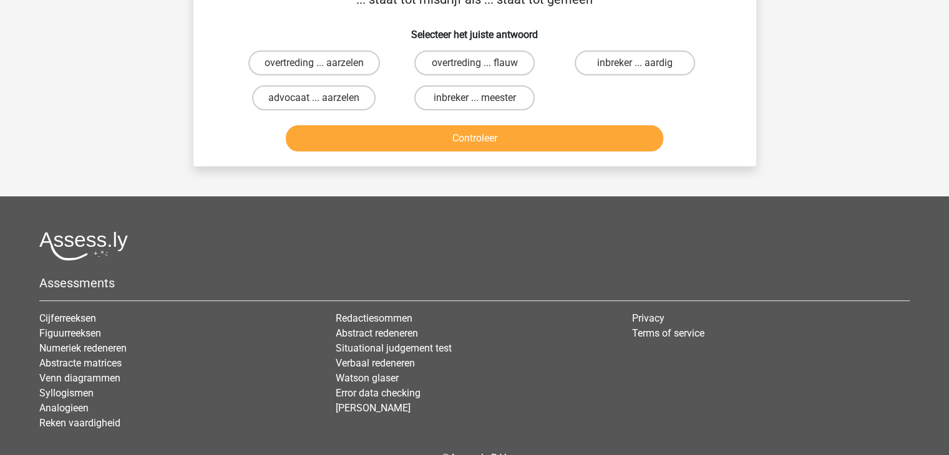
scroll to position [57, 0]
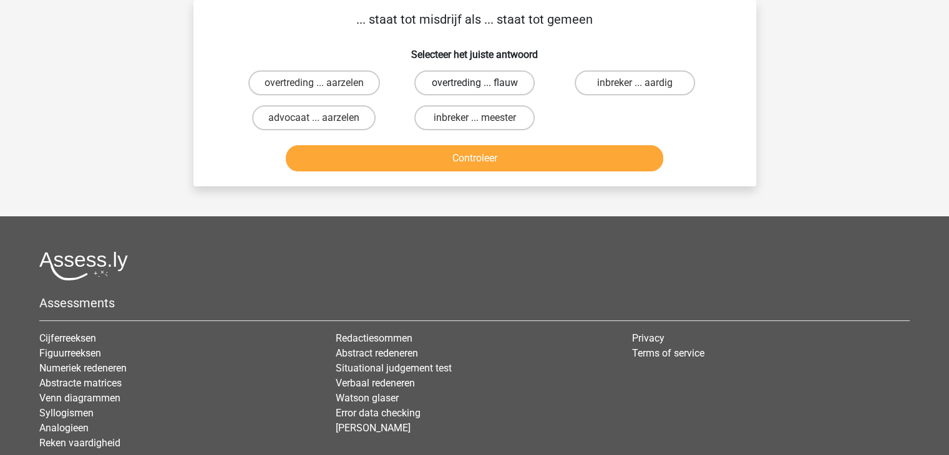
click at [498, 89] on label "overtreding ... flauw" at bounding box center [474, 82] width 120 height 25
click at [482, 89] on input "overtreding ... flauw" at bounding box center [478, 87] width 8 height 8
radio input "true"
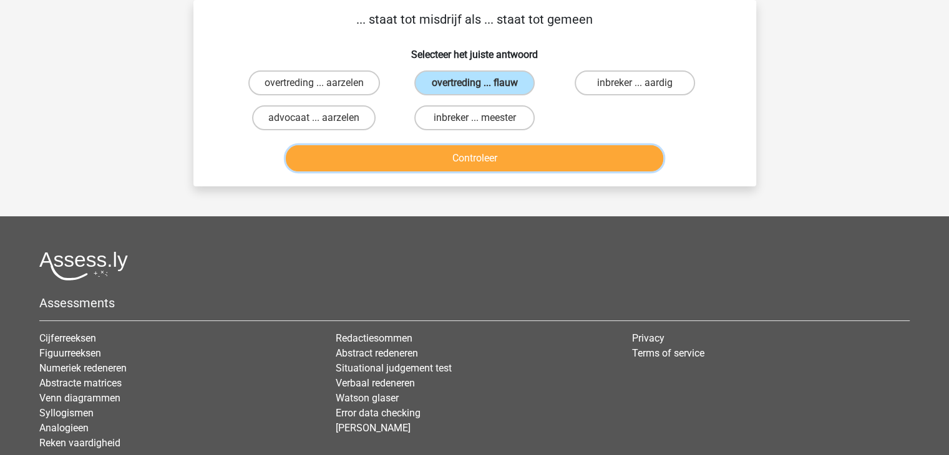
click at [501, 166] on button "Controleer" at bounding box center [474, 158] width 377 height 26
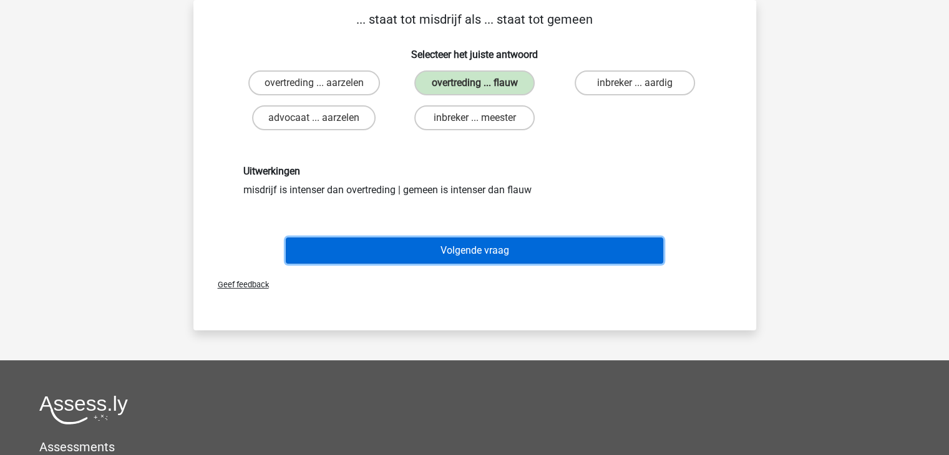
click at [498, 255] on button "Volgende vraag" at bounding box center [474, 251] width 377 height 26
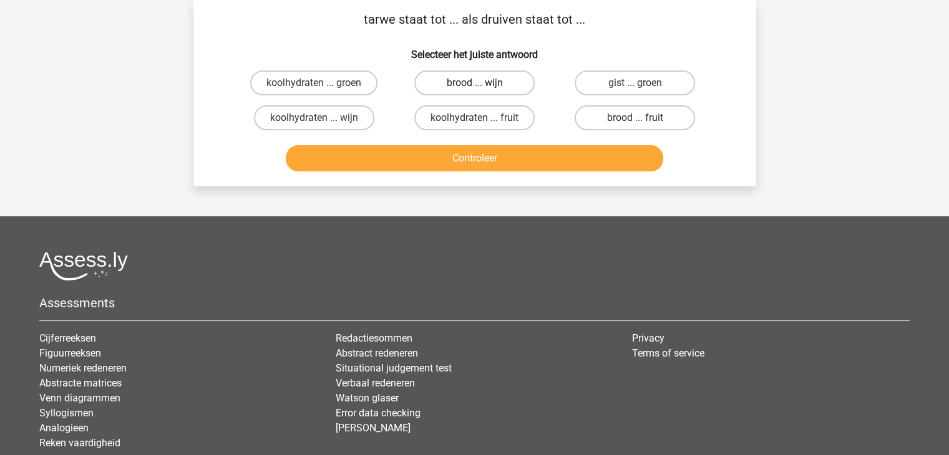
click at [475, 80] on label "brood ... wijn" at bounding box center [474, 82] width 120 height 25
click at [475, 83] on input "brood ... wijn" at bounding box center [478, 87] width 8 height 8
radio input "true"
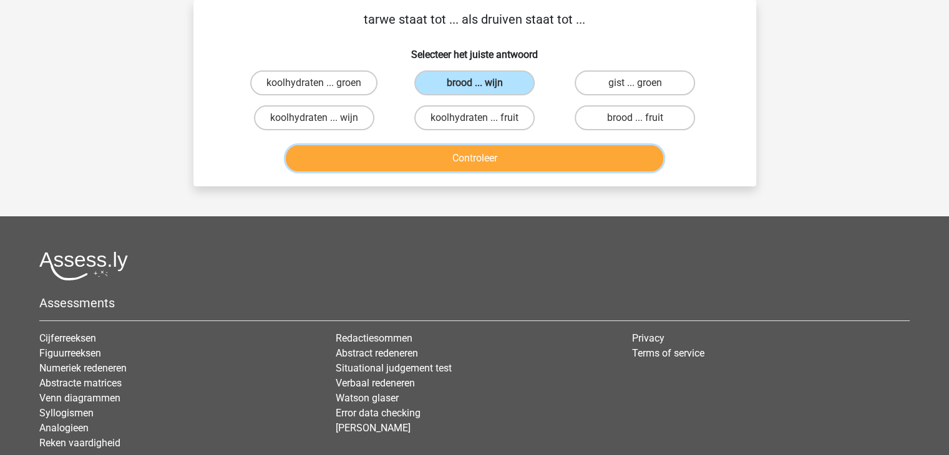
click at [472, 160] on button "Controleer" at bounding box center [474, 158] width 377 height 26
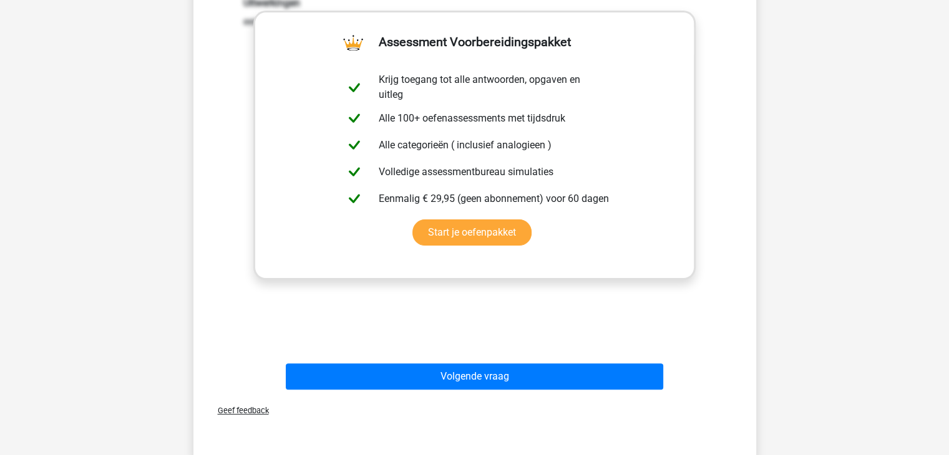
scroll to position [248, 0]
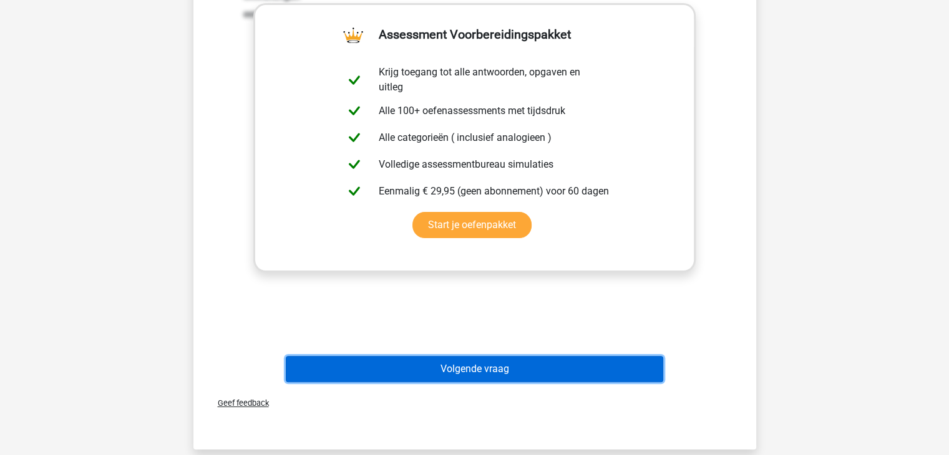
click at [462, 367] on button "Volgende vraag" at bounding box center [474, 369] width 377 height 26
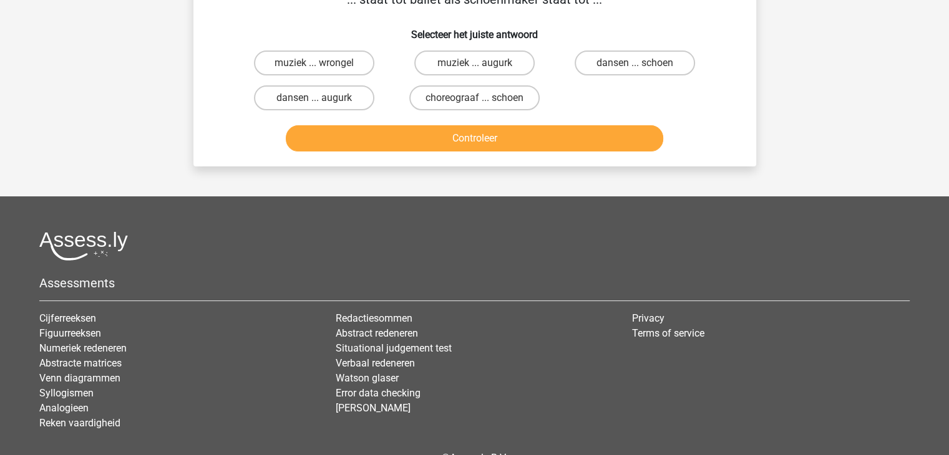
scroll to position [57, 0]
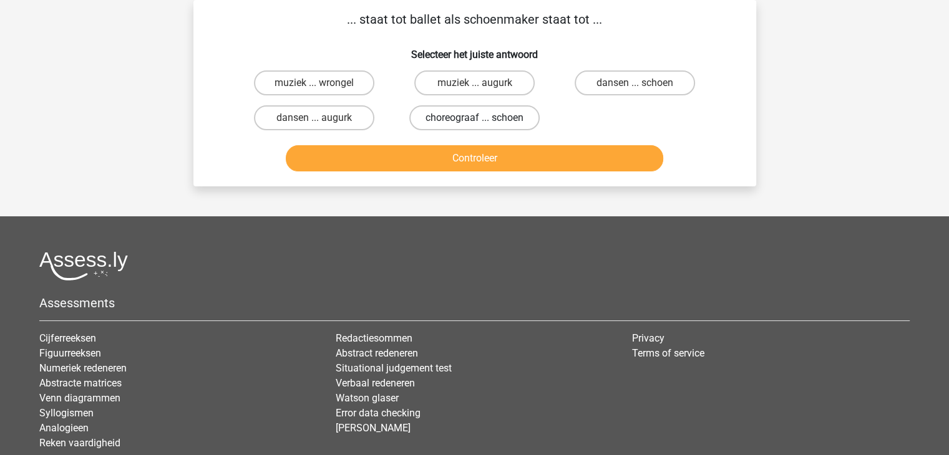
click at [442, 126] on label "choreograaf ... schoen" at bounding box center [474, 117] width 130 height 25
click at [474, 126] on input "choreograaf ... schoen" at bounding box center [478, 122] width 8 height 8
radio input "true"
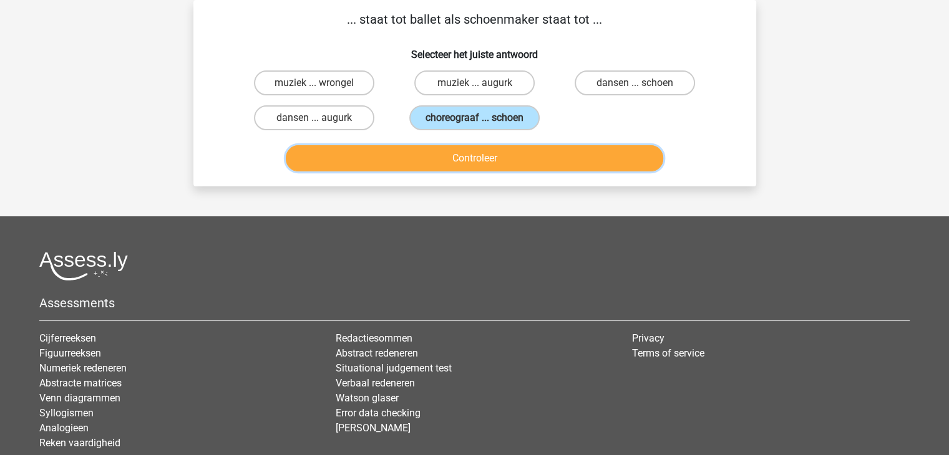
click at [453, 164] on button "Controleer" at bounding box center [474, 158] width 377 height 26
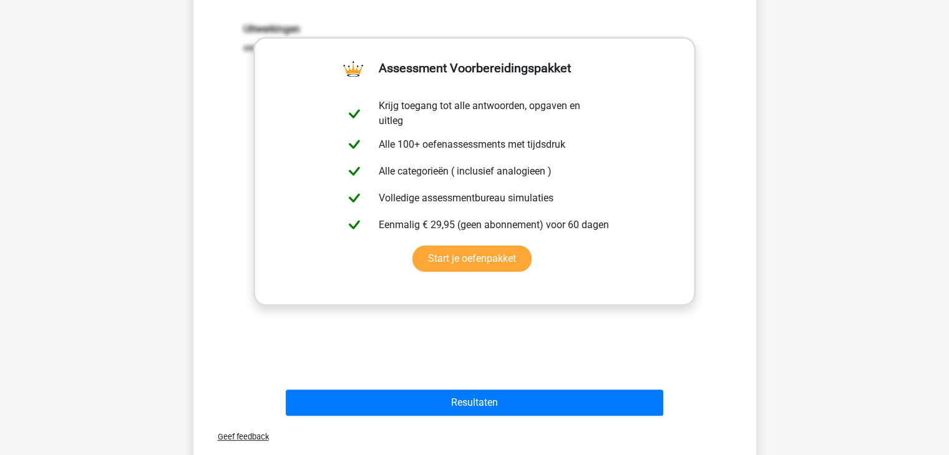
scroll to position [242, 0]
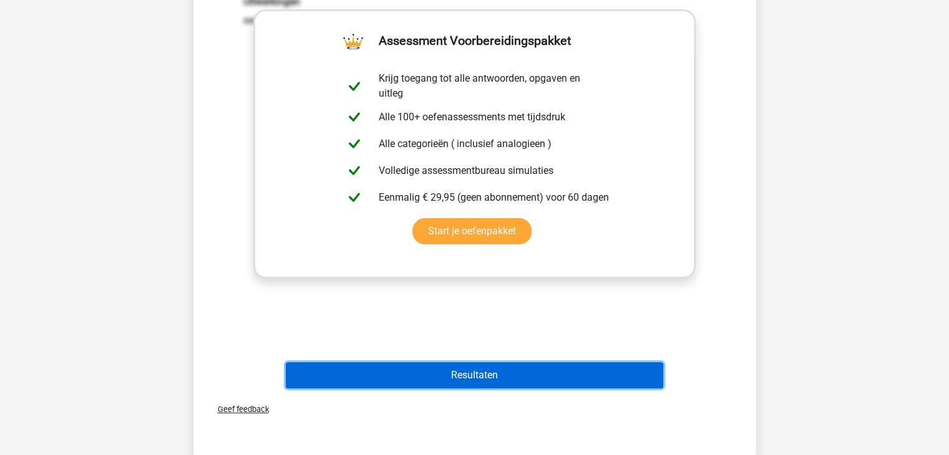
click at [494, 384] on button "Resultaten" at bounding box center [474, 375] width 377 height 26
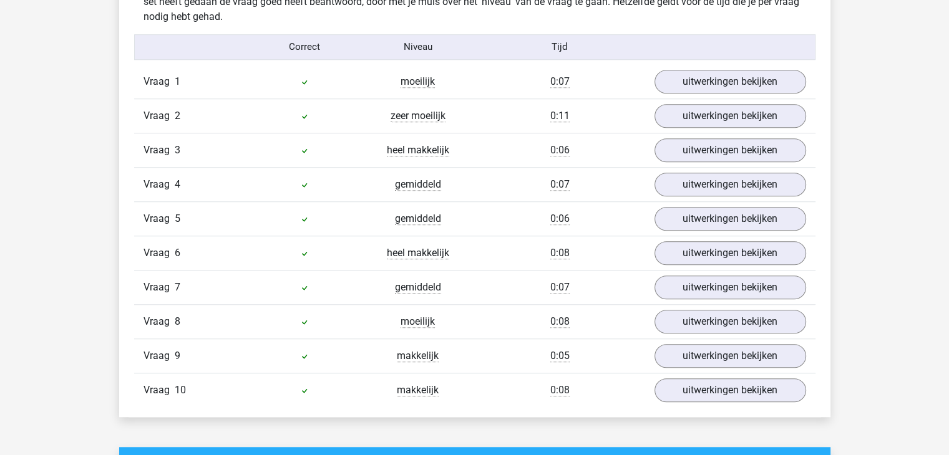
scroll to position [1018, 0]
